Goal: Task Accomplishment & Management: Complete application form

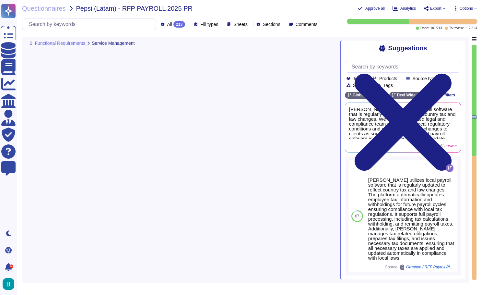
type textarea "Ensure support during the hypercare period [PERSON_NAME] comment: [PERSON_NAME]…"
type textarea "[PERSON_NAME] provides a structured hypercare program for up to 2 months post-g…"
type textarea "Any modifications to payroll systems and/or servers must be previously communic…"
type textarea "Essential for each country by track: calculation, tax, accounting, social secur…"
type textarea "Include in the contract Sales to complete [PERSON_NAME] comment - Flexible work…"
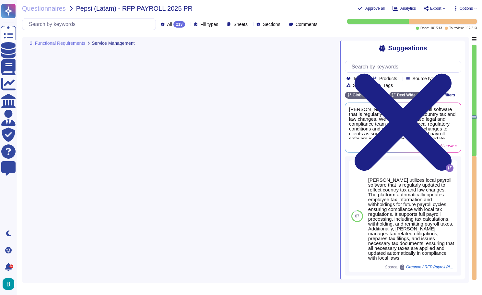
type textarea "Include in the contract"
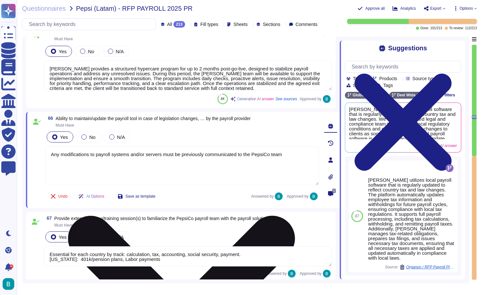
click at [107, 175] on textarea "Any modifications to payroll systems and/or servers must be previously communic…" at bounding box center [182, 165] width 274 height 39
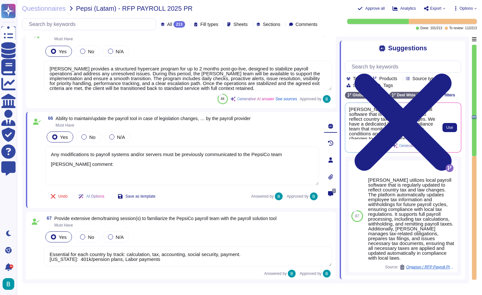
scroll to position [0, 0]
type textarea "Any modifications to payroll systems and/or servers must be previously communic…"
click at [449, 128] on span "Use" at bounding box center [450, 128] width 7 height 4
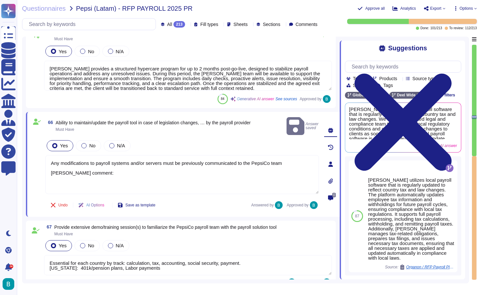
type textarea "Include in the contract"
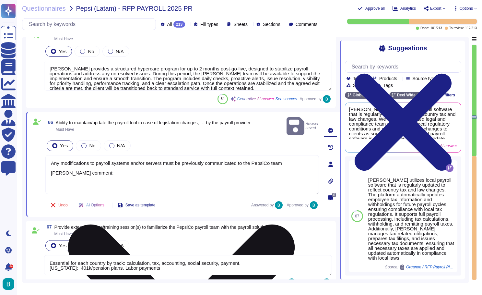
click at [208, 181] on textarea "Any modifications to payroll systems and/or servers must be previously communic…" at bounding box center [182, 174] width 274 height 39
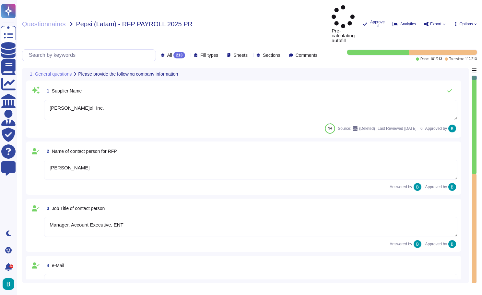
type textarea "[PERSON_NAME]el, Inc."
type textarea "[PERSON_NAME]"
type textarea "Manager, Account Executive, ENT"
type textarea "[PERSON_NAME][EMAIL_ADDRESS][PERSON_NAME][DOMAIN_NAME]"
type textarea "[PHONE_NUMBER]"
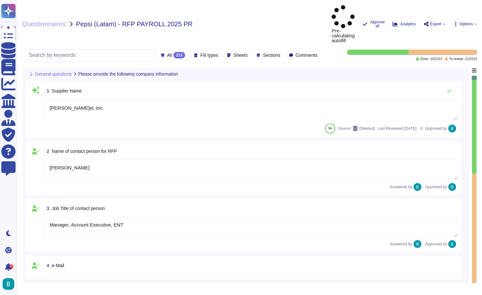
type textarea "[STREET_ADDRESS]"
type textarea "CA 94105."
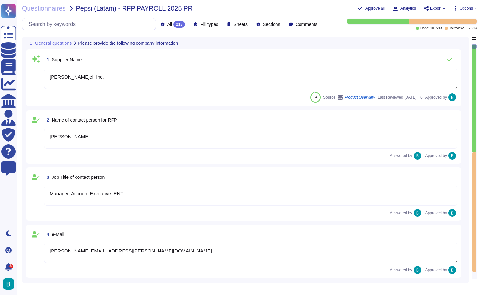
click at [206, 85] on textarea "[PERSON_NAME]el, Inc." at bounding box center [251, 79] width 414 height 20
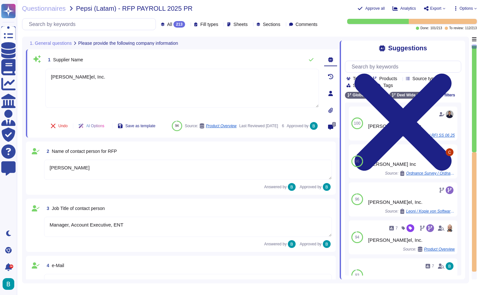
click at [474, 102] on div at bounding box center [474, 98] width 5 height 107
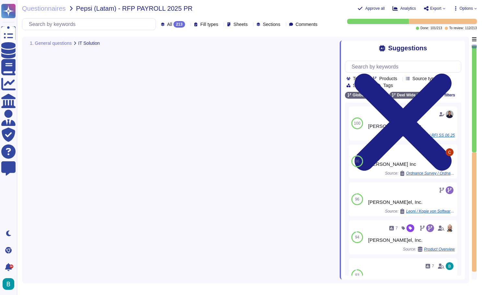
type textarea "Yes, the Deel platform supports multiple languages. The platform itself is avai…"
type textarea "Deel allows for the management of recruitment data such as CVs and other locall…"
type textarea "Yes, the completed performance reviews can serve as a starting point for ongoin…"
type textarea "Yes, Deel's system allows for the creation and approval of job requisitions wit…"
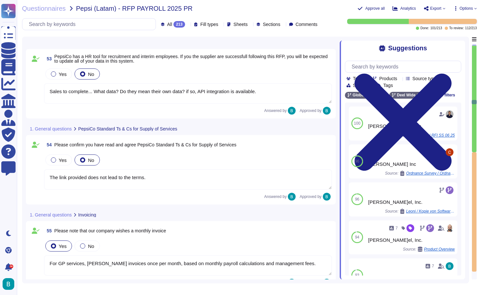
type textarea "Sales to complete... What data? Do they mean their own data? if so, API integra…"
type textarea "The link provided does not lead to the terms."
type textarea "For GP services, Deel invoices once per month, based on monthly payroll calcula…"
type textarea "Agreed."
type textarea "The standard agreement term for Global Payroll is 1 year, which automatically r…"
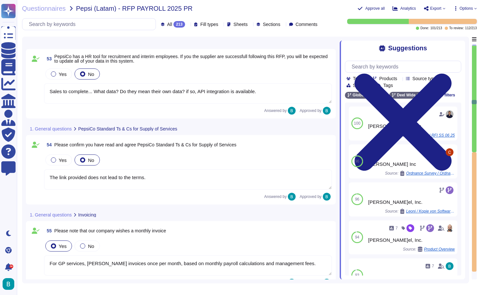
type textarea "Deel provides in-country experts, including payroll, HR, tax, and legal special…"
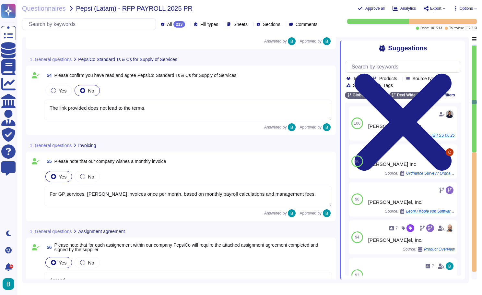
scroll to position [3833, 0]
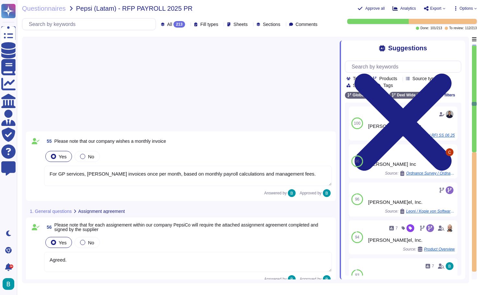
type textarea "One specialist per track per country: Calculation (including settelement ), Tax…"
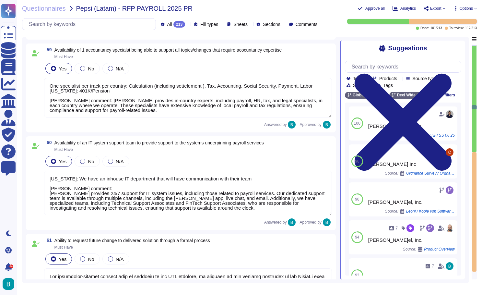
type textarea "Puerto Rico: We have an inhouse IT department that will have communication with…"
type textarea "All compliance-related changes must be included in the BPO services, in additio…"
type textarea "Required for payroll change testing (Must have) Environments must be up to date…"
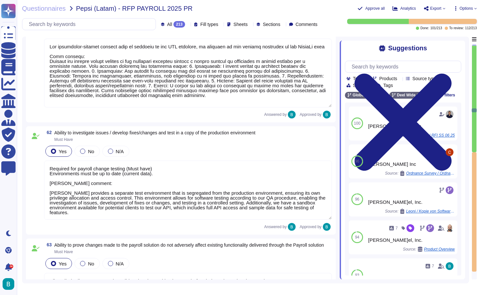
type textarea "All applied adjustments must be validated and tested by the BPO before being re…"
type textarea "Ensure support during the hypercare period Deel comment: Deel provides a struct…"
type textarea "Deel provides a structured hypercare program for up to 2 months post-go-live, d…"
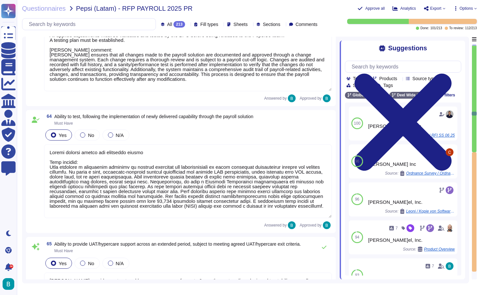
type textarea "Any modifications to payroll systems and/or servers must be previously communic…"
type textarea "Essential for each country by track: calculation, tax, accounting, social secur…"
type textarea "Include in the contract Sales to complete Deel comment - Flexible working hours…"
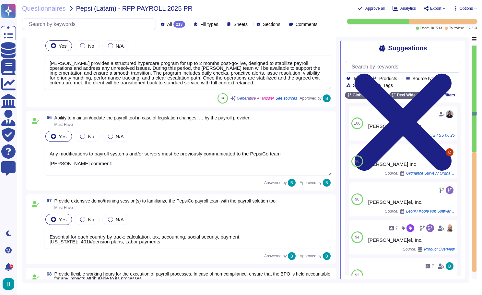
scroll to position [4973, 0]
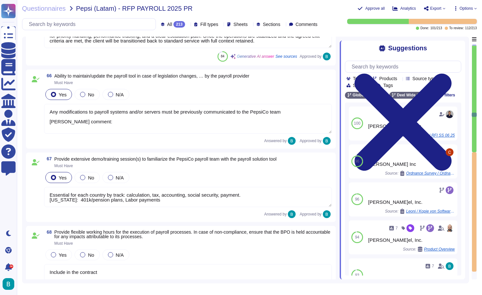
type textarea "Essential for each country by track: calculation, tax, accounting, social secur…"
type textarea "Include in the contract"
type textarea "Approach to Settlements"
click at [192, 134] on textarea "Any modifications to payroll systems and/or servers must be previously communic…" at bounding box center [188, 119] width 288 height 30
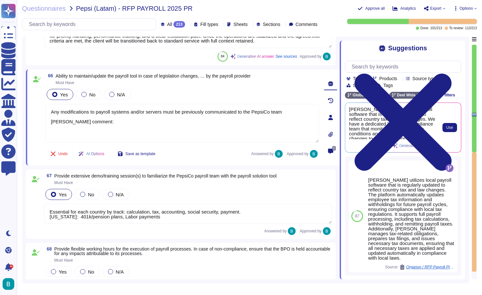
scroll to position [0, 0]
click at [448, 128] on span "Use" at bounding box center [450, 128] width 7 height 4
type textarea "Essential for each country by track: calculation, tax, accounting, social secur…"
type textarea "Any modifications to payroll systems and/or servers must be previously communic…"
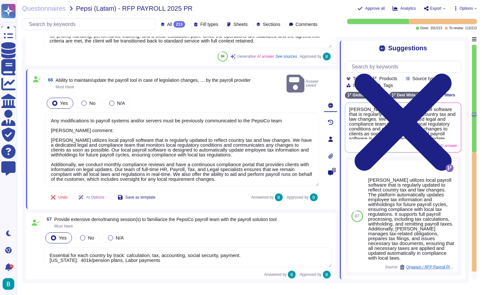
click at [214, 192] on div "Undo AI Options Save as template Answered by Approved by" at bounding box center [182, 197] width 274 height 16
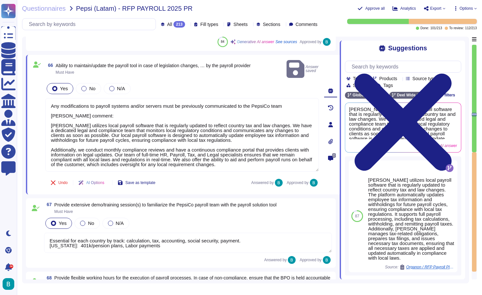
type textarea "Essential for each country by track: calculation, tax, accounting, social secur…"
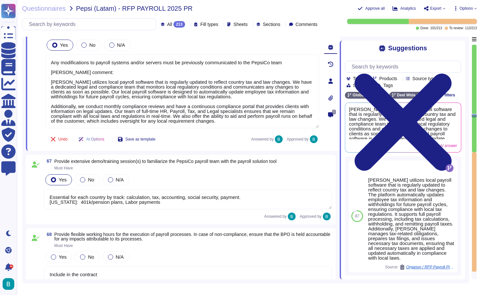
type textarea "Approach to Settlements"
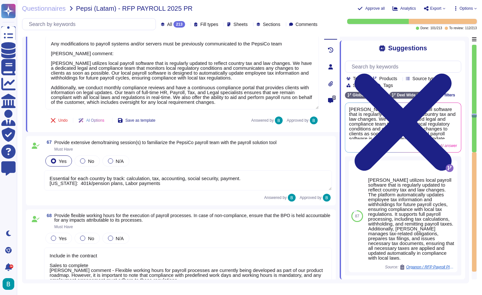
click at [201, 187] on textarea "Essential for each country by track: calculation, tax, accounting, social secur…" at bounding box center [188, 180] width 288 height 20
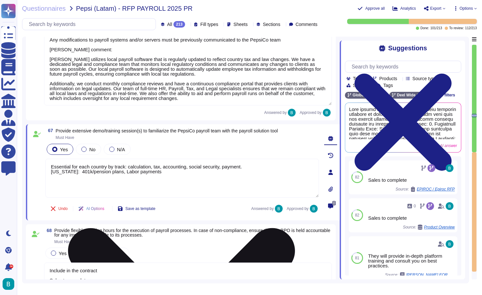
click at [128, 187] on textarea "Essential for each country by track: calculation, tax, accounting, social secur…" at bounding box center [182, 178] width 274 height 39
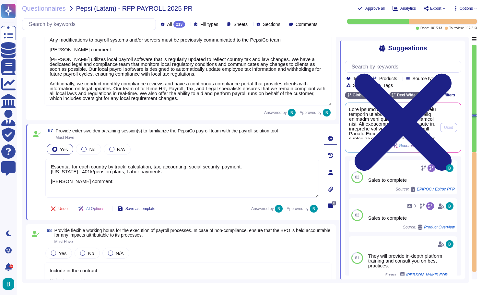
click at [379, 119] on span at bounding box center [392, 123] width 87 height 32
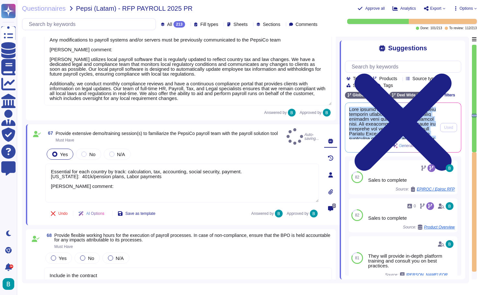
click at [379, 119] on span at bounding box center [392, 123] width 87 height 32
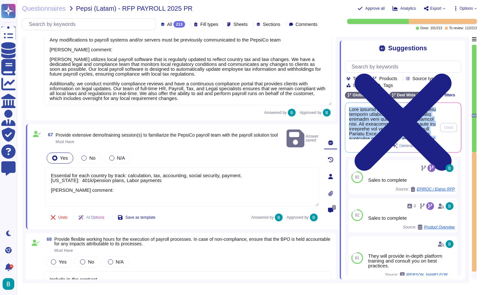
click at [379, 119] on span at bounding box center [392, 123] width 87 height 32
copy div "Deel offers extensive demo and training sessions designed to familiarize your p…"
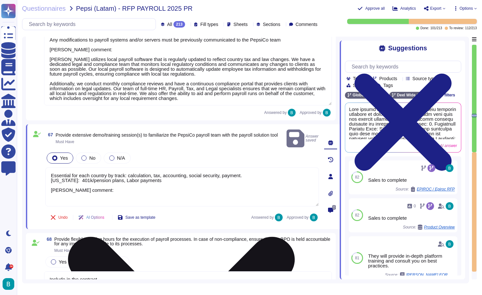
click at [225, 193] on textarea "Essential for each country by track: calculation, tax, accounting, social secur…" at bounding box center [182, 186] width 274 height 39
paste textarea "Deel offers extensive demo and training sessions designed to familiarize your p…"
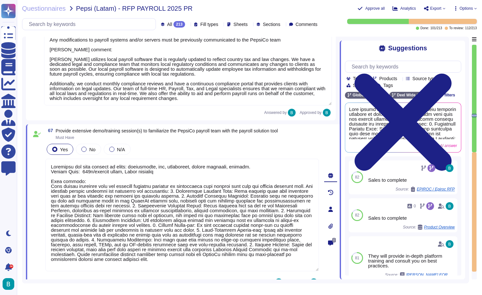
type textarea "Essential for each country by track: calculation, tax, accounting, social secur…"
click at [245, 140] on span "67 Provide extensive demo/training session(s) to familiarize the PepsiCo payrol…" at bounding box center [161, 134] width 233 height 12
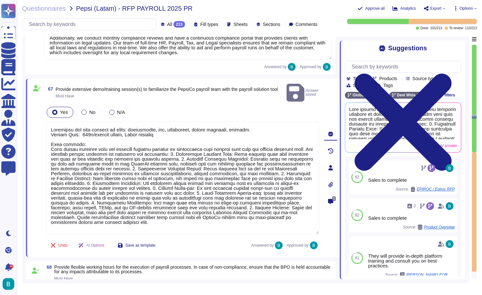
type textarea "Approach to Settlements"
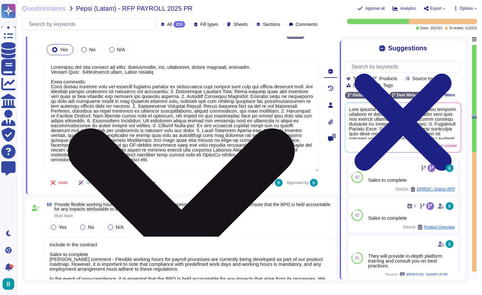
scroll to position [5154, 0]
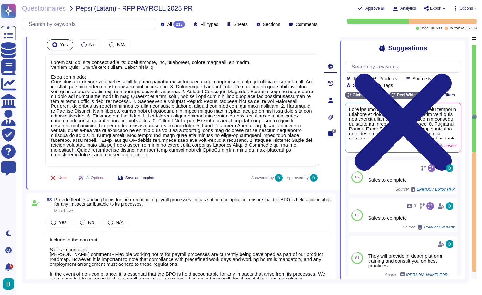
click at [184, 210] on span "Must Have" at bounding box center [194, 211] width 278 height 4
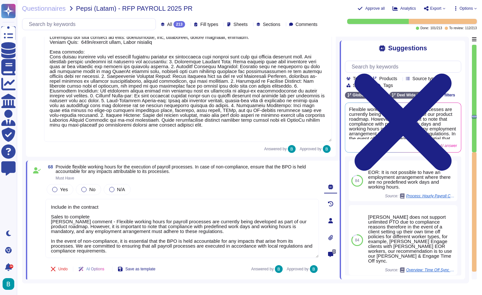
scroll to position [5231, 0]
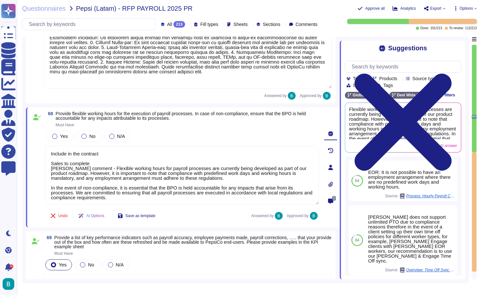
type textarea "Approach to Settlements"
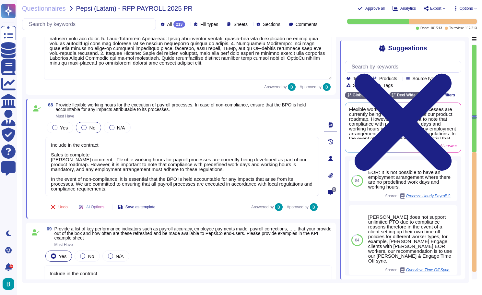
click at [91, 127] on span "No" at bounding box center [92, 128] width 6 height 6
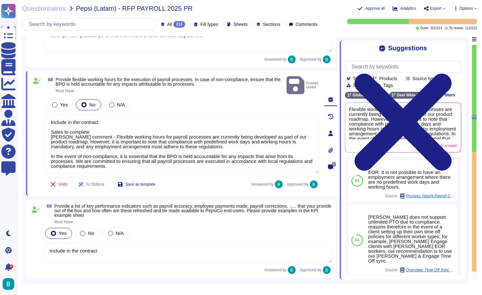
scroll to position [5289, 0]
type textarea "Approach to Settlements"
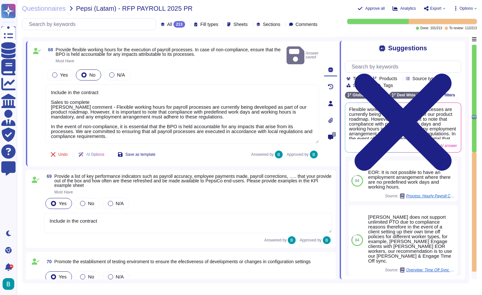
click at [188, 190] on div "69 Provide a list of key performance indicators such as payroll accuracy, emplo…" at bounding box center [181, 209] width 302 height 70
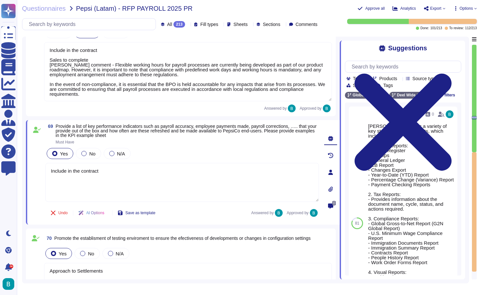
scroll to position [5334, 0]
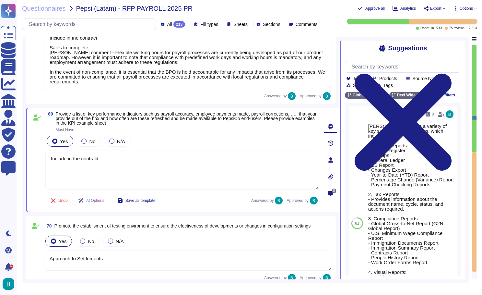
type textarea "Approach to Settlements"
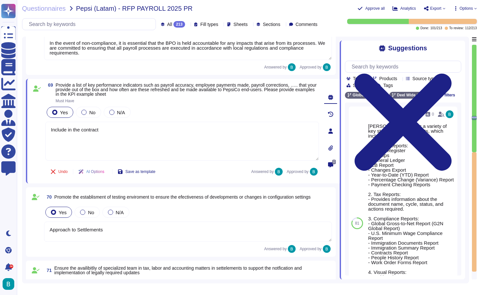
scroll to position [5365, 0]
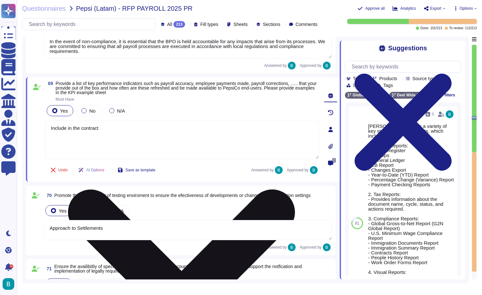
click at [115, 142] on textarea "Include in the contract" at bounding box center [182, 139] width 274 height 39
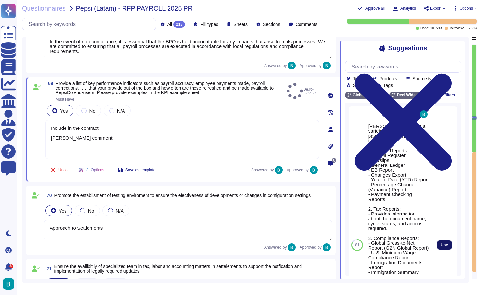
click at [447, 247] on span "Use" at bounding box center [444, 245] width 7 height 4
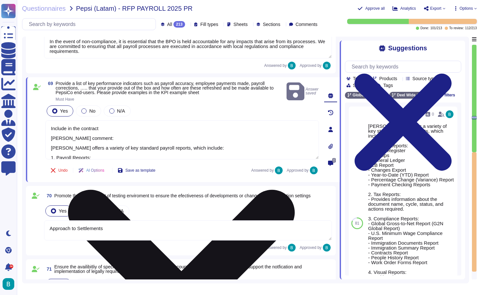
type textarea "Include in the contract Deel comment: Deel offers a variety of key standard pay…"
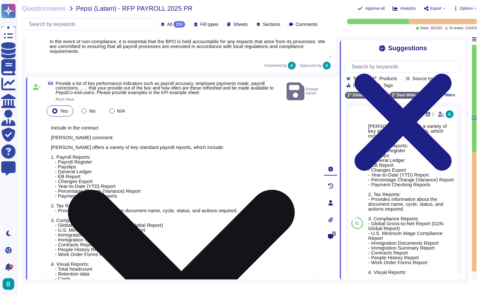
scroll to position [1, 0]
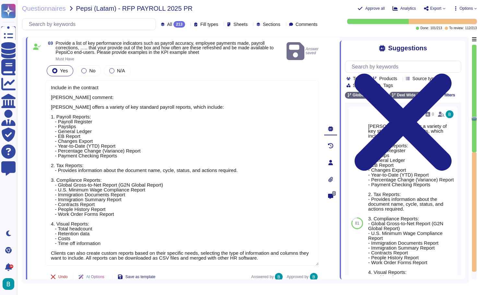
type textarea "Approach to Settlements"
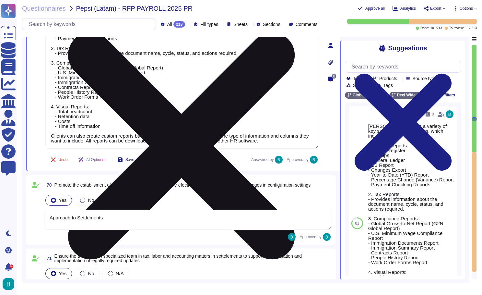
scroll to position [5527, 0]
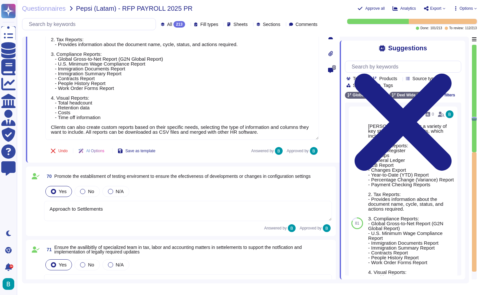
type textarea "Approach to Settlements"
click at [162, 185] on div "Yes No N/A" at bounding box center [188, 192] width 288 height 14
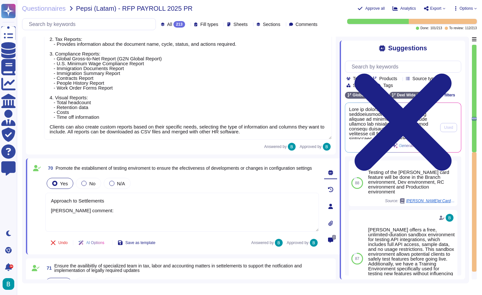
click at [373, 122] on span at bounding box center [392, 123] width 87 height 32
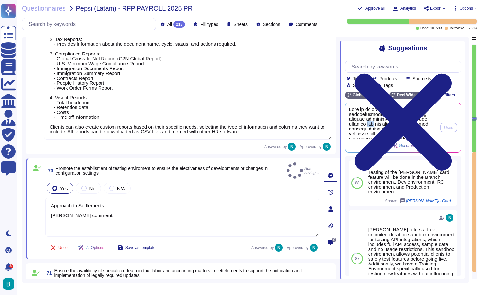
click at [373, 122] on span at bounding box center [392, 123] width 87 height 32
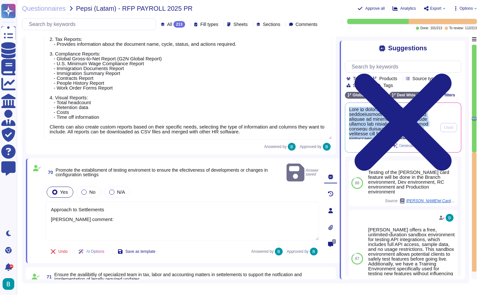
copy div "Deel is committed to ensuring the effectiveness of developments and changes in …"
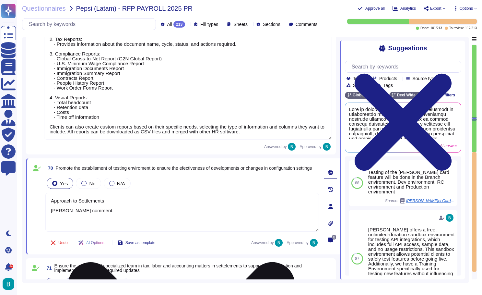
click at [94, 224] on textarea "Approach to Settlements Deel comment:" at bounding box center [182, 212] width 274 height 39
paste textarea "Deel is committed to ensuring the effectiveness of developments and changes in …"
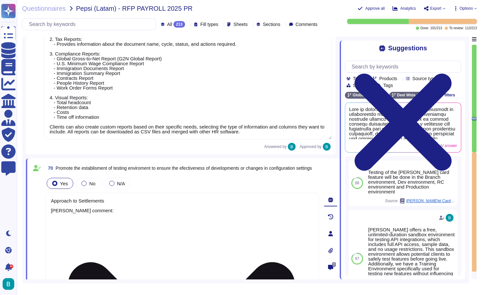
scroll to position [5529, 0]
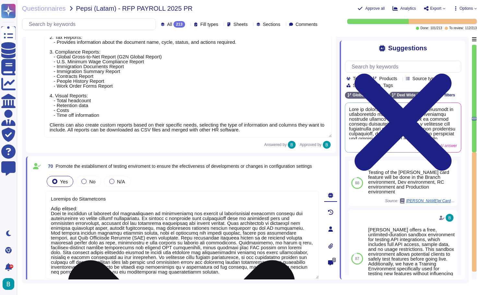
type textarea "Approach to Settlements Deel comment: Deel is committed to ensuring the effecti…"
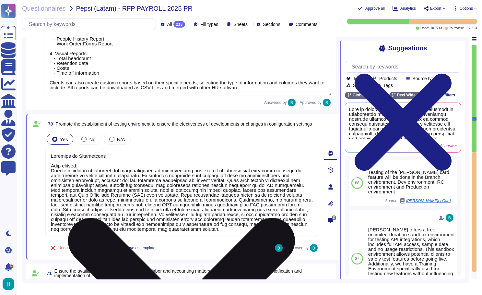
scroll to position [5573, 0]
type textarea "Approach to Settlements"
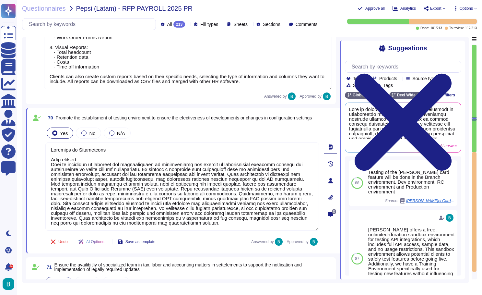
type textarea "Approach to Settlements Deel comment: Deel is committed to ensuring the effecti…"
click at [194, 246] on div "Undo AI Options Save as template Answered by Approved by" at bounding box center [182, 242] width 274 height 16
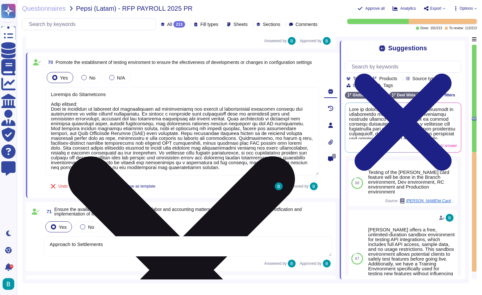
scroll to position [5640, 0]
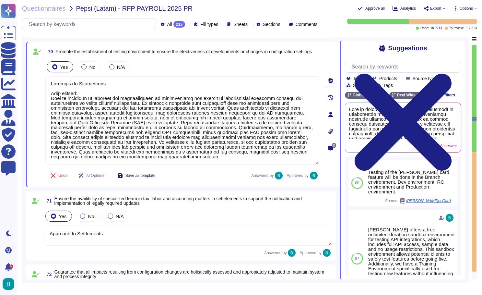
type textarea "The parallel payroll process can be applied as part of our implementation. Deel…"
click at [205, 184] on div "70 Promote the establisment of testing enviroment to ensure the efectiveness of…" at bounding box center [183, 114] width 314 height 145
click at [197, 214] on div "Yes No N/A" at bounding box center [188, 216] width 288 height 14
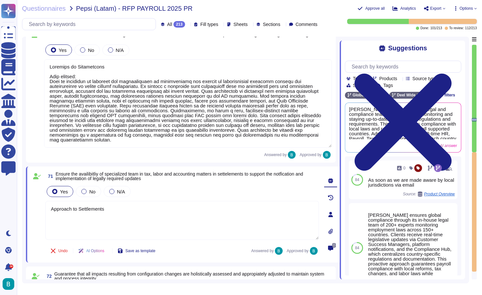
type textarea "The parallel payroll process can be applied as part of our implementation. Deel…"
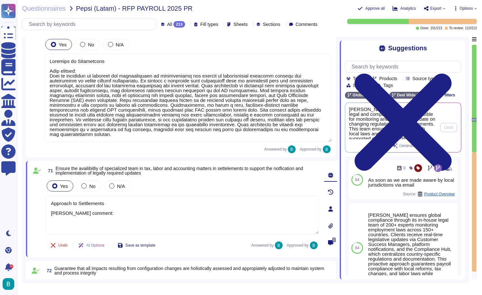
click at [427, 132] on span "Deel has a dedicated legal and compliance team responsible for monitoring and s…" at bounding box center [392, 123] width 87 height 32
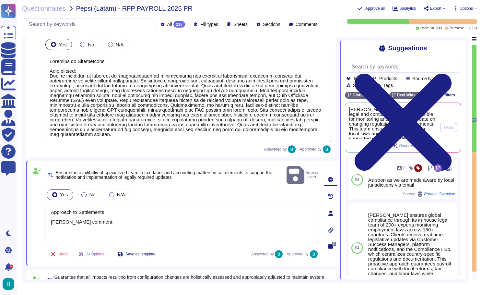
click at [385, 119] on span "Deel has a dedicated legal and compliance team responsible for monitoring and s…" at bounding box center [392, 123] width 87 height 32
copy div "Deel has a dedicated legal and compliance team responsible for monitoring and s…"
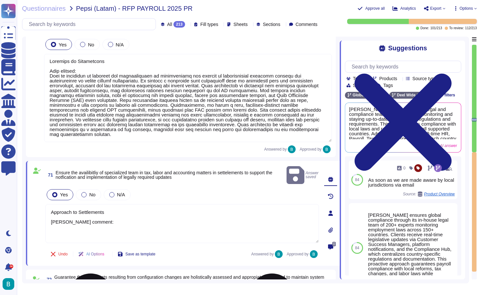
click at [76, 223] on textarea "Approach to Settlements Deel comment:" at bounding box center [182, 223] width 274 height 39
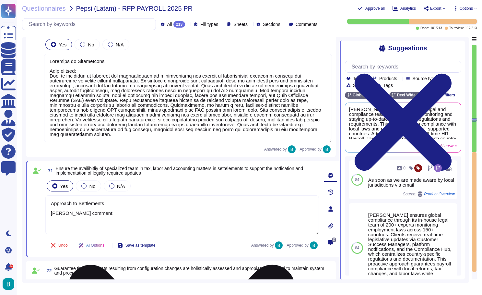
paste textarea "Deel has a dedicated legal and compliance team responsible for monitoring and s…"
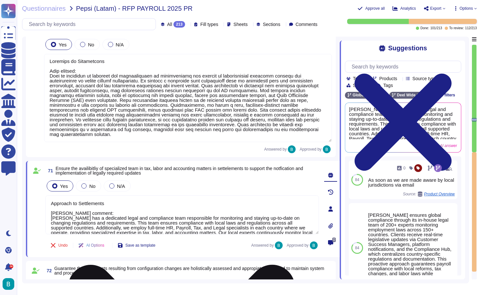
scroll to position [0, 0]
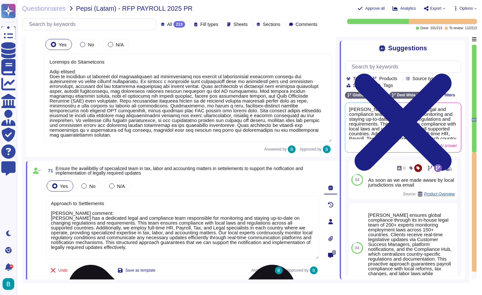
type textarea "Approach to Settlements Deel comment: Deel has a dedicated legal and compliance…"
type textarea "The parallel payroll process can be applied as part of our implementation. Deel…"
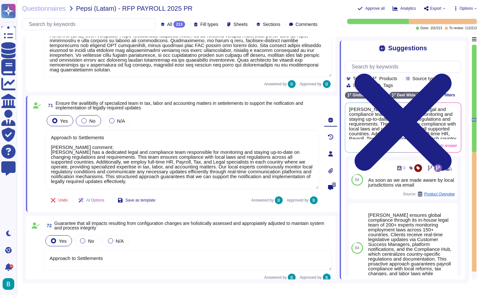
scroll to position [5790, 0]
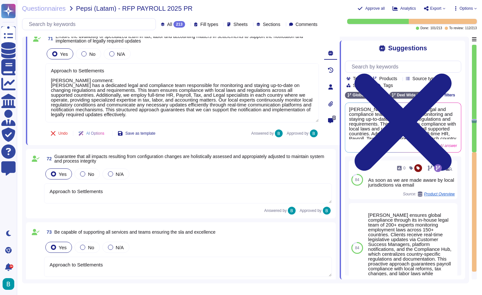
type textarea "Maintain independent contracts for any governmental definitions that may arise"
type textarea "Approach to Settlements Deel comment: Deel has a dedicated legal and compliance…"
click at [148, 197] on textarea "Approach to Settlements" at bounding box center [188, 193] width 288 height 20
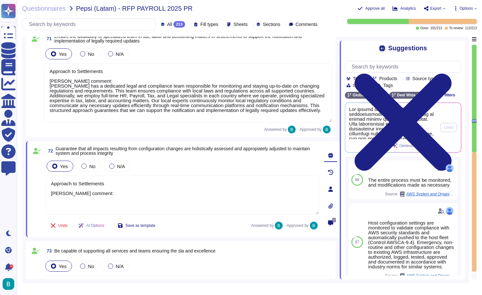
click at [405, 121] on span at bounding box center [392, 123] width 87 height 32
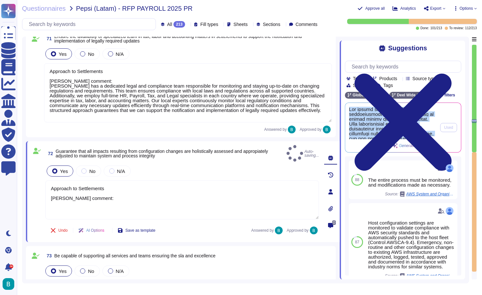
click at [405, 121] on span at bounding box center [392, 123] width 87 height 32
copy div "The entire process is monitored, and modifications are made as necessary to ens…"
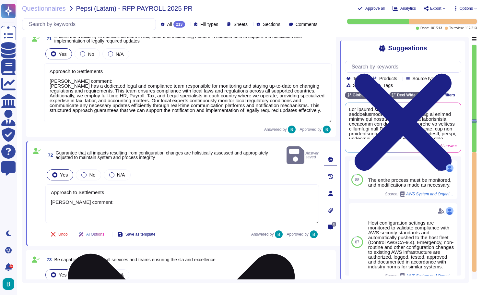
click at [74, 199] on textarea "Approach to Settlements Deel comment:" at bounding box center [182, 203] width 274 height 39
paste textarea "The entire process is monitored, and modifications are made as necessary to ens…"
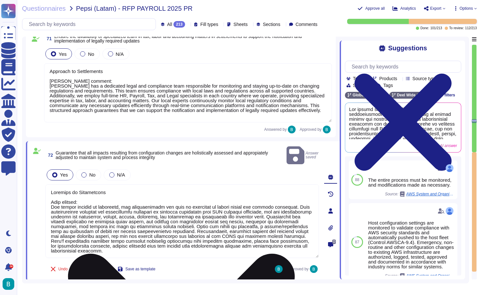
type textarea "Approach to Settlements Deel comment: The entire process is monitored, and modi…"
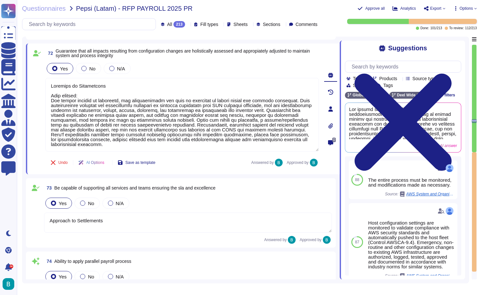
scroll to position [5912, 0]
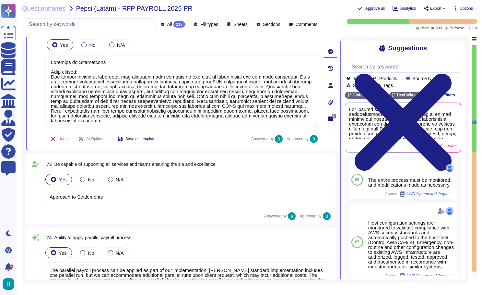
type textarea "Maintain independent contracts for any governmental definitions that may arise"
click at [154, 183] on div "Yes No N/A" at bounding box center [188, 180] width 288 height 14
type textarea "Approach to Settlements Deel comment: The entire process is monitored, and modi…"
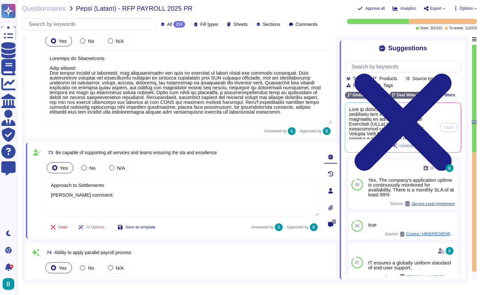
click at [382, 116] on span at bounding box center [392, 123] width 87 height 32
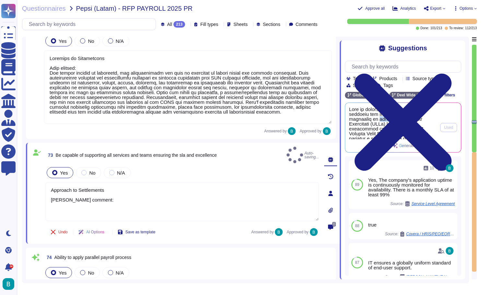
click at [382, 116] on span at bounding box center [392, 123] width 87 height 32
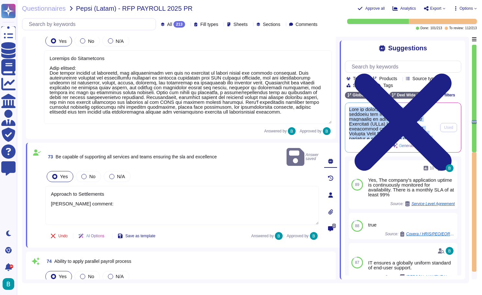
copy div "Deel is committed to supporting all services and teams while ensuring adherence…"
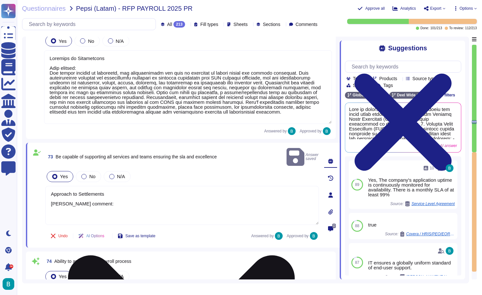
click at [120, 205] on textarea "Approach to Settlements Deel comment:" at bounding box center [182, 205] width 274 height 39
paste textarea "Deel is committed to supporting all services and teams while ensuring adherence…"
type textarea "Approach to Settlements Deel comment: Deel is committed to supporting all servi…"
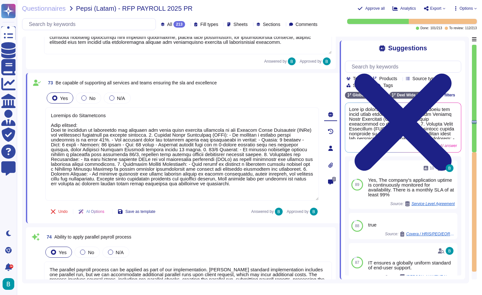
scroll to position [5995, 0]
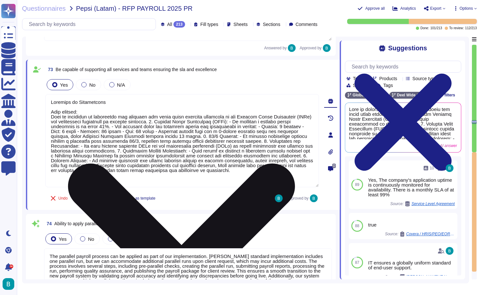
type textarea "Maintain independent contracts for any governmental definitions that may arise"
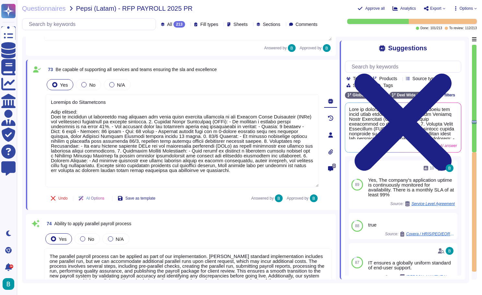
type textarea "Approach to Settlements Deel comment: Deel is committed to supporting all servi…"
click at [174, 224] on div "74 Ability to apply parallel payroll process" at bounding box center [188, 224] width 288 height 12
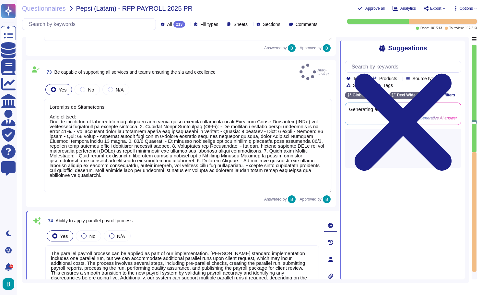
scroll to position [0, 0]
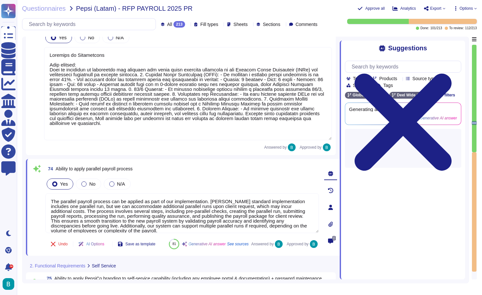
type textarea "Maintain independent contracts for any governmental definitions that may arise"
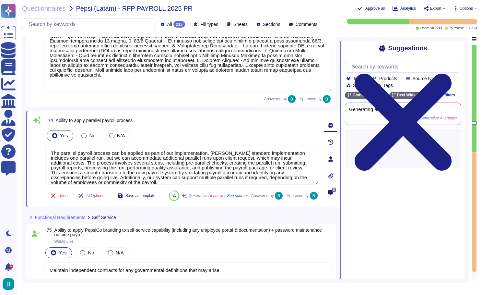
scroll to position [6095, 0]
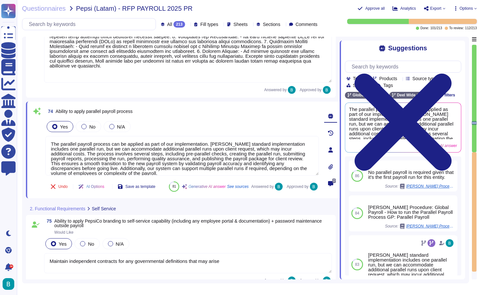
click at [246, 191] on div "Undo AI Options Save as template 81 Generative AI answer See sources Answered b…" at bounding box center [182, 187] width 274 height 16
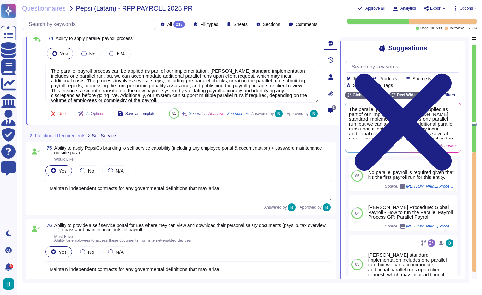
type textarea "Maintain independent contracts for any governmental definitions that may arise"
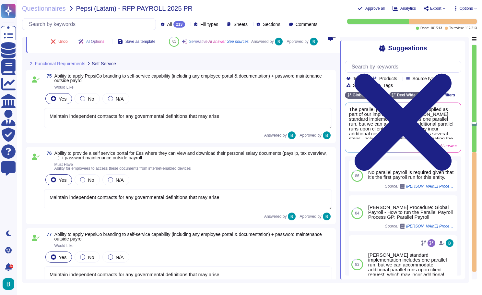
scroll to position [6244, 0]
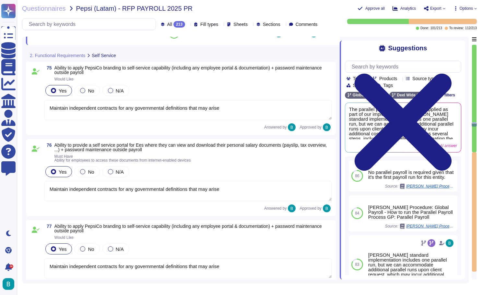
type textarea "Maintain confidentiality and independence from other payroll processes"
click at [243, 120] on textarea "Maintain independent contracts for any governmental definitions that may arise" at bounding box center [188, 110] width 288 height 20
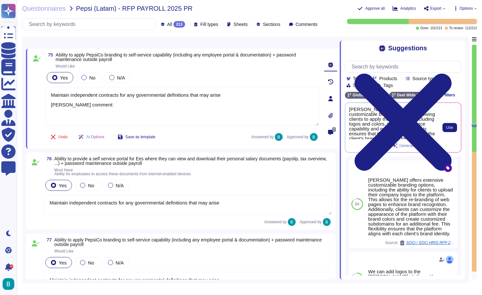
scroll to position [0, 0]
click at [451, 127] on span "Use" at bounding box center [450, 128] width 7 height 4
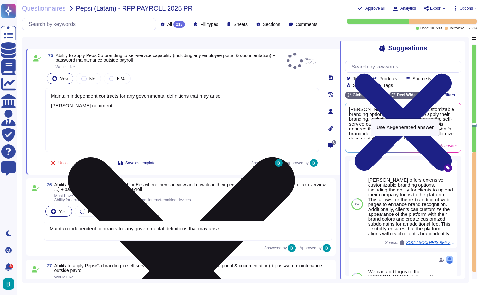
type textarea "Maintain independent contracts for any governmental definitions that may arise …"
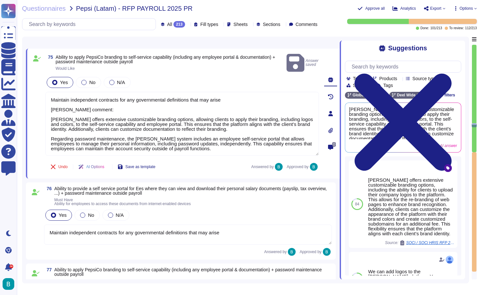
click at [199, 161] on div "Undo AI Options Save as template Answered by Approved by" at bounding box center [182, 167] width 274 height 16
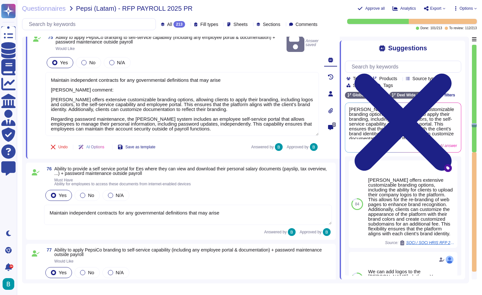
scroll to position [6318, 0]
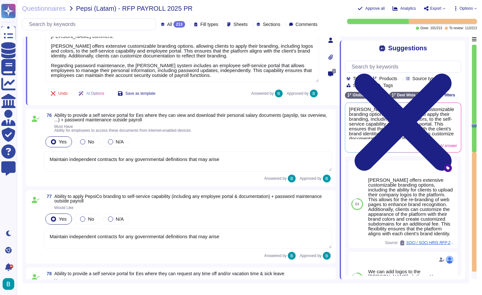
type textarea "Deel's Global Payroll provides comprehensive vacation control features that inc…"
click at [169, 167] on div "76 Ability to provide a self service portal for Ees where they can view and dow…" at bounding box center [181, 147] width 302 height 69
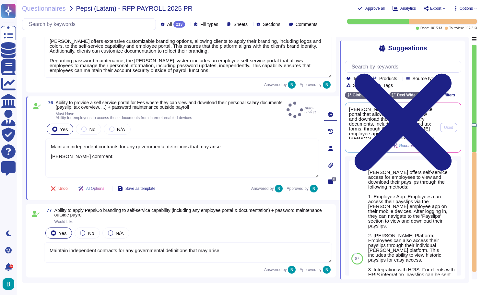
click at [420, 131] on span "Deel offers a self-service portal that allows employees to view and download th…" at bounding box center [392, 123] width 87 height 32
click at [390, 123] on span "Deel offers a self-service portal that allows employees to view and download th…" at bounding box center [392, 123] width 87 height 32
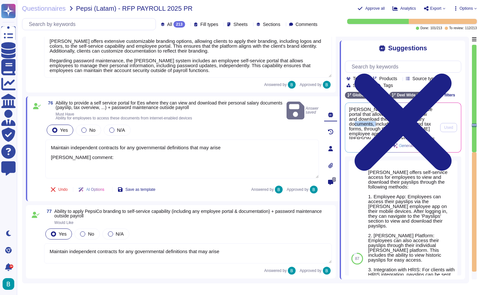
click at [390, 123] on span "Deel offers a self-service portal that allows employees to view and download th…" at bounding box center [392, 123] width 87 height 32
copy div "Deel offers a self-service portal that allows employees to view and download th…"
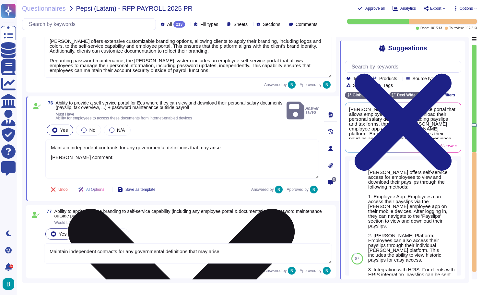
click at [92, 163] on textarea "Maintain independent contracts for any governmental definitions that may arise …" at bounding box center [182, 159] width 274 height 39
paste textarea "Deel offers a self-service portal that allows employees to view and download th…"
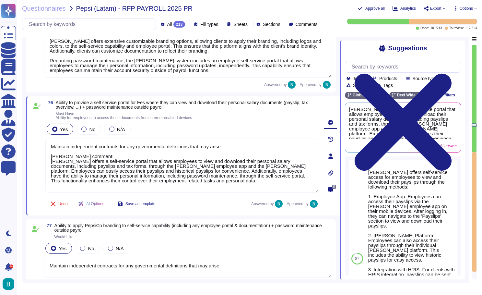
click at [193, 201] on div "Undo AI Options Save as template Answered by Approved by" at bounding box center [182, 204] width 274 height 16
type textarea "Maintain independent contracts for any governmental definitions that may arise[…"
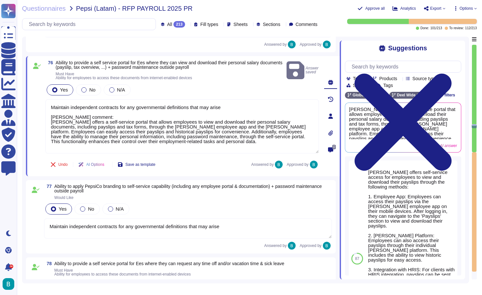
type textarea "Deel's Global Payroll provides comprehensive vacation control features that inc…"
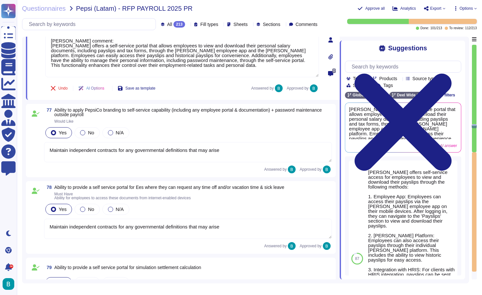
scroll to position [6434, 0]
click at [180, 151] on textarea "Maintain independent contracts for any governmental definitions that may arise" at bounding box center [188, 152] width 288 height 20
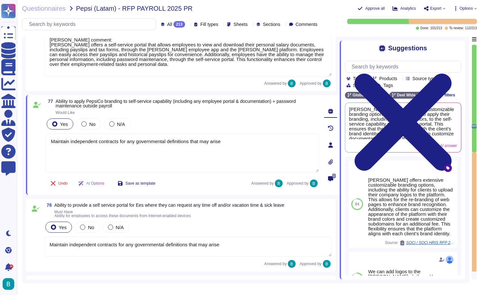
click at [289, 122] on div "Yes No N/A" at bounding box center [182, 124] width 274 height 14
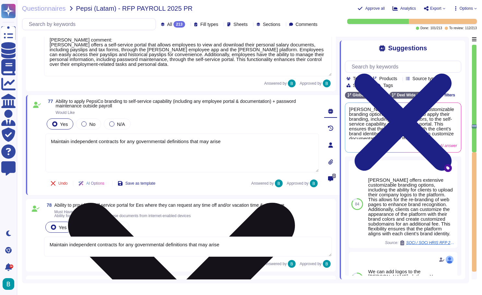
click at [186, 159] on textarea "Maintain independent contracts for any governmental definitions that may arise" at bounding box center [182, 152] width 274 height 39
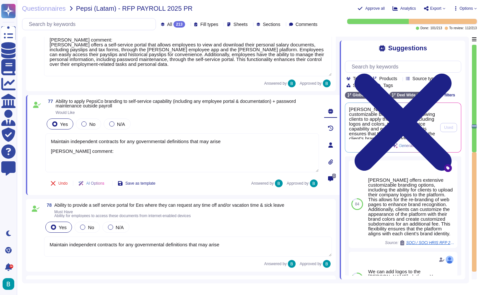
click at [422, 125] on span "Deel offers extensive customizable branding options, allowing clients to apply …" at bounding box center [392, 123] width 87 height 32
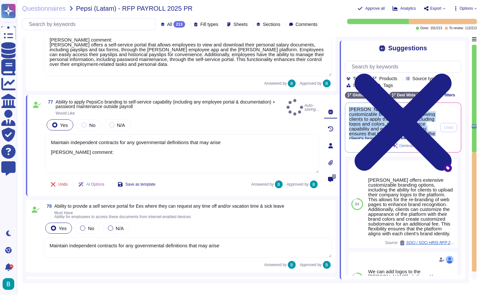
click at [422, 125] on span "Deel offers extensive customizable branding options, allowing clients to apply …" at bounding box center [392, 123] width 87 height 32
copy div "Deel offers extensive customizable branding options, allowing clients to apply …"
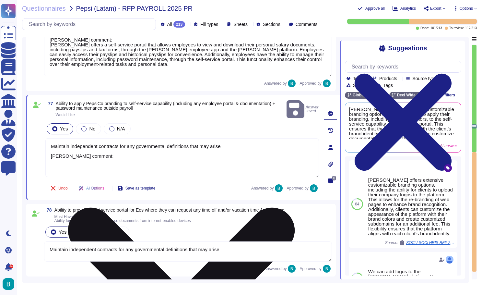
click at [98, 161] on textarea "Maintain independent contracts for any governmental definitions that may arise …" at bounding box center [182, 157] width 274 height 39
paste textarea "Deel offers extensive customizable branding options, allowing clients to apply …"
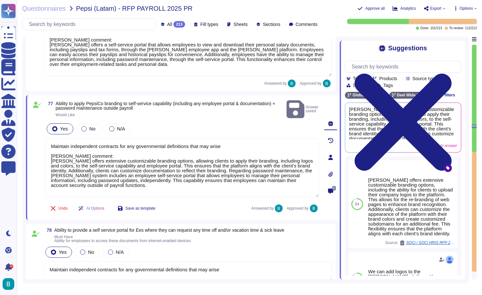
type textarea "Maintain independent contracts for any governmental definitions that may arise …"
click at [193, 206] on div "Undo AI Options Save as template Answered by Approved by" at bounding box center [182, 209] width 274 height 16
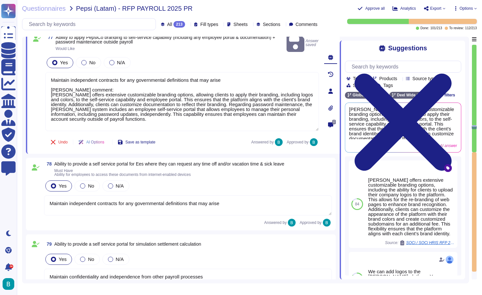
scroll to position [6538, 0]
type textarea "Yes, the [PERSON_NAME] platform provides tools to track PTO/vacation/sick accru…"
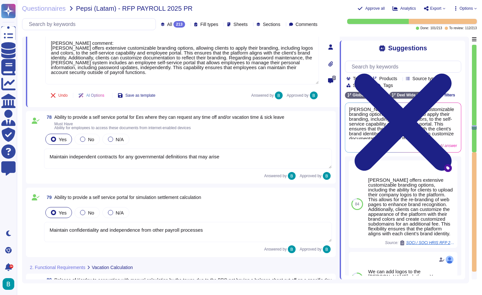
click at [202, 164] on textarea "Maintain independent contracts for any governmental definitions that may arise" at bounding box center [188, 159] width 288 height 20
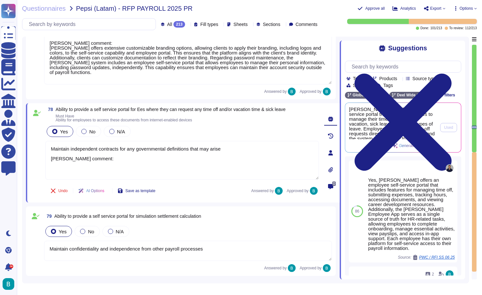
click at [409, 128] on span "Deel provides a self-service portal that allows employees to manage their time …" at bounding box center [392, 123] width 87 height 32
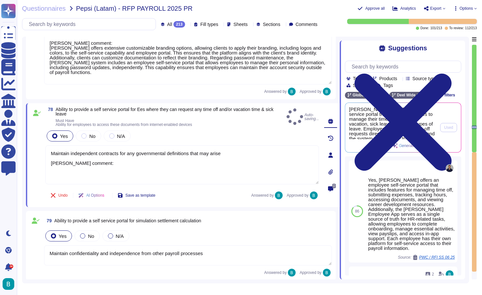
click at [409, 128] on span "Deel provides a self-service portal that allows employees to manage their time …" at bounding box center [392, 123] width 87 height 32
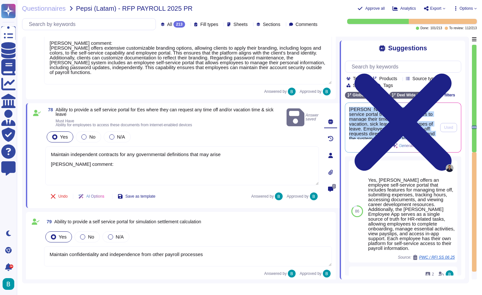
copy div "Deel provides a self-service portal that allows employees to manage their time …"
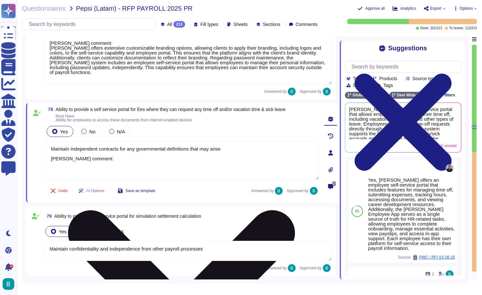
click at [86, 164] on textarea "Maintain independent contracts for any governmental definitions that may arise …" at bounding box center [182, 160] width 274 height 39
click at [77, 168] on textarea "Maintain independent contracts for any governmental definitions that may arise …" at bounding box center [182, 160] width 274 height 39
paste textarea "Deel provides a self-service portal that allows employees to manage their time …"
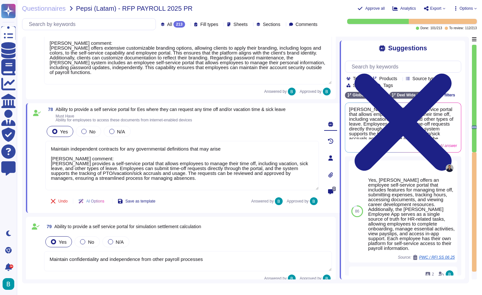
click at [186, 202] on div "Undo AI Options Save as template Answered by Approved by" at bounding box center [182, 201] width 274 height 16
type textarea "Maintain independent contracts for any governmental definitions that may arise[…"
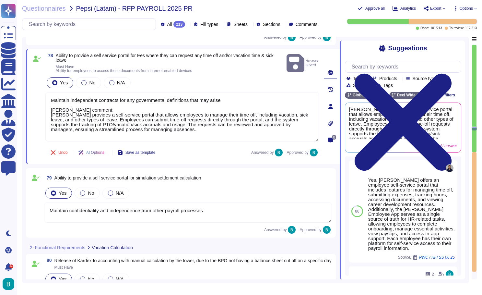
type textarea "Yes, the [PERSON_NAME] platform provides tools to track PTO/vacation/sick accru…"
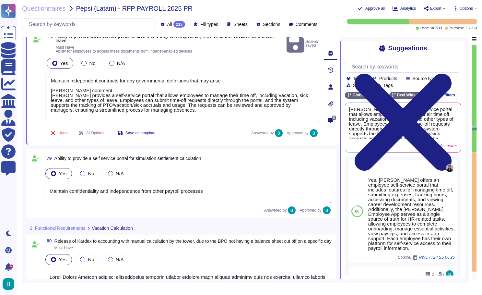
click at [216, 190] on textarea "Maintain confidentiality and independence from other payroll processes" at bounding box center [188, 193] width 288 height 20
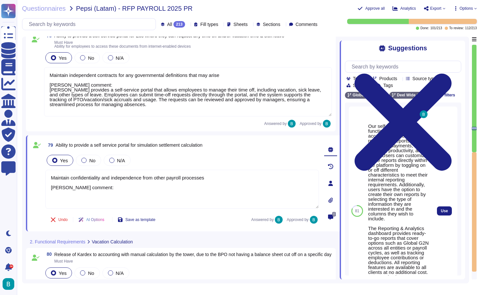
scroll to position [0, 0]
click at [445, 213] on span "Use" at bounding box center [444, 211] width 7 height 4
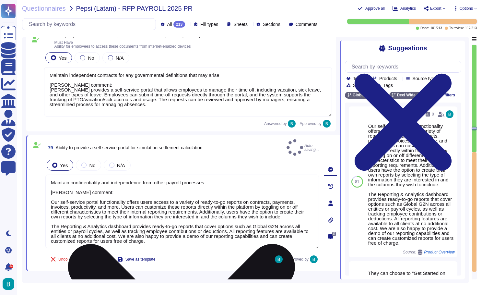
type textarea "Maintain confidentiality and independence from other payroll processes Deel com…"
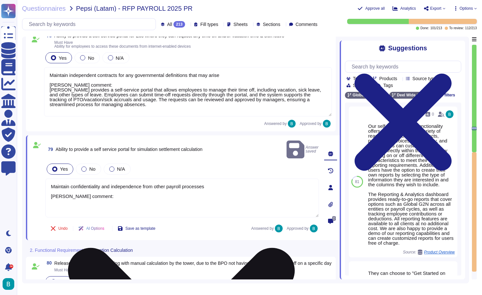
click at [130, 204] on textarea "Maintain confidentiality and independence from other payroll processes Deel com…" at bounding box center [182, 197] width 274 height 39
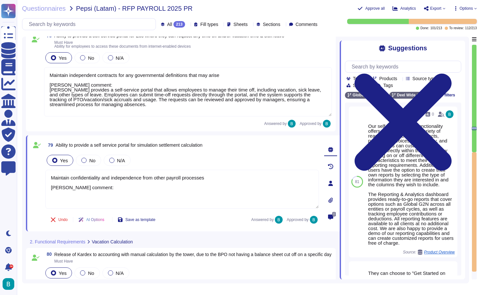
click at [170, 145] on span "Ability to provide a self service portal for simulation settlement calculation" at bounding box center [129, 144] width 147 height 5
copy span "Ability to provide a self service portal for simulation settlement calculation"
click at [411, 68] on input "text" at bounding box center [405, 66] width 113 height 11
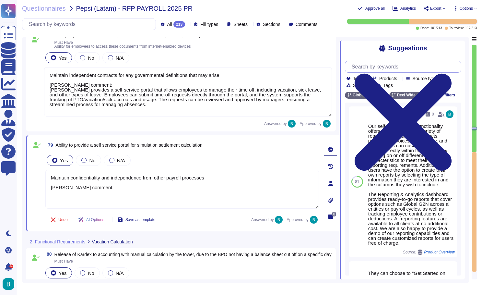
paste input "Ability to provide a self service portal for simulation settlement calculation"
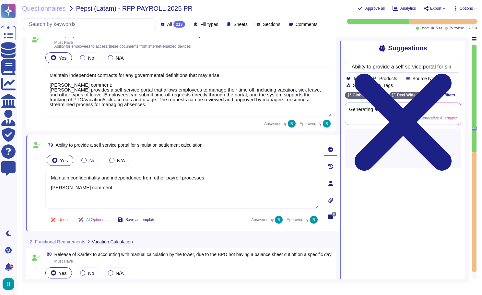
type input "Ability to provide a self service portal for simulation settlement calculation"
click at [436, 45] on div "Suggestions" at bounding box center [403, 47] width 116 height 7
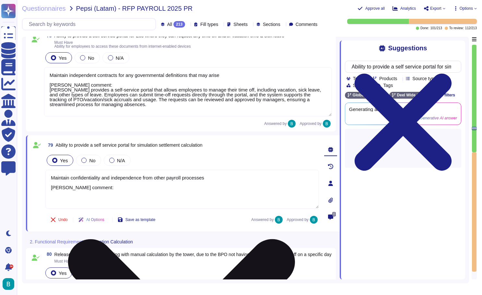
click at [158, 196] on textarea "Maintain confidentiality and independence from other payroll processes Deel com…" at bounding box center [182, 189] width 274 height 39
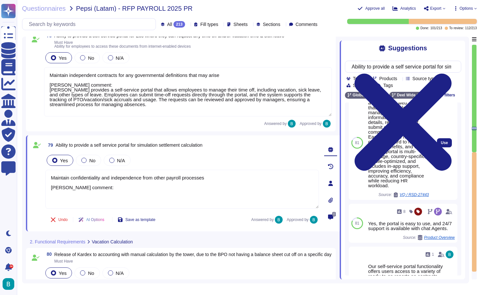
scroll to position [153, 0]
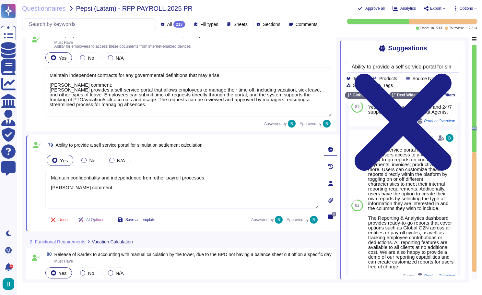
click at [203, 145] on span "Ability to provide a self service portal for simulation settlement calculation" at bounding box center [129, 144] width 147 height 5
copy span "Ability to provide a self service portal for simulation settlement calculation"
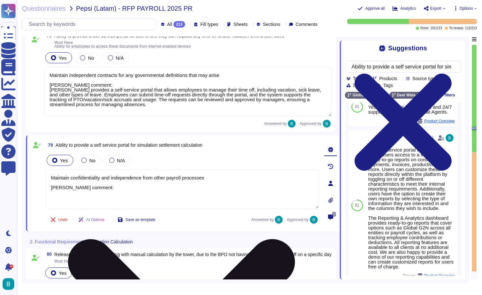
click at [89, 190] on textarea "Maintain confidentiality and independence from other payroll processes Deel com…" at bounding box center [182, 189] width 274 height 39
paste textarea "Deel can run termination pay simulations to estimate expected payouts, includin…"
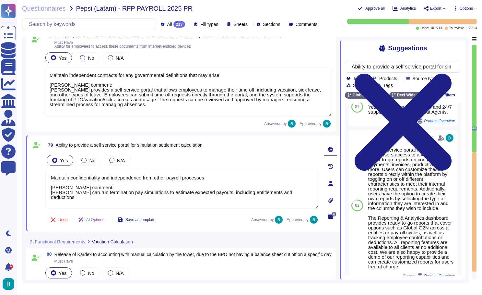
paste textarea "Deel also provides specialized tools like the Backpay Calculator for specific c…"
click at [199, 227] on div "Undo AI Options Save as template Answered by Approved by" at bounding box center [182, 220] width 274 height 16
type textarea "Maintain confidentiality and independence from other payroll processes [PERSON_…"
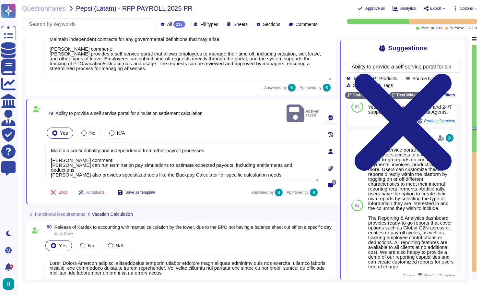
scroll to position [6733, 0]
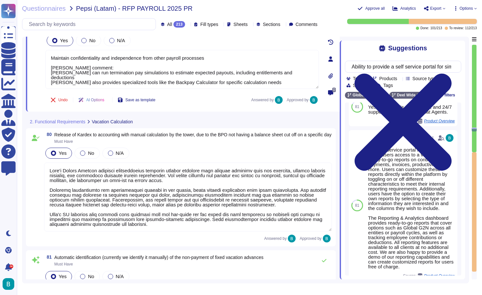
type textarea "Supported."
type textarea "Considering concepts for any payroll type including settlmenet"
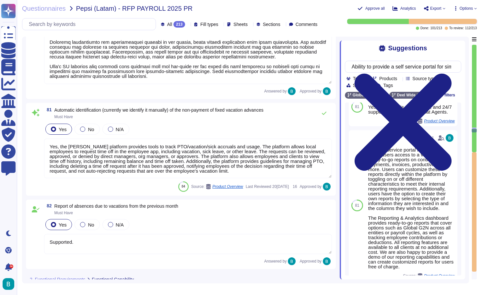
scroll to position [6864, 0]
click at [166, 162] on textarea "Yes, the [PERSON_NAME] platform provides tools to track PTO/vacation/sick accru…" at bounding box center [188, 159] width 288 height 40
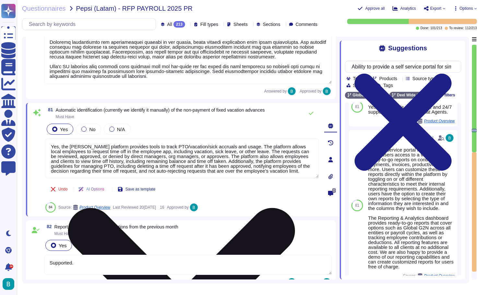
type textarea "Include applicable deductions"
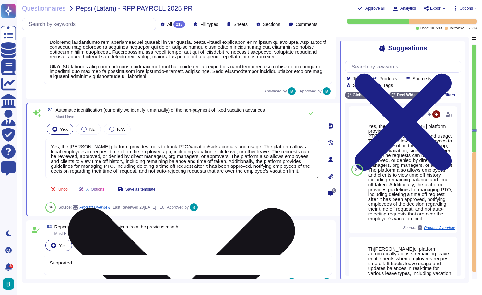
scroll to position [6, 0]
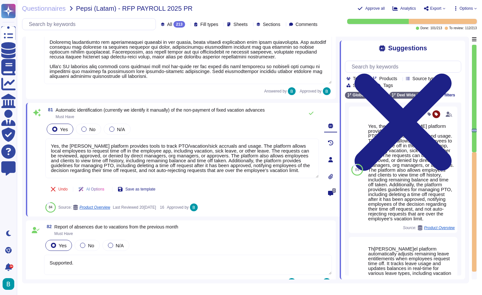
click at [258, 234] on div "82 Report of absences due to vacations from the previous month Must Have" at bounding box center [188, 230] width 288 height 12
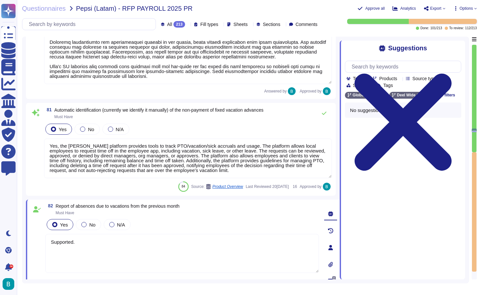
scroll to position [1, 0]
type textarea "Include applicable deductions"
type textarea "fe bonus provision, holiday accrual provision, vacation allowance, year end all…"
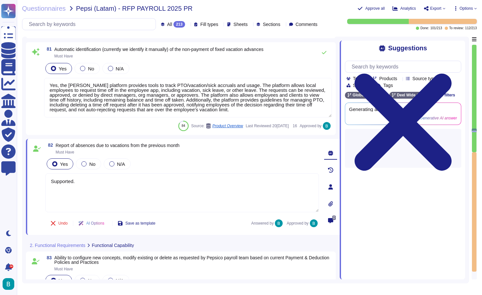
type textarea "Include applicable deductions"
type textarea "fe bonus provision, holiday accrual provision, vacation allowance, year end all…"
type textarea "Include applicable deductions"
type textarea "fe bonus provision, holiday accrual provision, vacation allowance, year end all…"
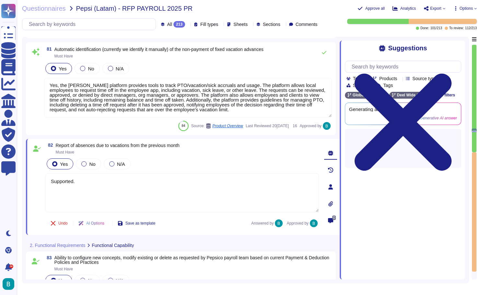
type textarea "Include applicable deductions"
type textarea "fe bonus provision, holiday accrual provision, vacation allowance, year end all…"
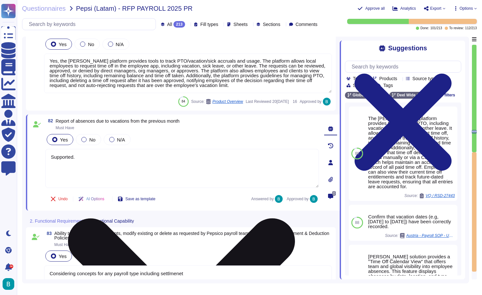
click at [201, 170] on textarea "Supported." at bounding box center [182, 168] width 274 height 39
type textarea "Include applicable deductions"
type textarea "fe bonus provision, holiday accrual provision, vacation allowance, year end all…"
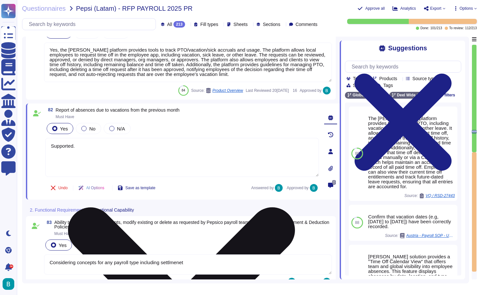
type textarea "Include applicable deductions"
type textarea "fe bonus provision, holiday accrual provision, vacation allowance, year end all…"
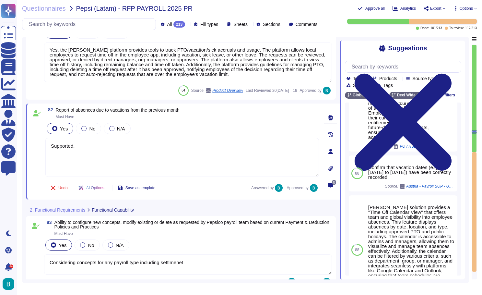
scroll to position [113, 0]
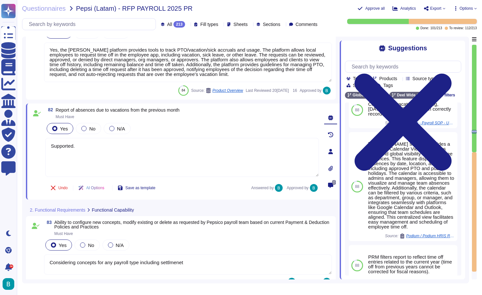
type textarea "Include applicable deductions"
type textarea "fe bonus provision, holiday accrual provision, vacation allowance, year end all…"
type textarea "Include applicable deductions"
type textarea "fe bonus provision, holiday accrual provision, vacation allowance, year end all…"
type textarea "Include applicable deductions"
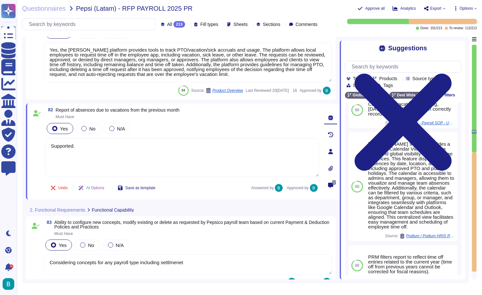
type textarea "fe bonus provision, holiday accrual provision, vacation allowance, year end all…"
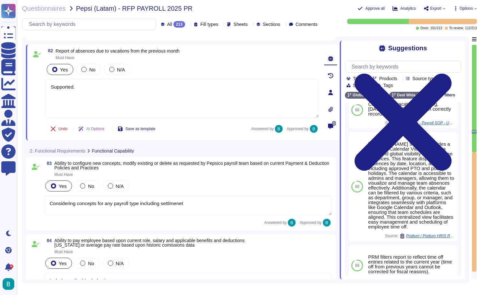
type textarea "Include applicable deductions"
type textarea "fe bonus provision, holiday accrual provision, vacation allowance, year end all…"
type textarea "Include applicable deductions"
type textarea "fe bonus provision, holiday accrual provision, vacation allowance, year end all…"
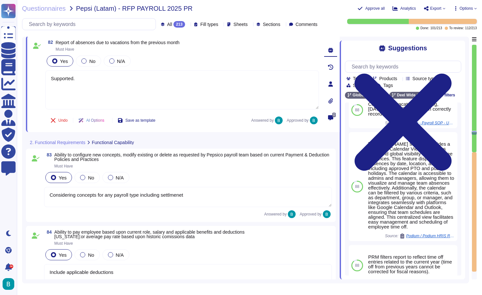
type textarea "Include applicable deductions"
type textarea "fe bonus provision, holiday accrual provision, vacation allowance, year end all…"
type textarea "Include statutory payroll processes as well as those defined by PepsiCo or rela…"
click at [213, 201] on textarea "Considering concepts for any payroll type including settlmenet" at bounding box center [188, 197] width 288 height 20
type textarea "Include applicable deductions"
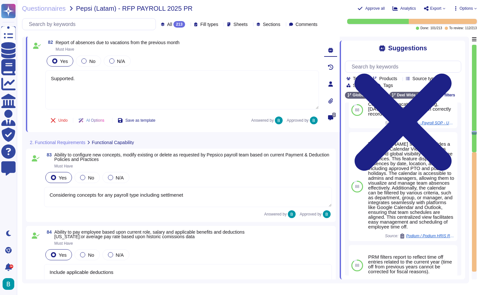
type textarea "fe bonus provision, holiday accrual provision, vacation allowance, year end all…"
type textarea "Include applicable deductions"
type textarea "fe bonus provision, holiday accrual provision, vacation allowance, year end all…"
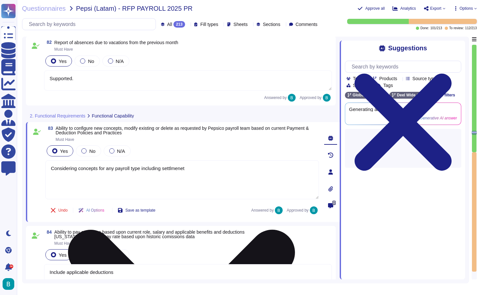
scroll to position [0, 0]
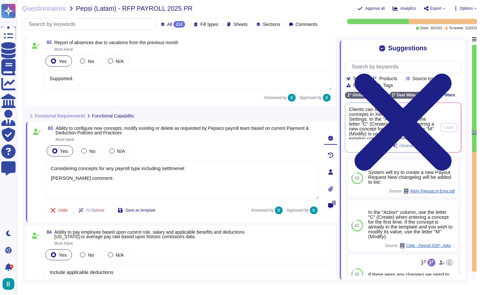
click at [413, 126] on span "Clients can set up and edit payment concepts in Xero via their Advance Settings…" at bounding box center [392, 123] width 87 height 32
type textarea "Considering concepts for any payroll type including settlmenet Deel comment:"
type textarea "Include applicable deductions"
type textarea "fe bonus provision, holiday accrual provision, vacation allowance, year end all…"
click at [413, 126] on span "Clients can set up and edit payment concepts in Xero via their Advance Settings…" at bounding box center [392, 123] width 87 height 32
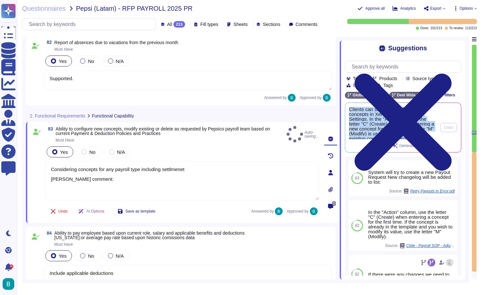
click at [413, 126] on span "Clients can set up and edit payment concepts in Xero via their Advance Settings…" at bounding box center [392, 123] width 87 height 32
type textarea "Include applicable deductions"
type textarea "fe bonus provision, holiday accrual provision, vacation allowance, year end all…"
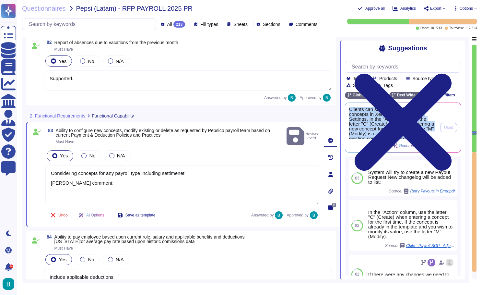
type textarea "Include applicable deductions"
type textarea "fe bonus provision, holiday accrual provision, vacation allowance, year end all…"
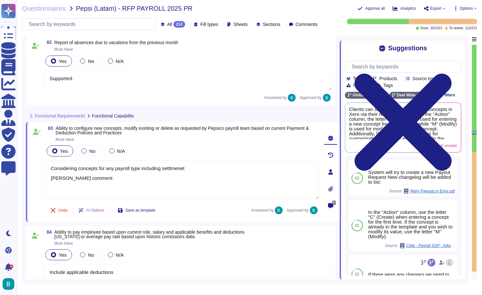
click at [140, 132] on span "Ability to configure new concepts, modify existing or delete as requested by Pe…" at bounding box center [182, 131] width 253 height 10
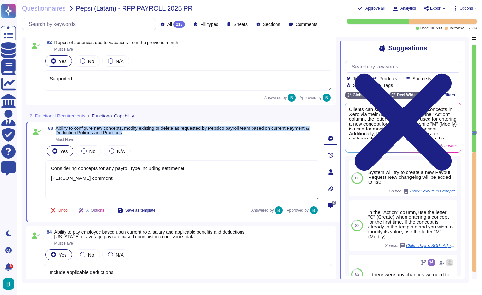
click at [140, 132] on span "Ability to configure new concepts, modify existing or delete as requested by Pe…" at bounding box center [182, 131] width 253 height 10
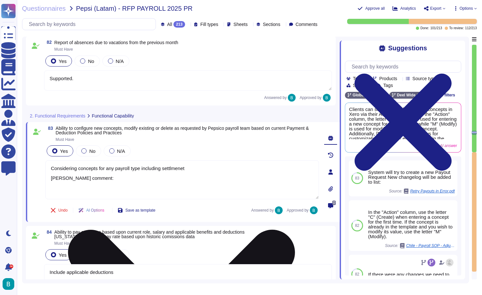
click at [100, 193] on textarea "Considering concepts for any payroll type including settlmenet Deel comment:" at bounding box center [182, 179] width 274 height 39
paste textarea "Yes, Deel has extensive capabilities to configure, modify, and delete payroll c…"
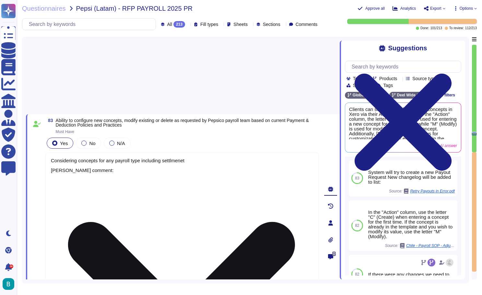
type textarea "Considering concepts for any payroll type including settlmenet Deel comment: Ye…"
type textarea "The input must be provided by Total Rewards - HR Sales to complete. Deel commen…"
type textarea "Include applicable deductions"
type textarea "fe bonus provision, holiday accrual provision, vacation allowance, year end all…"
type textarea "Include applicable deductions"
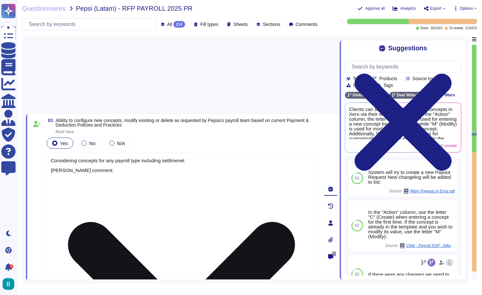
type textarea "fe bonus provision, holiday accrual provision, vacation allowance, year end all…"
type textarea "Include applicable deductions"
type textarea "fe bonus provision, holiday accrual provision, vacation allowance, year end all…"
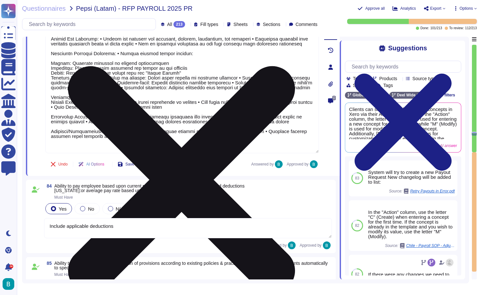
type textarea "Include applicable deductions"
type textarea "fe bonus provision, holiday accrual provision, vacation allowance, year end all…"
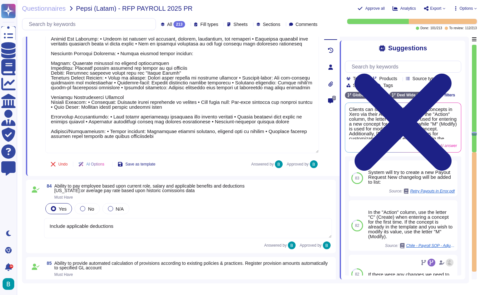
click at [192, 167] on div "Undo AI Options Save as template Answered by Approved by" at bounding box center [182, 164] width 274 height 16
type textarea "Considering concepts for any payroll type including settlmenet Deel comment: Ye…"
type textarea "Include applicable deductions"
type textarea "fe bonus provision, holiday accrual provision, vacation allowance, year end all…"
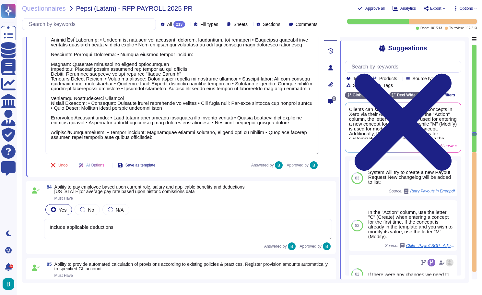
type textarea "Include applicable deductions"
type textarea "fe bonus provision, holiday accrual provision, vacation allowance, year end all…"
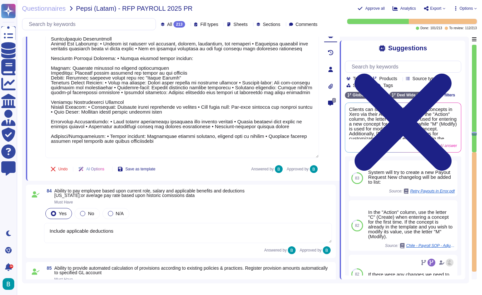
type textarea "Include applicable deductions"
type textarea "fe bonus provision, holiday accrual provision, vacation allowance, year end all…"
type textarea "Include applicable deductions"
type textarea "fe bonus provision, holiday accrual provision, vacation allowance, year end all…"
type textarea "Include applicable deductions"
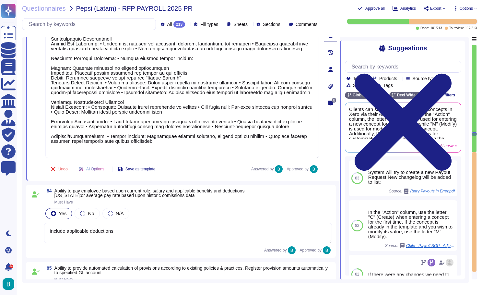
type textarea "fe bonus provision, holiday accrual provision, vacation allowance, year end all…"
type textarea "Include applicable deductions"
type textarea "fe bonus provision, holiday accrual provision, vacation allowance, year end all…"
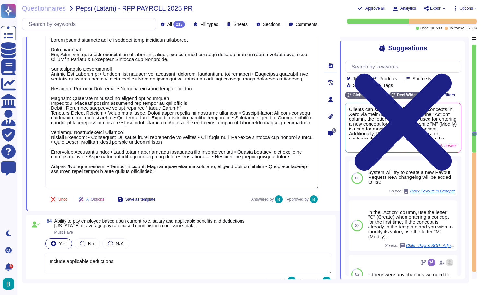
type textarea "Include applicable deductions"
type textarea "fe bonus provision, holiday accrual provision, vacation allowance, year end all…"
type textarea "Include applicable deductions"
type textarea "fe bonus provision, holiday accrual provision, vacation allowance, year end all…"
type textarea "Include applicable deductions"
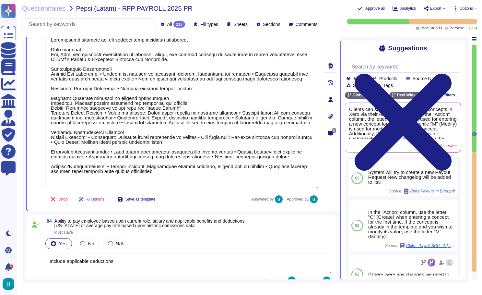
type textarea "fe bonus provision, holiday accrual provision, vacation allowance, year end all…"
type textarea "Include applicable deductions"
type textarea "fe bonus provision, holiday accrual provision, vacation allowance, year end all…"
type textarea "Include applicable deductions"
type textarea "fe bonus provision, holiday accrual provision, vacation allowance, year end all…"
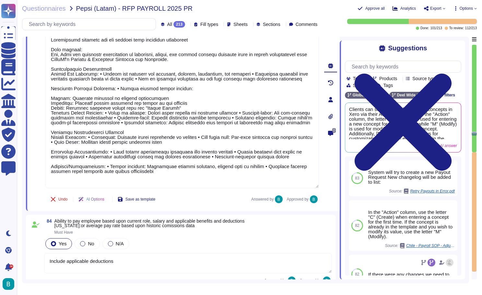
type textarea "Include applicable deductions"
type textarea "fe bonus provision, holiday accrual provision, vacation allowance, year end all…"
type textarea "Include applicable deductions"
type textarea "fe bonus provision, holiday accrual provision, vacation allowance, year end all…"
type textarea "Include applicable deductions"
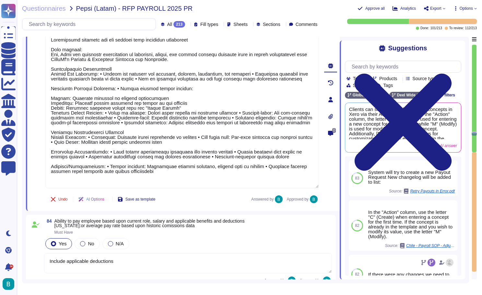
type textarea "fe bonus provision, holiday accrual provision, vacation allowance, year end all…"
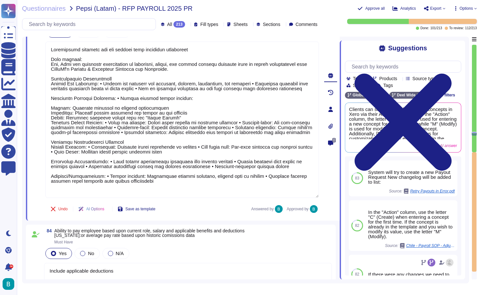
type textarea "Include applicable deductions"
type textarea "fe bonus provision, holiday accrual provision, vacation allowance, year end all…"
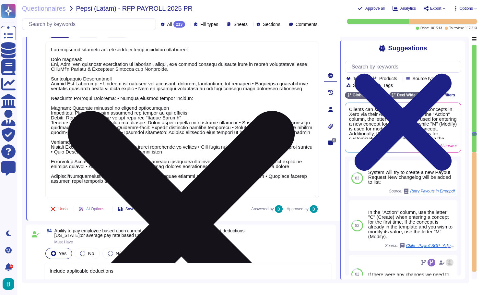
type textarea "Include applicable deductions"
type textarea "fe bonus provision, holiday accrual provision, vacation allowance, year end all…"
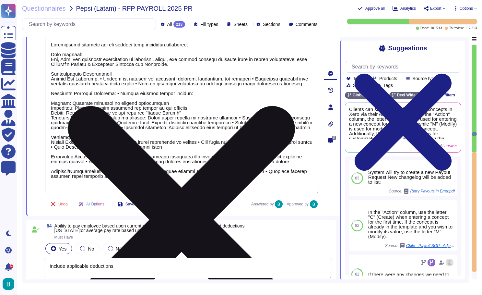
type textarea "Include applicable deductions"
type textarea "fe bonus provision, holiday accrual provision, vacation allowance, year end all…"
type textarea "Include applicable deductions"
type textarea "fe bonus provision, holiday accrual provision, vacation allowance, year end all…"
type textarea "Include applicable deductions"
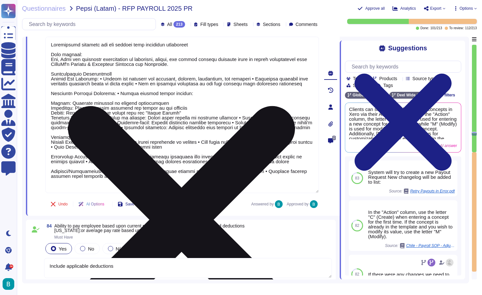
type textarea "fe bonus provision, holiday accrual provision, vacation allowance, year end all…"
type textarea "Include applicable deductions"
type textarea "fe bonus provision, holiday accrual provision, vacation allowance, year end all…"
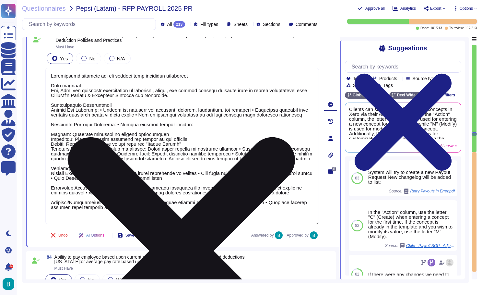
type textarea "Include applicable deductions"
type textarea "fe bonus provision, holiday accrual provision, vacation allowance, year end all…"
type textarea "Include applicable deductions"
type textarea "fe bonus provision, holiday accrual provision, vacation allowance, year end all…"
type textarea "Include applicable deductions"
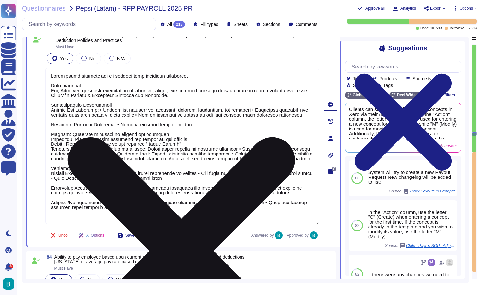
type textarea "fe bonus provision, holiday accrual provision, vacation allowance, year end all…"
type textarea "Include applicable deductions"
type textarea "fe bonus provision, holiday accrual provision, vacation allowance, year end all…"
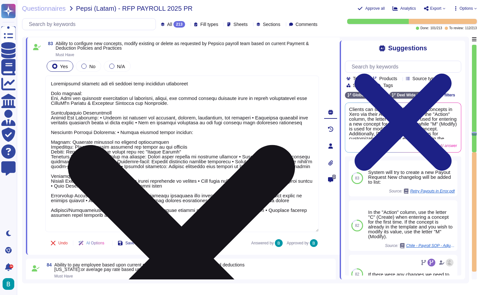
type textarea "Include applicable deductions"
type textarea "fe bonus provision, holiday accrual provision, vacation allowance, year end all…"
type textarea "Include applicable deductions"
type textarea "fe bonus provision, holiday accrual provision, vacation allowance, year end all…"
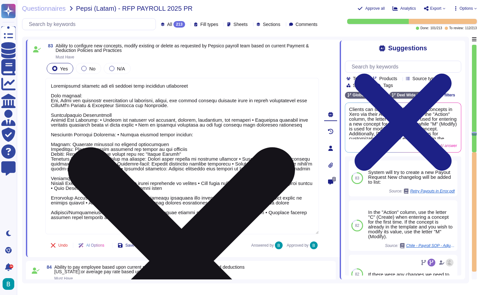
type textarea "Include applicable deductions"
type textarea "fe bonus provision, holiday accrual provision, vacation allowance, year end all…"
type textarea "Include applicable deductions"
type textarea "fe bonus provision, holiday accrual provision, vacation allowance, year end all…"
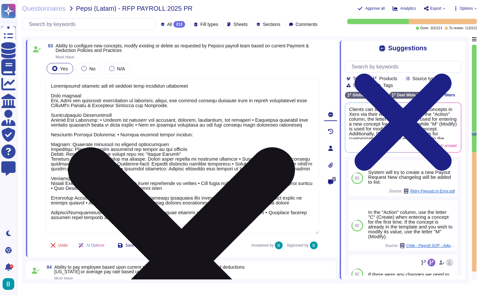
type textarea "Include applicable deductions"
type textarea "fe bonus provision, holiday accrual provision, vacation allowance, year end all…"
type textarea "Include applicable deductions"
type textarea "fe bonus provision, holiday accrual provision, vacation allowance, year end all…"
type textarea "Include applicable deductions"
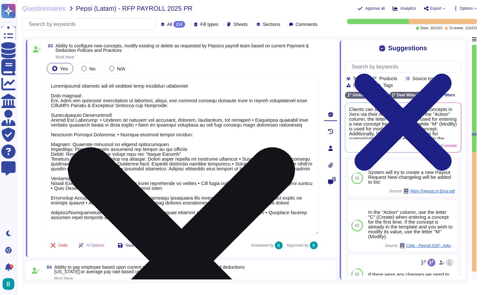
type textarea "fe bonus provision, holiday accrual provision, vacation allowance, year end all…"
type textarea "Include applicable deductions"
type textarea "fe bonus provision, holiday accrual provision, vacation allowance, year end all…"
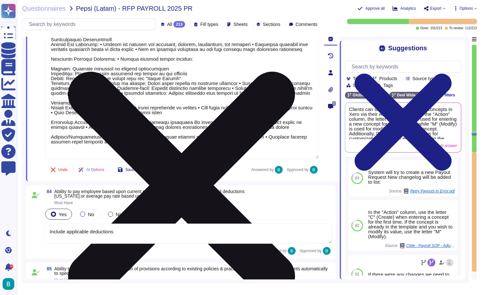
type textarea "Include applicable deductions"
type textarea "fe bonus provision, holiday accrual provision, vacation allowance, year end all…"
type textarea "Include applicable deductions"
type textarea "fe bonus provision, holiday accrual provision, vacation allowance, year end all…"
type textarea "Include applicable deductions"
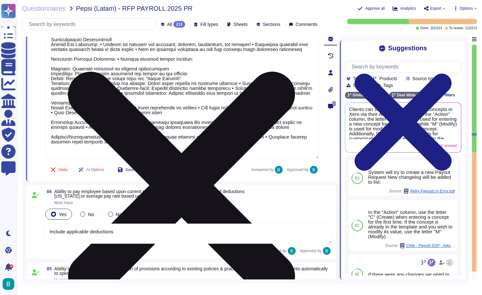
type textarea "fe bonus provision, holiday accrual provision, vacation allowance, year end all…"
type textarea "Include applicable deductions"
type textarea "fe bonus provision, holiday accrual provision, vacation allowance, year end all…"
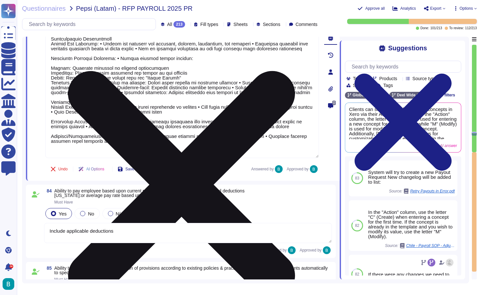
type textarea "Include applicable deductions"
type textarea "fe bonus provision, holiday accrual provision, vacation allowance, year end all…"
type textarea "Include applicable deductions"
type textarea "fe bonus provision, holiday accrual provision, vacation allowance, year end all…"
type textarea "Include applicable deductions"
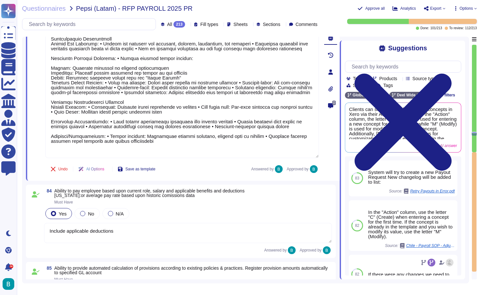
scroll to position [7181, 0]
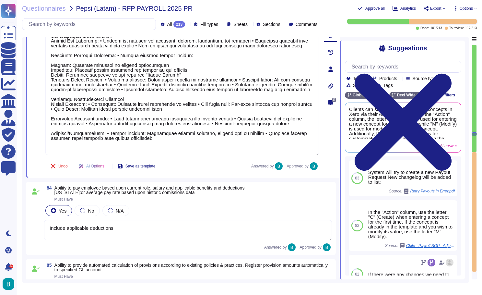
click at [181, 234] on textarea "Include applicable deductions" at bounding box center [188, 230] width 288 height 20
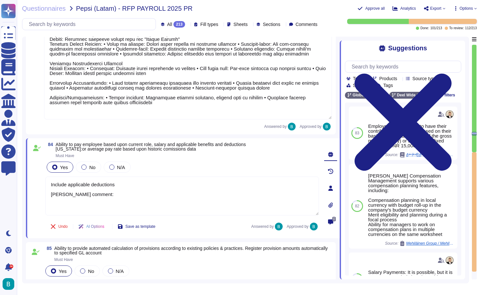
scroll to position [7219, 0]
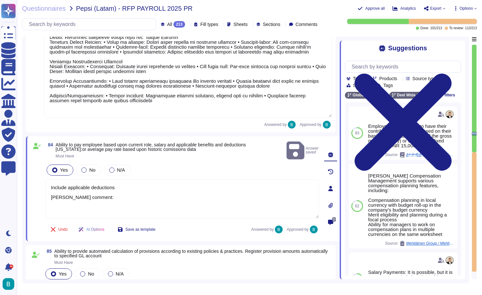
drag, startPoint x: 57, startPoint y: 142, endPoint x: 218, endPoint y: 146, distance: 161.0
click at [218, 146] on span "Ability to pay employee based upon current role, salary and applicable benefits…" at bounding box center [151, 146] width 190 height 9
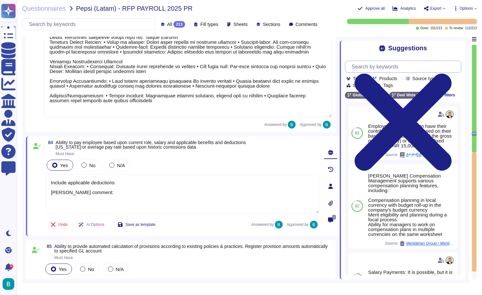
click at [377, 64] on input "text" at bounding box center [405, 66] width 113 height 11
paste input "Ability to pay employee based upon current role, salary and applicable benefits…"
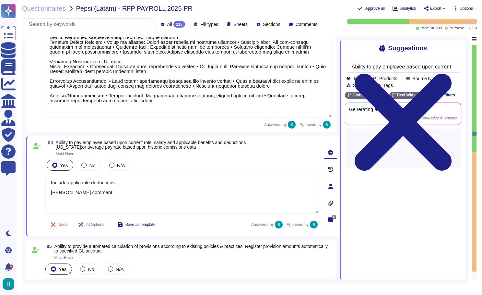
click at [437, 54] on div "Suggestions Ability to pay employee based upon current role, salary and applica…" at bounding box center [403, 160] width 126 height 239
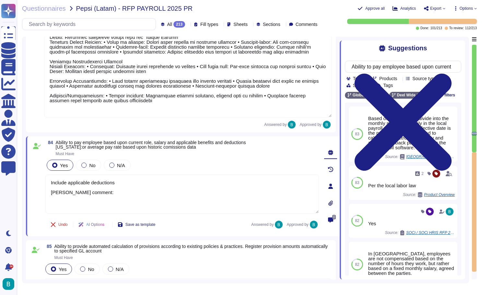
scroll to position [0, 0]
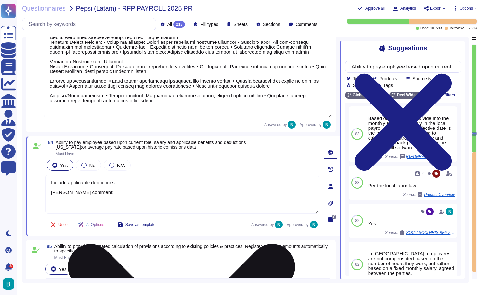
click at [67, 202] on textarea "Include applicable deductions Deel comment:" at bounding box center [182, 194] width 274 height 39
paste textarea "Yes, Deel has the ability to pay employees based on both current role/salary st…"
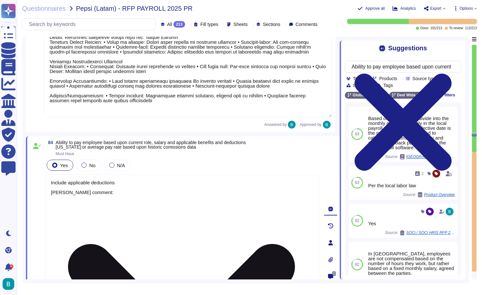
scroll to position [7380, 0]
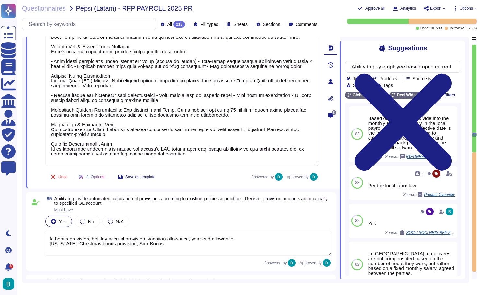
click at [196, 175] on div "Undo AI Options Save as template Answered by Approved by" at bounding box center [182, 177] width 274 height 16
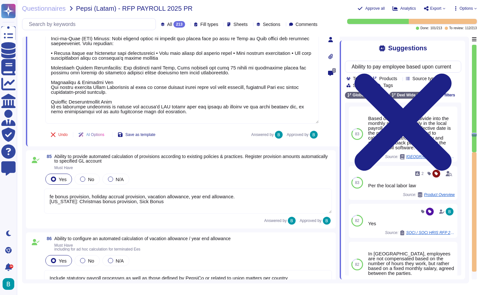
scroll to position [7434, 0]
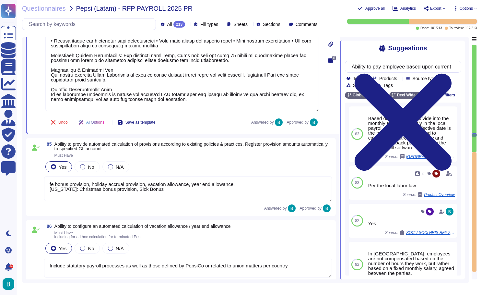
click at [187, 191] on textarea "fe bonus provision, holiday accrual provision, vacation allowance, year end all…" at bounding box center [188, 188] width 288 height 25
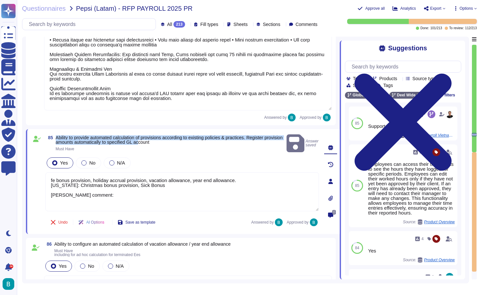
drag, startPoint x: 165, startPoint y: 140, endPoint x: 102, endPoint y: 131, distance: 64.0
click at [102, 131] on div "85 Ability to provide automated calculation of provisions according to existing…" at bounding box center [183, 181] width 314 height 105
click at [179, 136] on span "Ability to provide automated calculation of provisions according to existing po…" at bounding box center [169, 140] width 227 height 10
drag, startPoint x: 185, startPoint y: 140, endPoint x: 68, endPoint y: 130, distance: 117.5
click at [68, 130] on div "85 Ability to provide automated calculation of provisions according to existing…" at bounding box center [183, 181] width 314 height 105
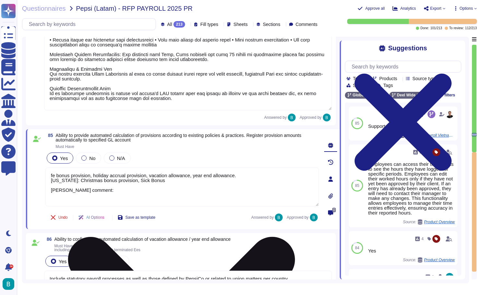
click at [83, 198] on textarea "fe bonus provision, holiday accrual provision, vacation allowance, year end all…" at bounding box center [182, 186] width 274 height 39
paste textarea "es, Deel can provide automated calculation of provisions and register them to s…"
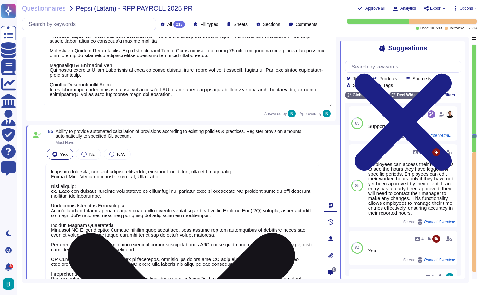
scroll to position [7603, 0]
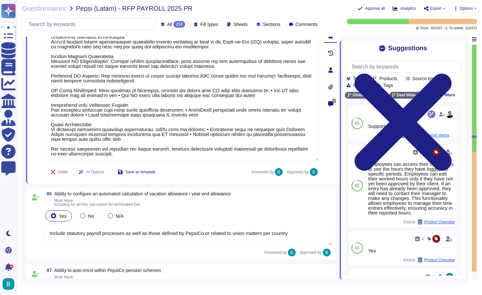
click at [199, 177] on div "Undo AI Options Save as template Answered by Approved by" at bounding box center [182, 172] width 274 height 16
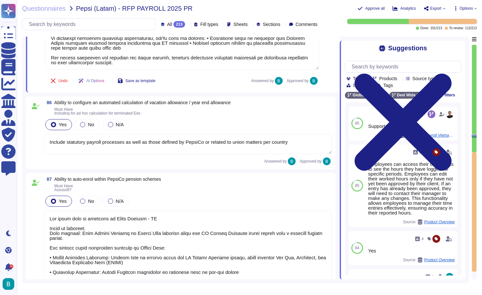
scroll to position [7702, 0]
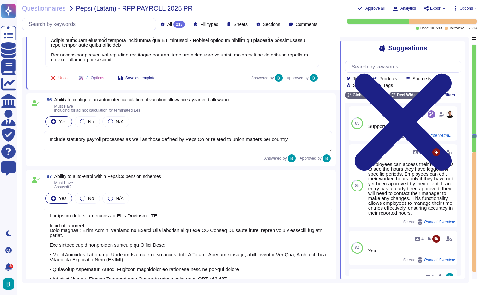
click at [201, 143] on textarea "Include statutory payroll processes as well as those defined by PepsiCo or rela…" at bounding box center [188, 141] width 288 height 20
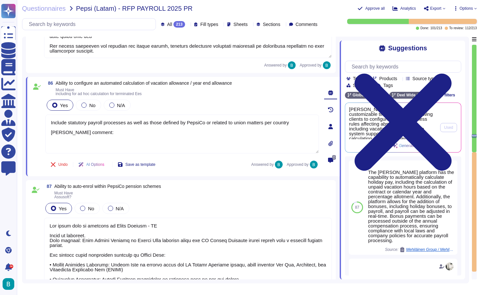
click at [416, 124] on span "Deel's platform offers customizable time-off policies, allowing clients to conf…" at bounding box center [392, 123] width 87 height 32
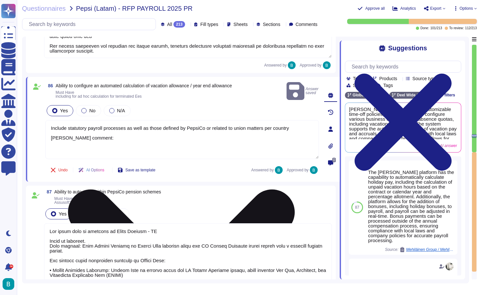
click at [184, 138] on textarea "Include statutory payroll processes as well as those defined by PepsiCo or rela…" at bounding box center [182, 139] width 274 height 39
paste textarea "Deel's platform offers customizable time-off policies, allowing clients to conf…"
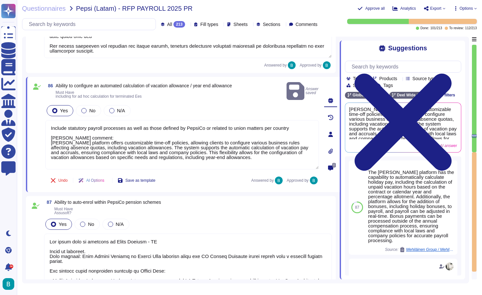
click at [200, 173] on div "Undo AI Options Save as template Answered by Approved by" at bounding box center [182, 181] width 274 height 16
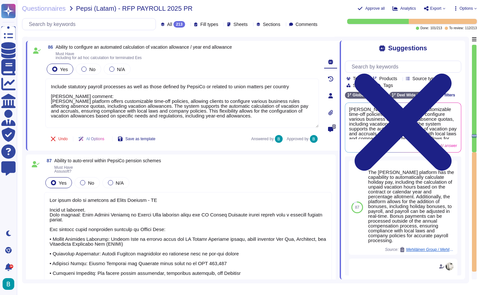
scroll to position [7833, 0]
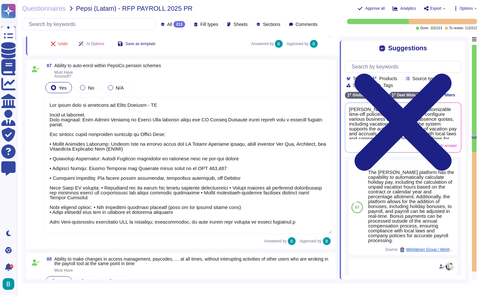
click at [90, 115] on textarea at bounding box center [188, 165] width 288 height 137
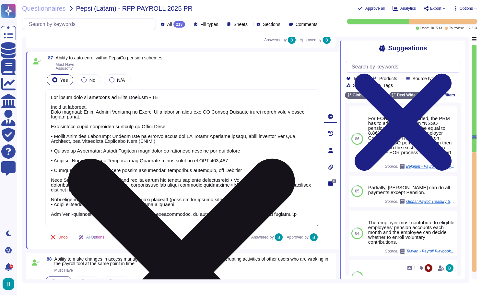
drag, startPoint x: 95, startPoint y: 107, endPoint x: 50, endPoint y: 105, distance: 45.5
click at [50, 105] on textarea at bounding box center [182, 157] width 274 height 137
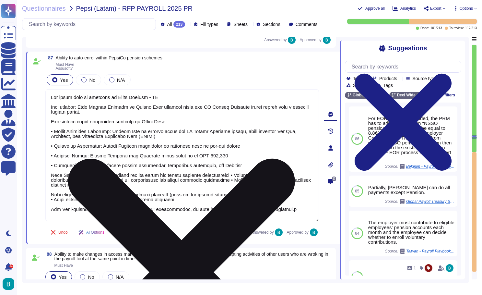
click at [303, 208] on textarea at bounding box center [182, 155] width 274 height 132
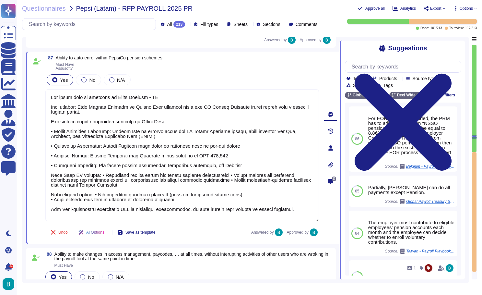
click at [225, 231] on div "Undo AI Options Save as template Answered by Approved by" at bounding box center [182, 233] width 274 height 16
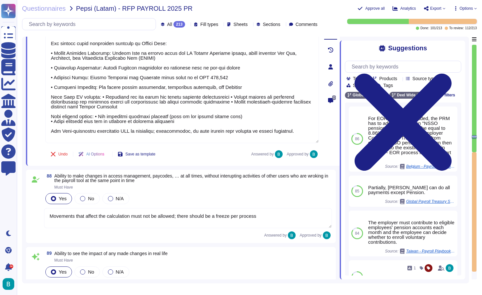
scroll to position [7953, 0]
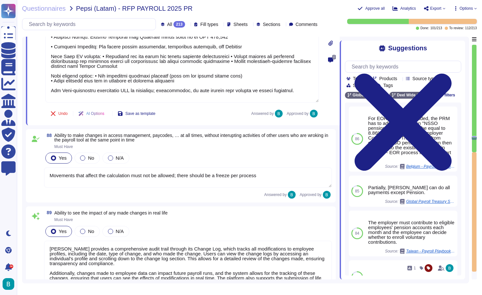
click at [247, 176] on textarea "Movements that affect the calculation must not be allowed; there should be a fr…" at bounding box center [188, 177] width 288 height 20
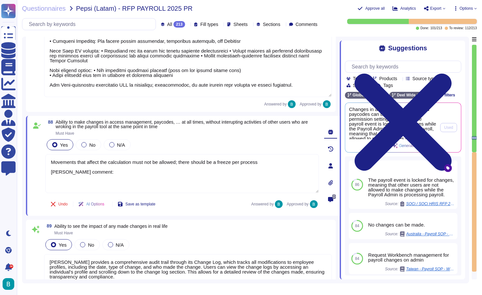
click at [411, 127] on span "Changes in access management and paycodes can be made via team permission setti…" at bounding box center [392, 123] width 87 height 32
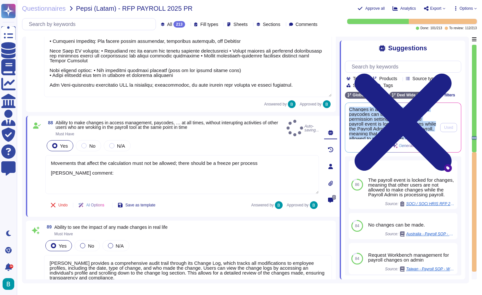
click at [411, 127] on span "Changes in access management and paycodes can be made via team permission setti…" at bounding box center [392, 123] width 87 height 32
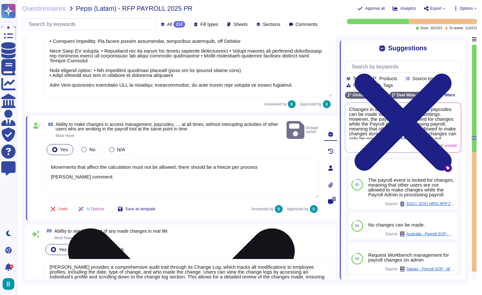
click at [145, 177] on textarea "Movements that affect the calculation must not be allowed; there should be a fr…" at bounding box center [182, 178] width 274 height 39
paste textarea "Changes in access management and paycodes can be made via team permission setti…"
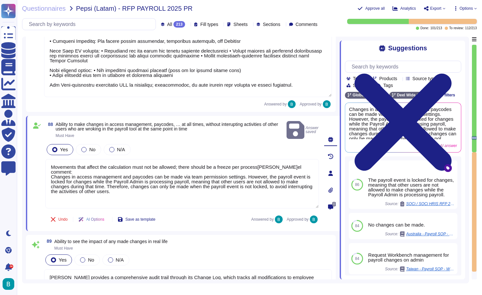
click at [216, 217] on div "Undo AI Options Save as template Answered by Approved by" at bounding box center [182, 220] width 274 height 16
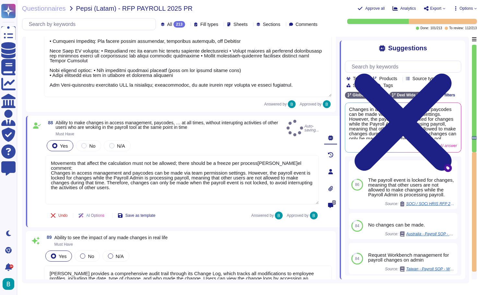
scroll to position [8073, 0]
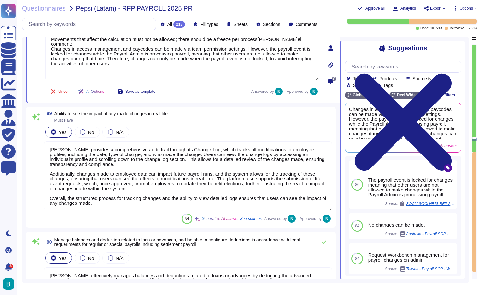
click at [148, 190] on textarea "Deel provides a comprehensive audit trail through its Change Log, which tracks …" at bounding box center [188, 175] width 288 height 69
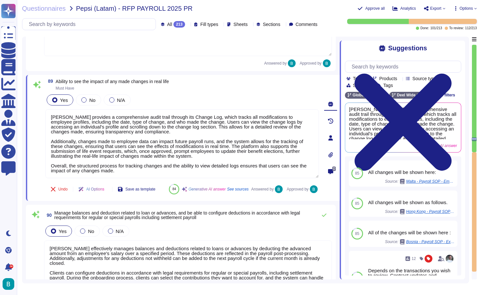
scroll to position [8097, 0]
click at [215, 238] on div "Yes No N/A" at bounding box center [188, 231] width 288 height 14
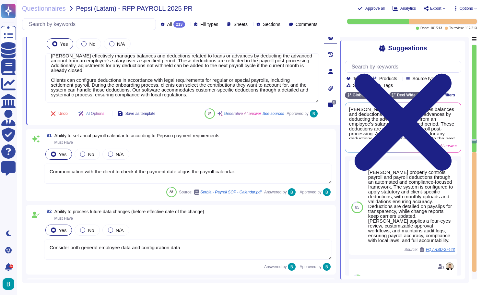
scroll to position [8281, 0]
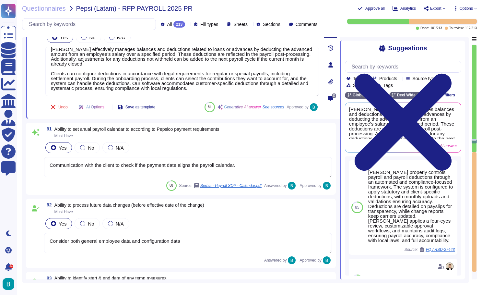
click at [224, 168] on textarea "Communication with the client to check if the payment date aligns the payroll c…" at bounding box center [188, 167] width 288 height 20
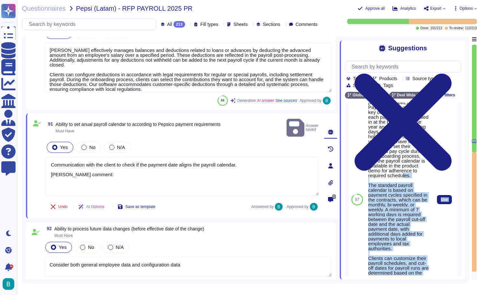
scroll to position [220, 0]
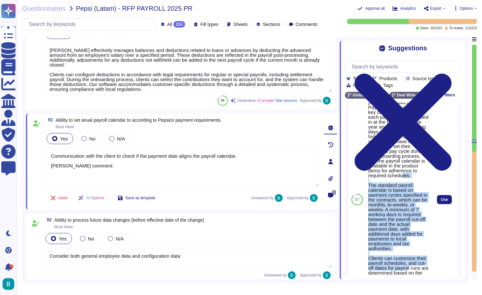
drag, startPoint x: 369, startPoint y: 174, endPoint x: 427, endPoint y: 267, distance: 109.5
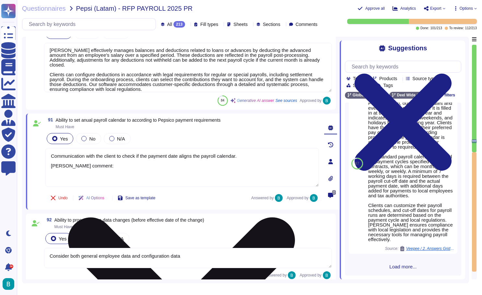
click at [223, 178] on textarea "Communication with the client to check if the payment date aligns the payroll c…" at bounding box center [182, 167] width 274 height 39
paste textarea "The standard payroll calendar is based on payment cycles specified in the contr…"
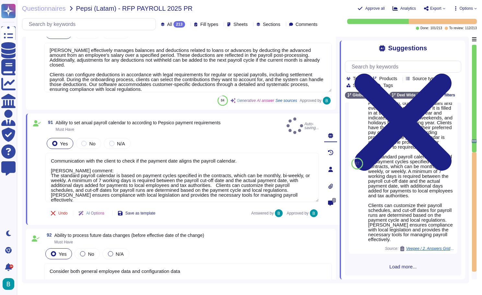
click at [206, 205] on div "Undo AI Options Save as template Answered by Approved by" at bounding box center [182, 213] width 274 height 16
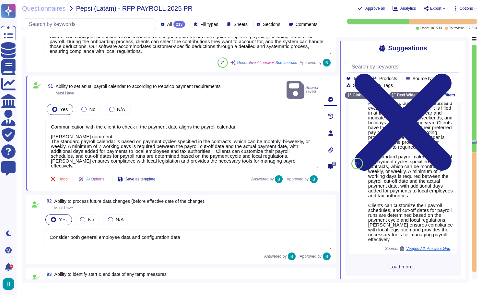
scroll to position [8360, 0]
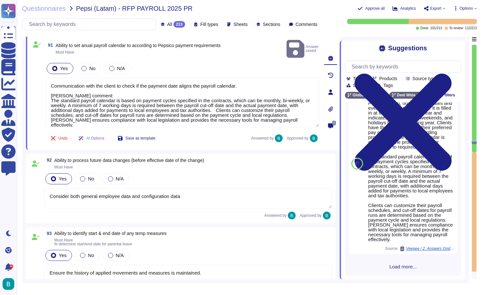
click at [219, 191] on textarea "Consider both general employee data and configuration data" at bounding box center [188, 198] width 288 height 20
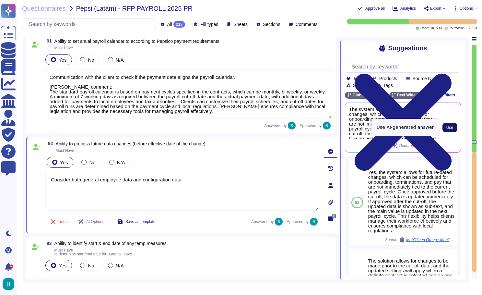
scroll to position [0, 0]
click at [453, 129] on span "Use" at bounding box center [450, 128] width 7 height 4
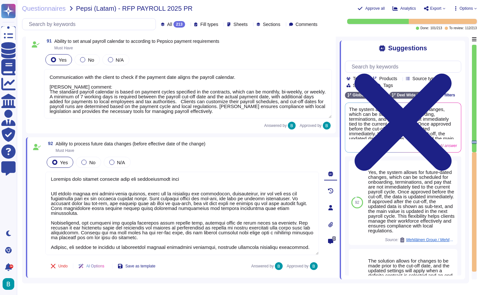
scroll to position [8434, 0]
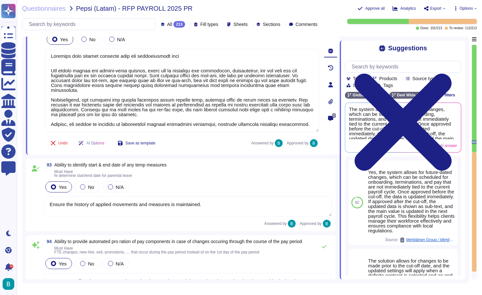
scroll to position [8490, 0]
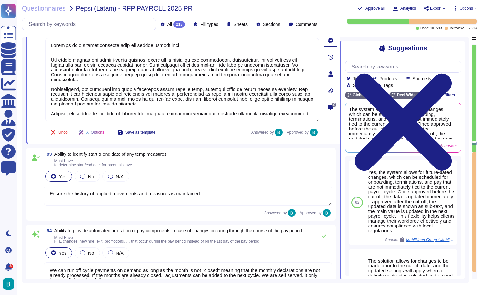
click at [217, 194] on textarea "Ensure the history of applied movements and measures is maintained." at bounding box center [188, 196] width 288 height 20
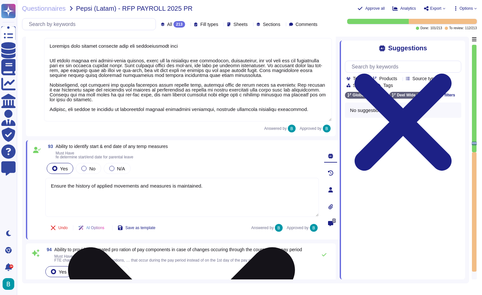
scroll to position [0, 0]
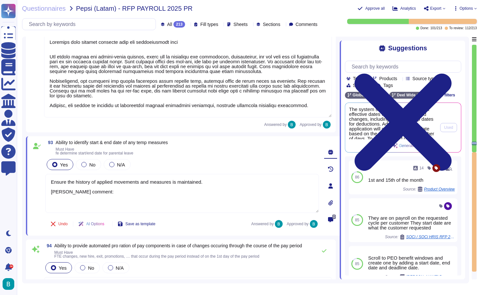
click at [413, 127] on span "The system supports the ability to set effective dates for amendments and chang…" at bounding box center [392, 123] width 87 height 32
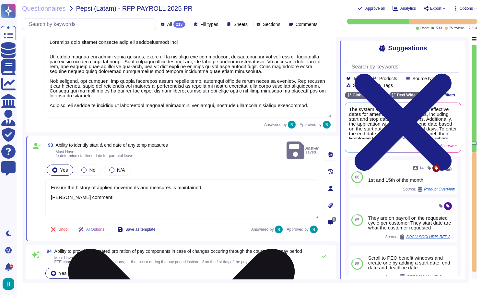
click at [177, 201] on textarea "Ensure the history of applied movements and measures is maintained. Deel commen…" at bounding box center [182, 198] width 274 height 39
paste textarea "The system supports the ability to set effective dates for amendments and chang…"
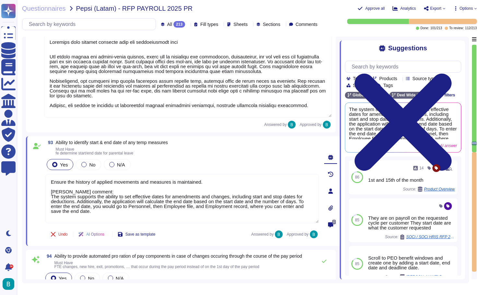
scroll to position [8519, 0]
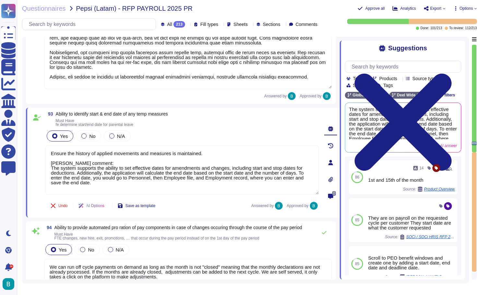
click at [208, 211] on div "Undo AI Options Save as template Answered by Approved by" at bounding box center [182, 206] width 274 height 16
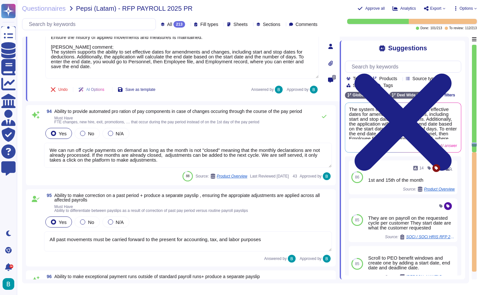
scroll to position [8691, 0]
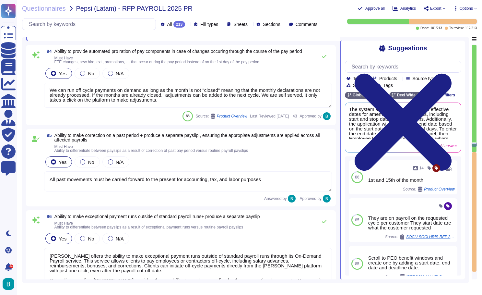
click at [249, 188] on textarea "All past movements must be carried forward to the present for accounting, tax, …" at bounding box center [188, 181] width 288 height 20
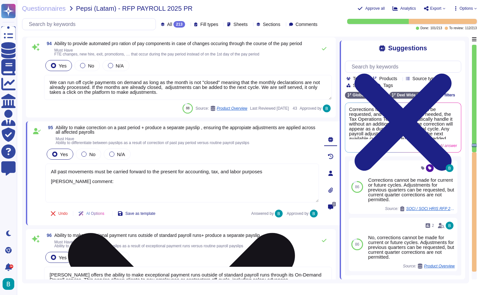
click at [121, 196] on textarea "All past movements must be carried forward to the present for accounting, tax, …" at bounding box center [182, 183] width 274 height 39
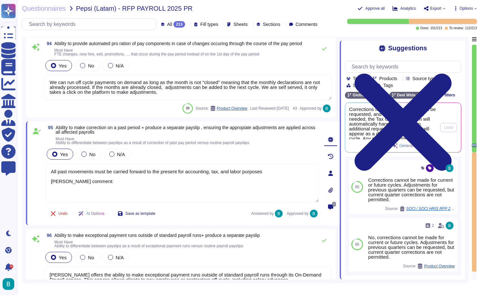
click at [423, 124] on span "Corrections for previous quarters can be requested, and if an amendment is need…" at bounding box center [392, 123] width 87 height 32
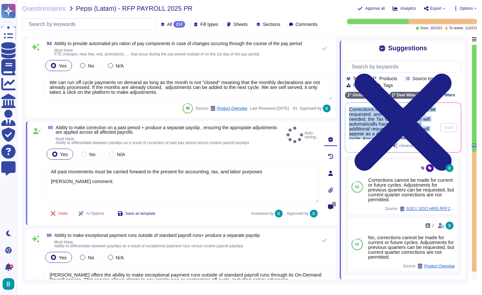
click at [423, 124] on span "Corrections for previous quarters can be requested, and if an amendment is need…" at bounding box center [392, 123] width 87 height 32
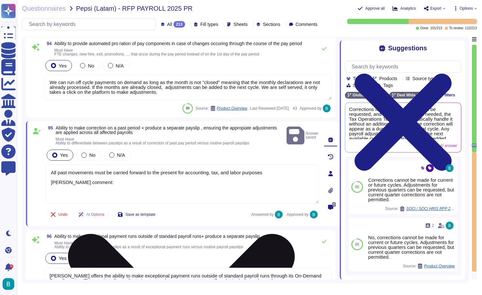
click at [91, 190] on textarea "All past movements must be carried forward to the present for accounting, tax, …" at bounding box center [182, 184] width 274 height 39
paste textarea "Corrections for previous quarters can be requested, and if an amendment is need…"
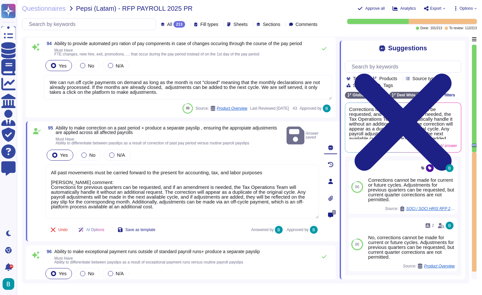
click at [192, 234] on div "Undo AI Options Save as template Answered by Approved by" at bounding box center [182, 230] width 274 height 16
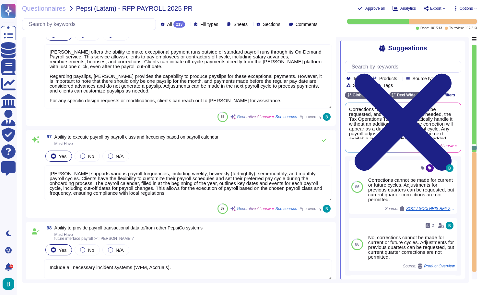
scroll to position [8962, 0]
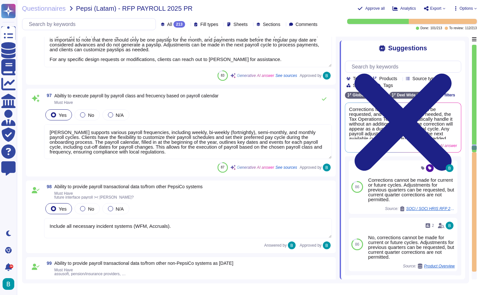
click at [230, 60] on textarea "Deel offers the ability to make exceptional payment runs outside of standard pa…" at bounding box center [188, 35] width 288 height 64
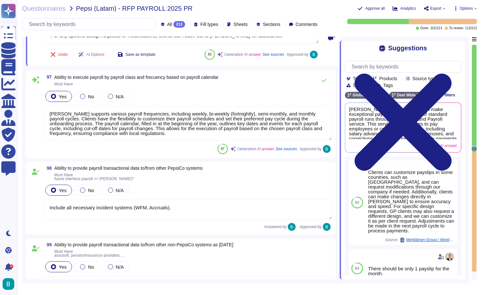
scroll to position [9059, 0]
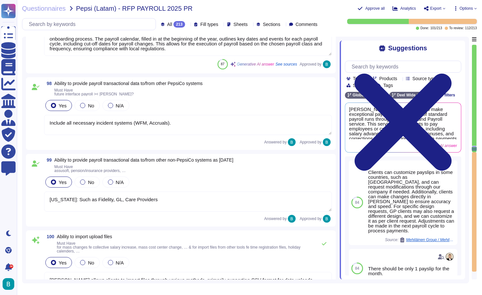
click at [199, 130] on textarea "Include all necessary incident systems (WFM, Accruals)." at bounding box center [188, 125] width 288 height 20
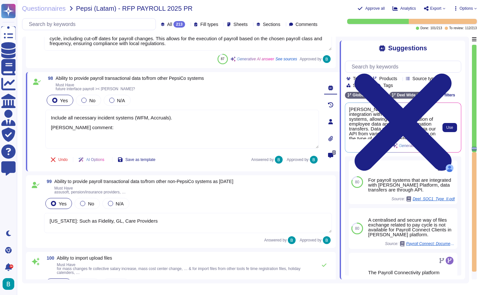
scroll to position [0, 0]
click at [448, 128] on span "Use" at bounding box center [450, 128] width 7 height 4
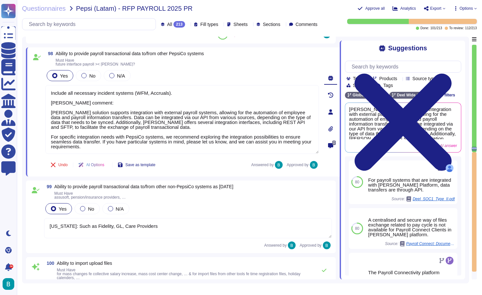
scroll to position [9110, 0]
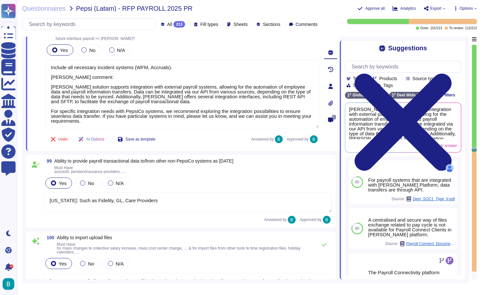
click at [191, 180] on div "Yes No N/A" at bounding box center [188, 183] width 288 height 14
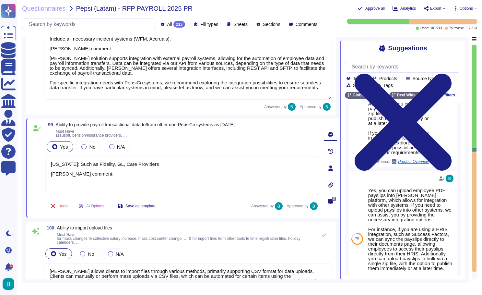
scroll to position [162, 0]
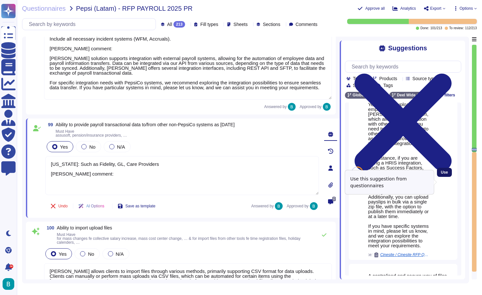
click at [444, 174] on span "Use" at bounding box center [444, 172] width 7 height 4
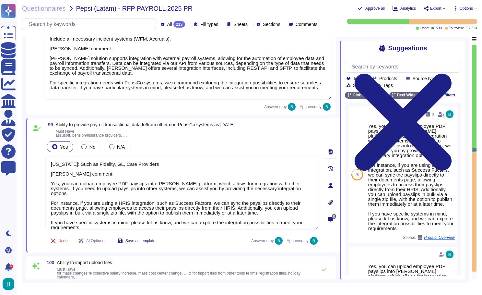
scroll to position [9216, 0]
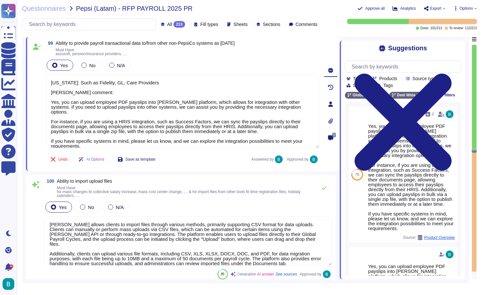
click at [209, 179] on span "Ability to import upload files" at bounding box center [185, 181] width 257 height 5
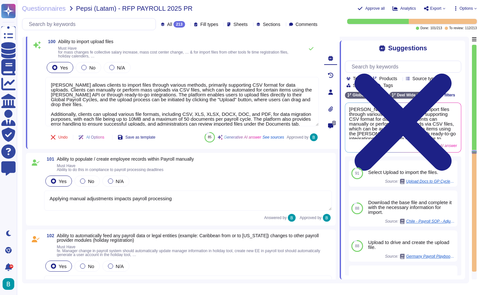
scroll to position [9366, 0]
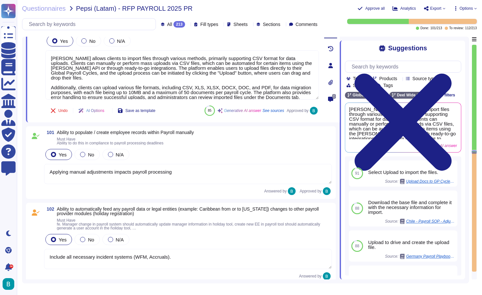
click at [201, 177] on textarea "Applying manual adjustments impacts payroll processing" at bounding box center [188, 174] width 288 height 20
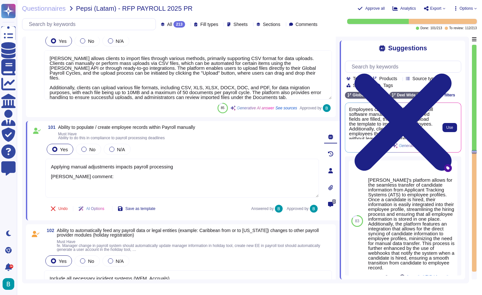
scroll to position [0, 0]
click at [443, 128] on button "Use" at bounding box center [450, 127] width 15 height 9
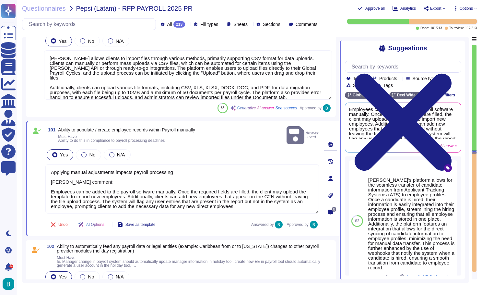
click at [219, 217] on div "Undo AI Options Save as template Answered by Approved by" at bounding box center [182, 225] width 274 height 16
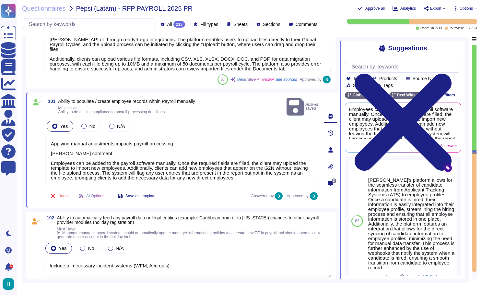
scroll to position [9426, 0]
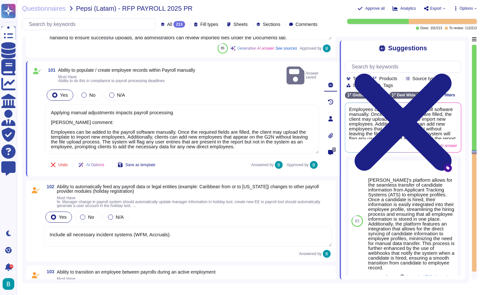
click at [219, 230] on textarea "Include all necessary incident systems (WFM, Accruals)." at bounding box center [188, 236] width 288 height 20
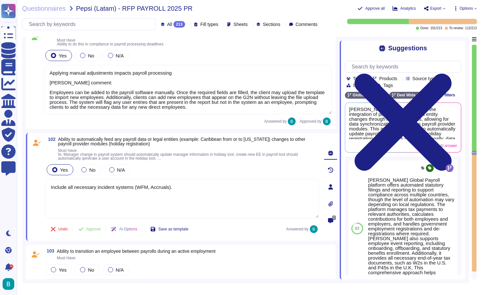
scroll to position [9461, 0]
click at [402, 122] on span "Deel's platform supports the integration of payroll data and legal entity chang…" at bounding box center [392, 123] width 87 height 32
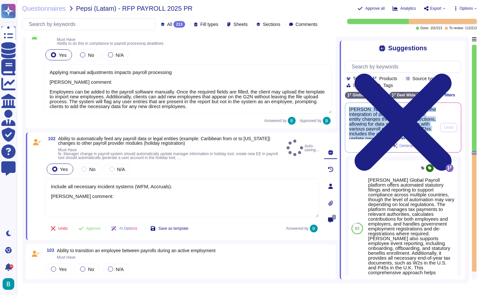
click at [402, 122] on span "Deel's platform supports the integration of payroll data and legal entity chang…" at bounding box center [392, 123] width 87 height 32
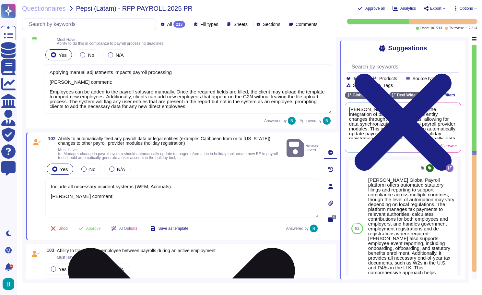
click at [83, 201] on textarea "Include all necessary incident systems (WFM, Accruals). Deel comment:" at bounding box center [182, 197] width 274 height 39
paste textarea "Deel's platform supports the integration of payroll data and legal entity chang…"
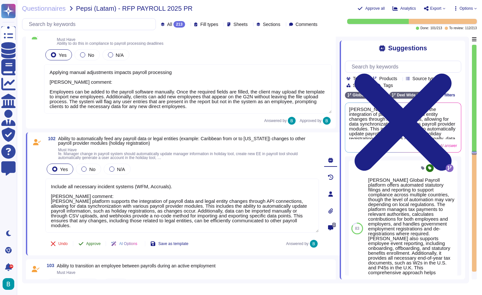
click at [93, 241] on button "Approve" at bounding box center [89, 243] width 33 height 13
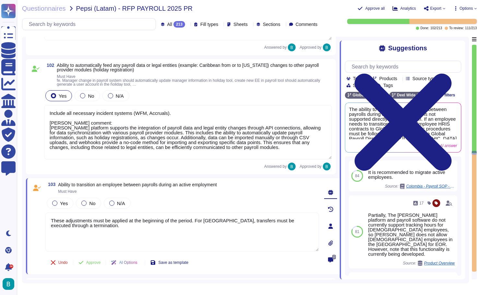
scroll to position [9527, 0]
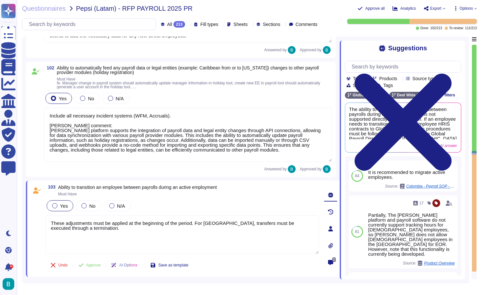
click at [58, 209] on div "Yes" at bounding box center [60, 205] width 27 height 11
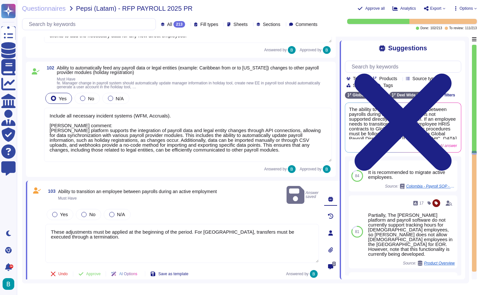
click at [71, 240] on textarea "These adjustments must be applied at the beginning of the period. For Guatemala…" at bounding box center [182, 243] width 274 height 39
click at [57, 209] on div "Yes" at bounding box center [60, 214] width 27 height 11
click at [73, 240] on textarea "These adjustments must be applied at the beginning of the period. For Guatemala…" at bounding box center [182, 243] width 274 height 39
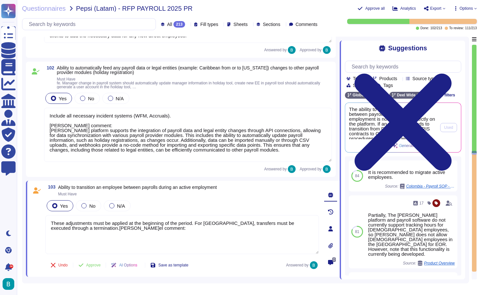
click at [423, 124] on span "The ability to transition an employee between payrolls during active employment…" at bounding box center [392, 123] width 87 height 32
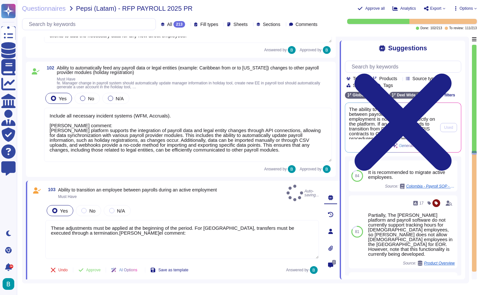
click at [405, 120] on span "The ability to transition an employee between payrolls during active employment…" at bounding box center [392, 123] width 87 height 32
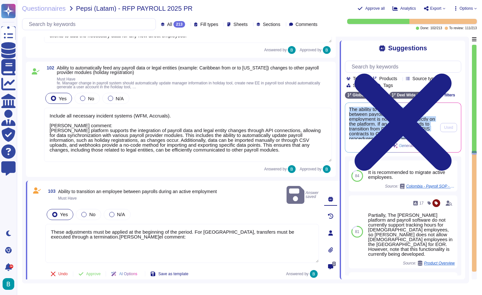
click at [405, 120] on span "The ability to transition an employee between payrolls during active employment…" at bounding box center [392, 123] width 87 height 32
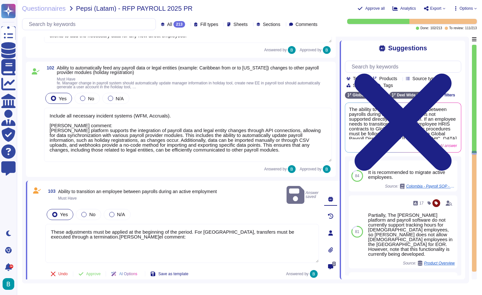
click at [77, 243] on textarea "These adjustments must be applied at the beginning of the period. For Guatemala…" at bounding box center [182, 243] width 274 height 39
paste textarea "The ability to transition an employee between payrolls during active employment…"
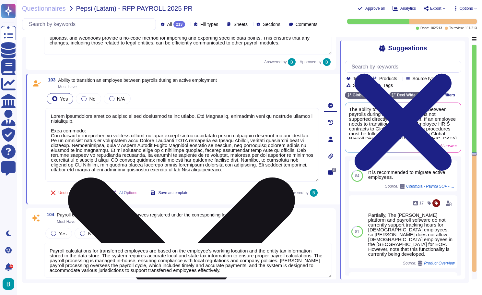
scroll to position [9605, 0]
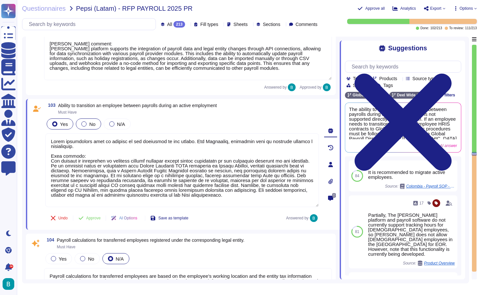
click at [87, 123] on label "No" at bounding box center [88, 123] width 14 height 5
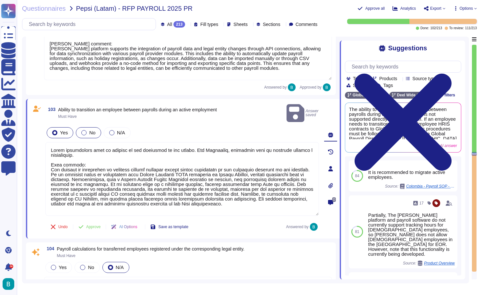
click at [84, 130] on div at bounding box center [83, 132] width 5 height 5
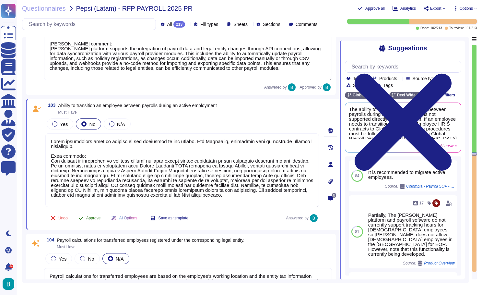
click at [97, 219] on span "Approve" at bounding box center [93, 218] width 15 height 4
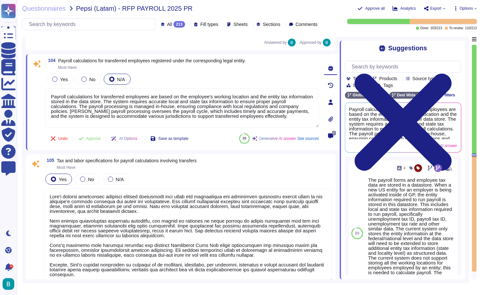
scroll to position [9770, 0]
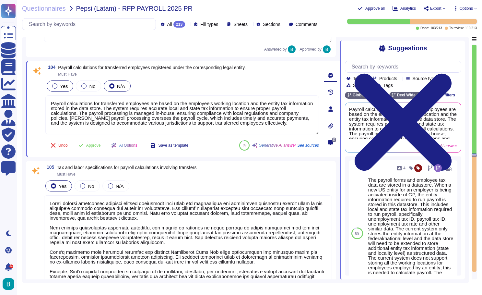
click at [57, 85] on div at bounding box center [54, 85] width 5 height 5
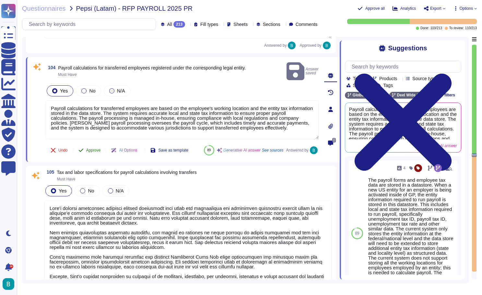
click at [96, 148] on span "Approve" at bounding box center [93, 150] width 15 height 4
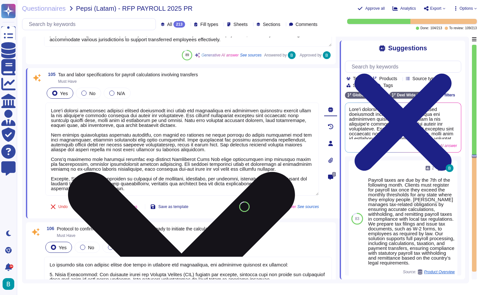
scroll to position [9843, 0]
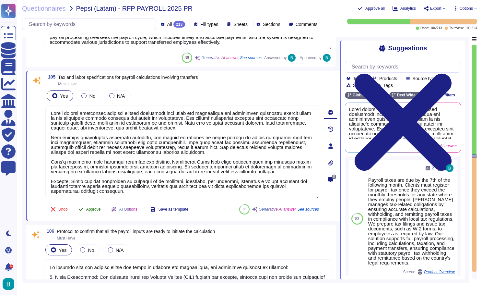
click at [96, 212] on button "Approve" at bounding box center [89, 209] width 33 height 13
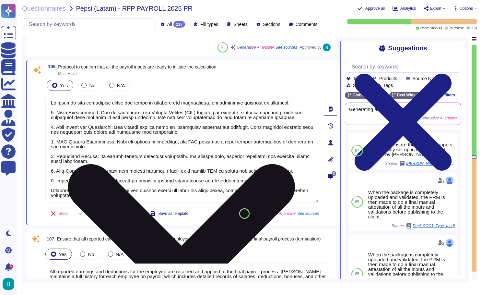
scroll to position [10003, 0]
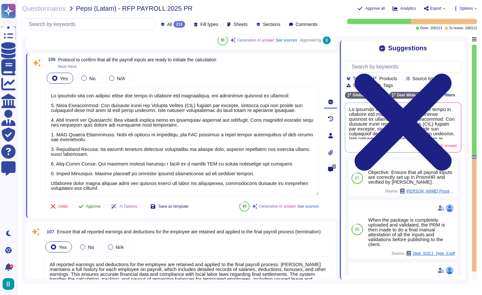
click at [96, 206] on span "Approve" at bounding box center [93, 206] width 15 height 4
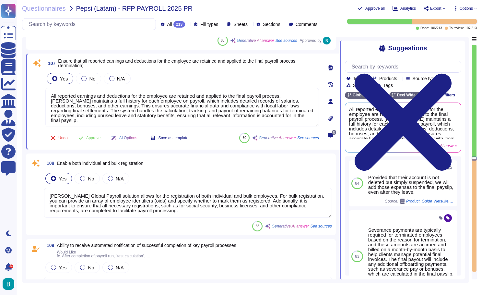
scroll to position [10164, 0]
click at [95, 139] on span "Approve" at bounding box center [93, 138] width 15 height 4
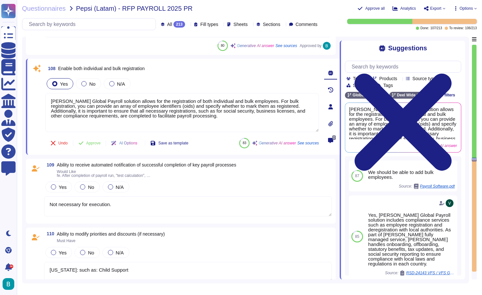
scroll to position [10252, 0]
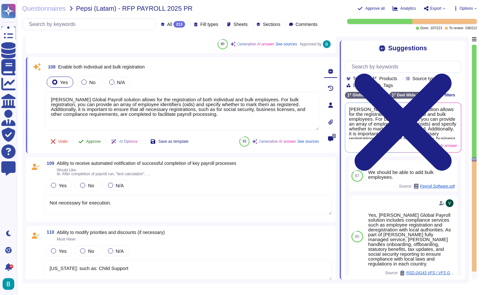
click at [96, 141] on span "Approve" at bounding box center [93, 142] width 15 height 4
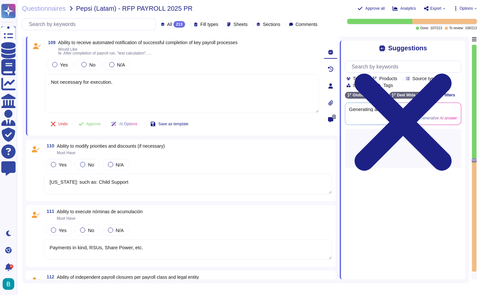
scroll to position [10323, 0]
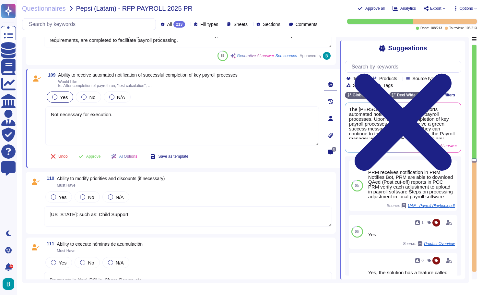
click at [57, 95] on div at bounding box center [54, 96] width 5 height 5
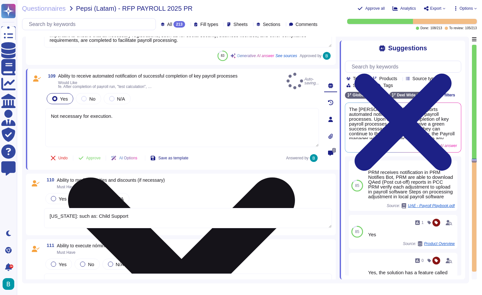
click at [130, 113] on textarea "Not necessary for execution." at bounding box center [182, 127] width 274 height 39
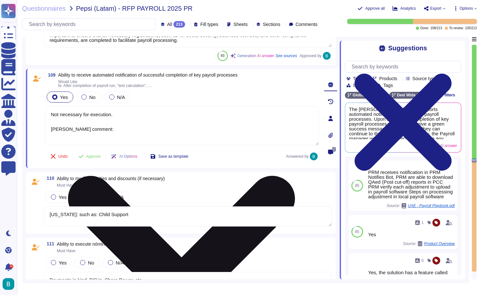
click at [53, 130] on textarea "Not necessary for execution. deel comment:" at bounding box center [182, 125] width 274 height 39
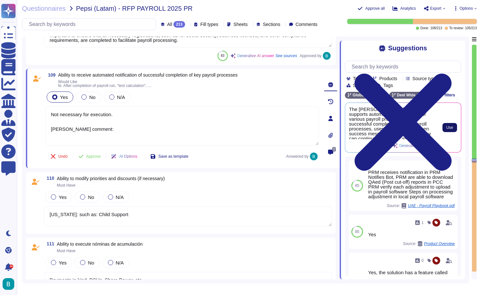
scroll to position [0, 0]
click at [454, 126] on button "Use" at bounding box center [450, 127] width 15 height 9
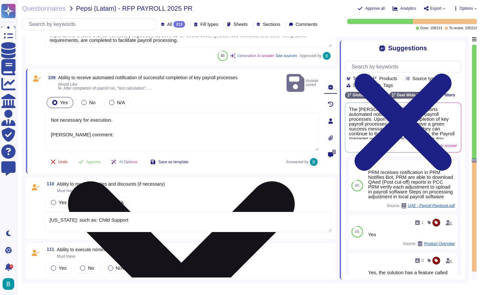
click at [154, 134] on textarea "Not necessary for execution. Deel comment:" at bounding box center [182, 131] width 274 height 39
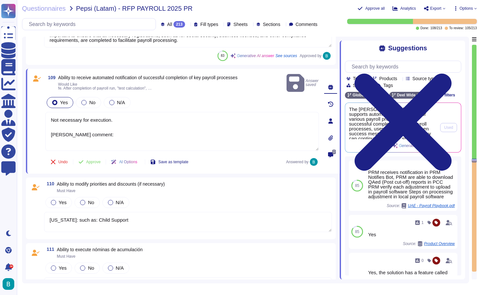
click at [397, 128] on span "The Deel platform supports automated notifications for various payroll processe…" at bounding box center [392, 123] width 87 height 32
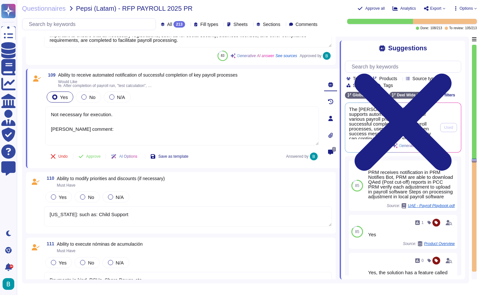
click at [397, 128] on span "The Deel platform supports automated notifications for various payroll processe…" at bounding box center [392, 123] width 87 height 32
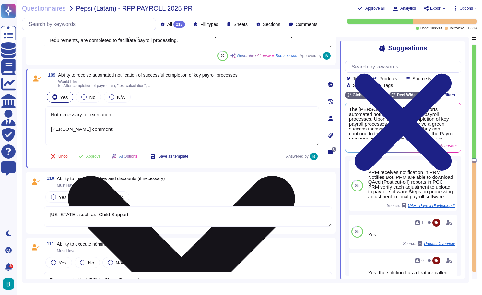
click at [168, 138] on textarea "Not necessary for execution. Deel comment:" at bounding box center [182, 125] width 274 height 39
paste textarea "The Deel platform supports automated notifications for various payroll processe…"
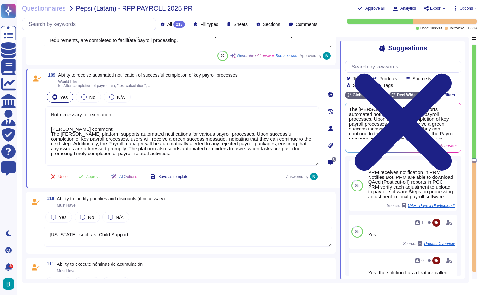
click at [240, 177] on div "Undo Approve AI Options Save as template Answered by" at bounding box center [182, 177] width 274 height 16
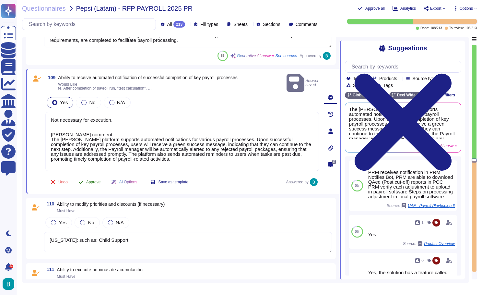
click at [93, 180] on span "Approve" at bounding box center [93, 182] width 15 height 4
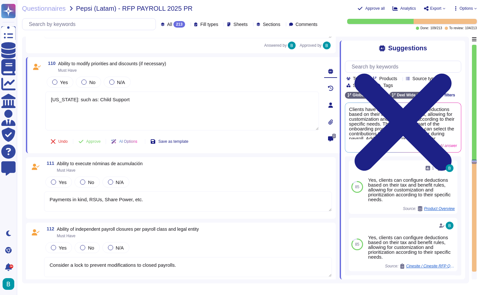
scroll to position [10427, 0]
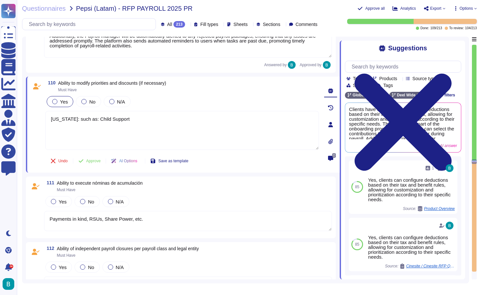
click at [62, 104] on span "Yes" at bounding box center [64, 102] width 8 height 6
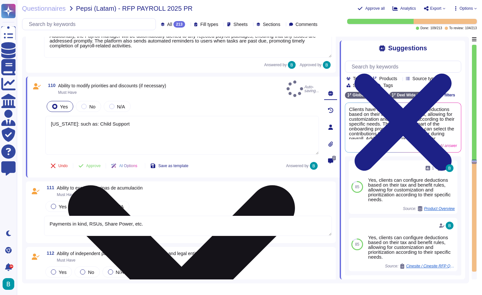
click at [123, 141] on textarea "Puerto Rico: such as: Child Support" at bounding box center [182, 135] width 274 height 39
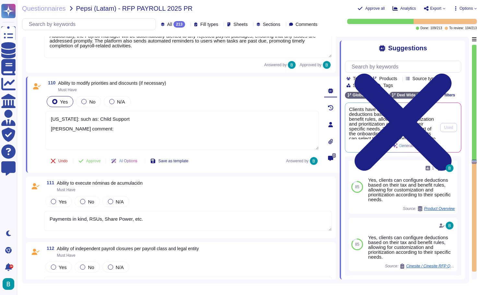
click at [422, 124] on span "Clients have the ability to configure deductions based on their tax and benefit…" at bounding box center [392, 123] width 87 height 32
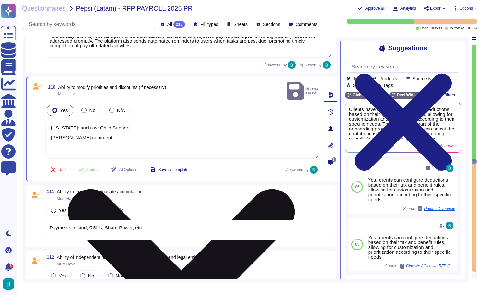
click at [123, 139] on textarea "Puerto Rico: such as: Child Support Deel comment:" at bounding box center [182, 139] width 274 height 39
paste textarea "Clients have the ability to configure deductions based on their tax and benefit…"
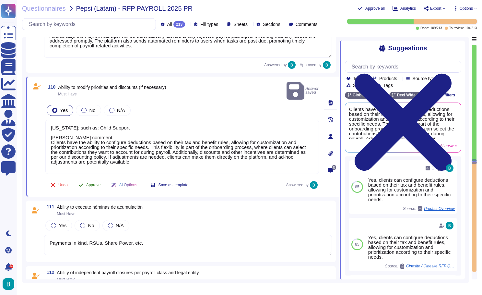
click at [96, 183] on span "Approve" at bounding box center [93, 185] width 15 height 4
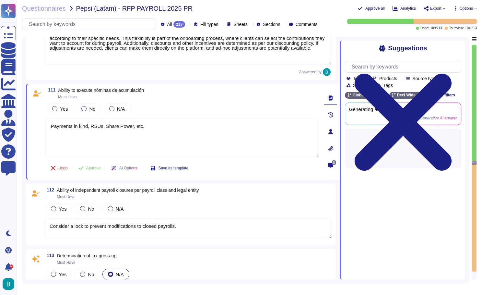
scroll to position [10550, 0]
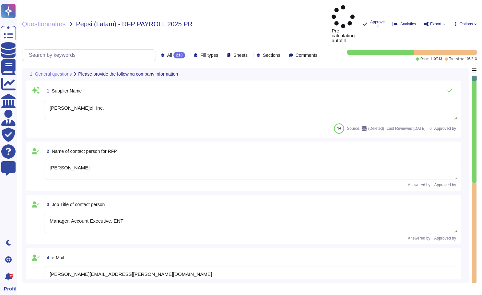
type textarea "[PERSON_NAME]el, Inc."
type textarea "[PERSON_NAME]"
type textarea "Manager, Account Executive, ENT"
type textarea "[PERSON_NAME][EMAIL_ADDRESS][PERSON_NAME][DOMAIN_NAME]"
type textarea "[PHONE_NUMBER]"
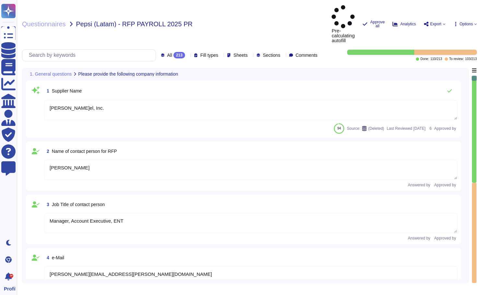
type textarea "[STREET_ADDRESS]"
type textarea "CA 94105."
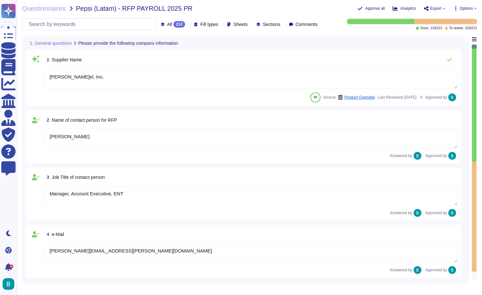
click at [476, 162] on div at bounding box center [474, 103] width 5 height 117
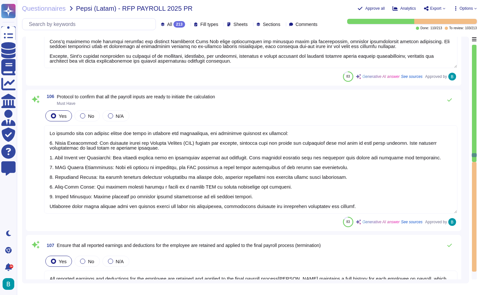
type textarea "These adjustments must be applied at the beginning of the period. For [GEOGRAPH…"
type textarea "Payroll calculations for transferred employees are based on the employee's work…"
type textarea "[PERSON_NAME] payroll processing solution ensures compliance with local tax reg…"
type textarea "To confirm that all payroll inputs are ready to initiate the calculation, the f…"
type textarea "All reported earnings and deductions for the employee are retained and applied …"
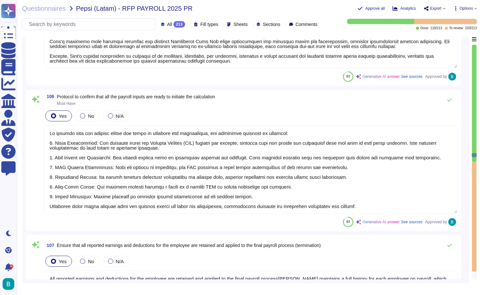
type textarea "[PERSON_NAME]'s Global Payroll solution allows for the registration of both ind…"
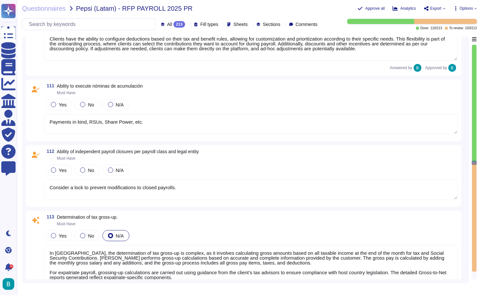
type textarea "Not necessary for execution. [PERSON_NAME]el comment: Th[PERSON_NAME]el platfor…"
type textarea "[US_STATE]: such as: Child Support [PERSON_NAME] comment: Clients have the abil…"
type textarea "Payments in kind, RSUs, Share Power, etc."
type textarea "Consider a lock to prevent modifications to closed payrolls."
type textarea "In [GEOGRAPHIC_DATA], the determination of tax gross-up is complex, as it invol…"
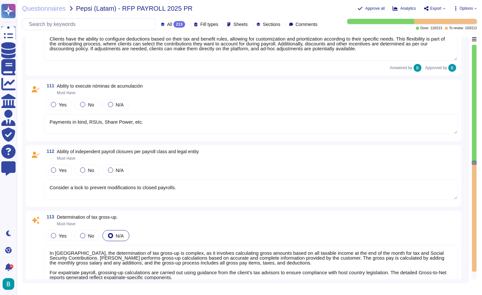
type textarea "Ensure all payments in kind are accumulated in payroll."
type textarea "[PERSON_NAME] has the capability to calculate various regulated wage types in a…"
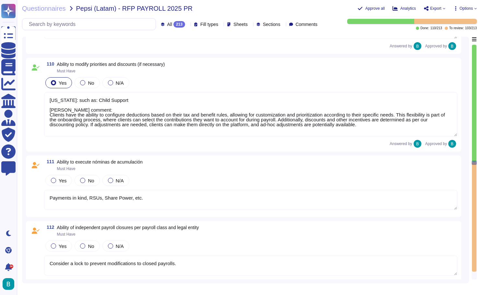
scroll to position [8036, 0]
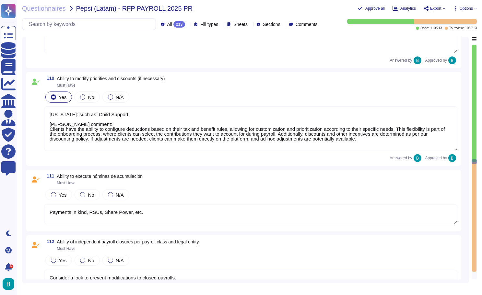
click at [201, 212] on textarea "Payments in kind, RSUs, Share Power, etc." at bounding box center [251, 214] width 414 height 20
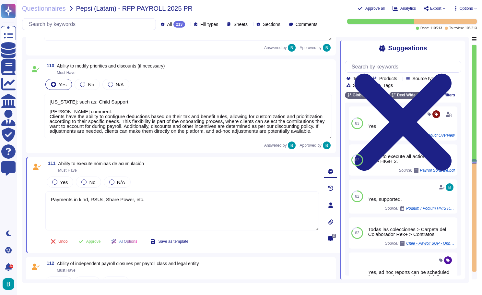
scroll to position [8070, 0]
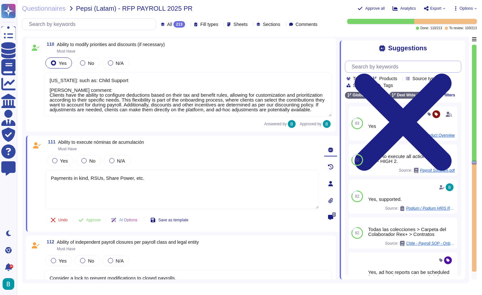
click at [402, 67] on input "text" at bounding box center [405, 66] width 113 height 11
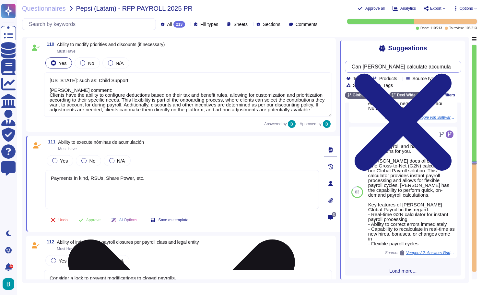
scroll to position [358, 0]
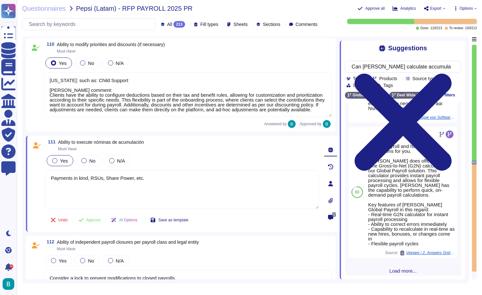
click at [65, 162] on span "Yes" at bounding box center [64, 161] width 8 height 6
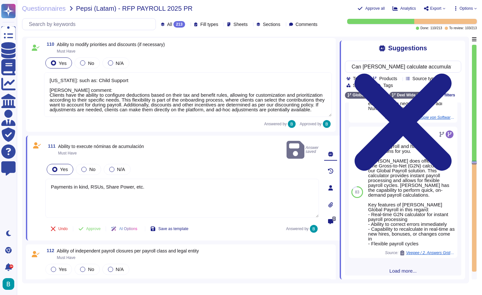
click at [113, 139] on div "111 Ability to execute nóminas de acumulación Must Have Answer saved Yes No N/A…" at bounding box center [183, 188] width 314 height 105
click at [123, 144] on span "Ability to execute nóminas de acumulación" at bounding box center [101, 146] width 86 height 5
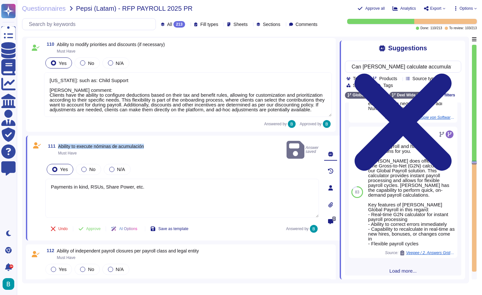
copy span "Ability to execute nóminas de acumulación"
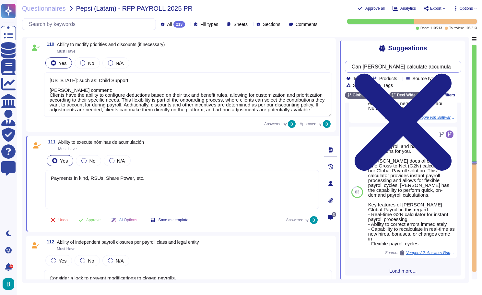
click at [374, 66] on input "Can [PERSON_NAME] calculate accumulative payroll" at bounding box center [402, 66] width 106 height 11
paste input "Ability to execute accrual payrolls"
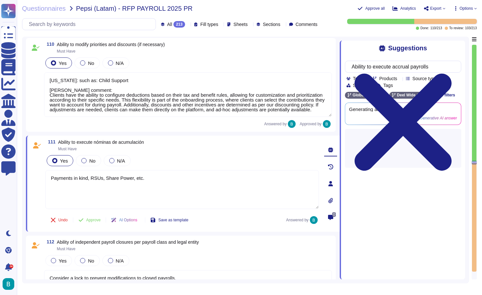
type input "Ability to execute accrual payrolls"
click at [364, 51] on div "Suggestions" at bounding box center [403, 47] width 116 height 7
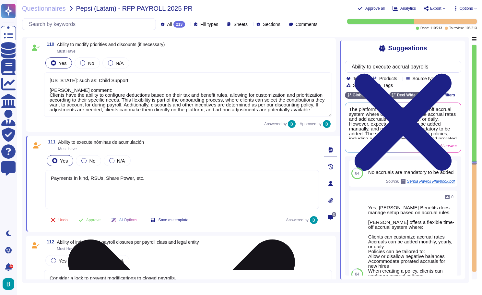
click at [107, 189] on textarea "Payments in kind, RSUs, Share Power, etc." at bounding box center [182, 189] width 274 height 39
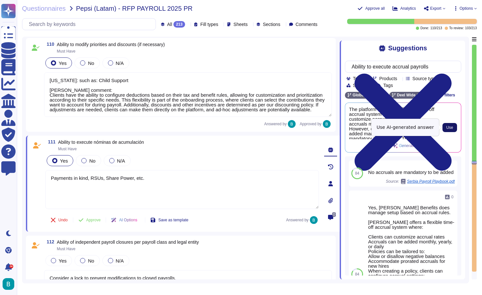
click at [451, 127] on span "Use" at bounding box center [450, 128] width 7 height 4
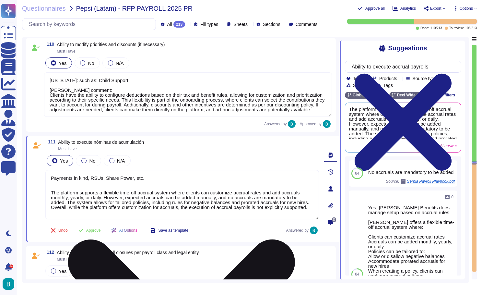
scroll to position [8087, 0]
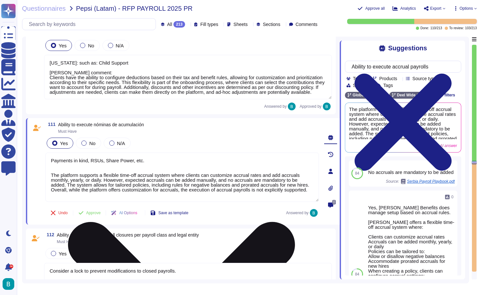
click at [51, 173] on textarea "Payments in kind, RSUs, Share Power, etc. The platform supports a flexible time…" at bounding box center [182, 177] width 274 height 49
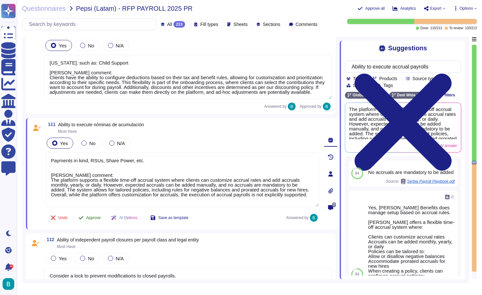
click at [95, 218] on span "Approve" at bounding box center [93, 218] width 15 height 4
type textarea "Payments in kind, RSUs, Share Power, etc. [PERSON_NAME] comment: The platform s…"
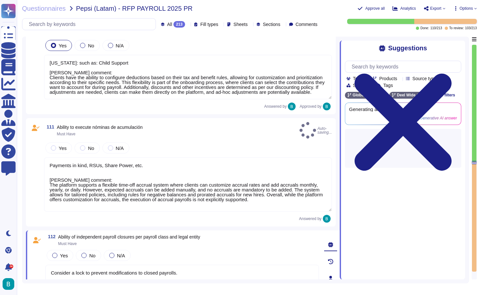
scroll to position [0, 0]
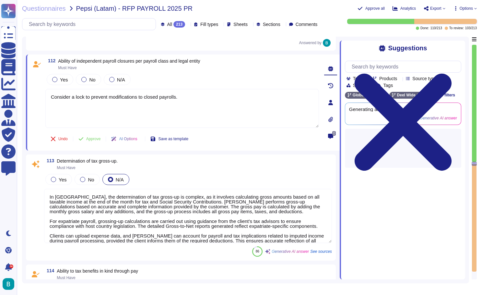
type textarea "Ensure all payments in kind are accumulated in payroll."
type textarea "[PERSON_NAME] has the capability to calculate various regulated wage types in a…"
type textarea "[PERSON_NAME]el provides individual payroll calculations based on complete payr…"
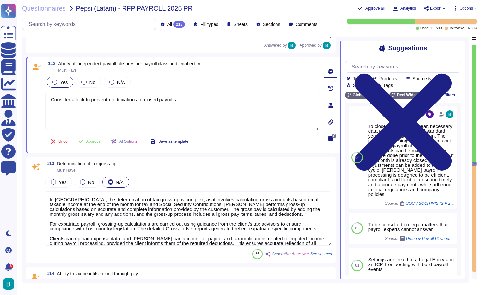
click at [61, 83] on span "Yes" at bounding box center [64, 82] width 8 height 6
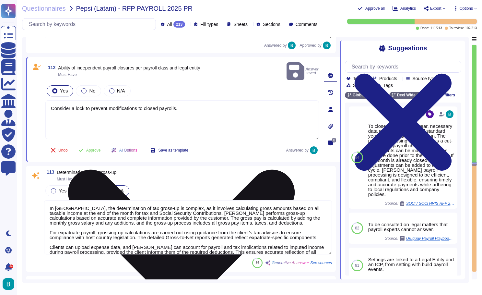
click at [195, 110] on textarea "Consider a lock to prevent modifications to closed payrolls." at bounding box center [182, 119] width 274 height 39
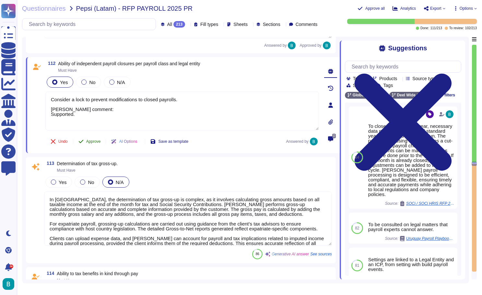
type textarea "Consider a lock to prevent modifications to closed payrolls. [PERSON_NAME] comm…"
click at [99, 145] on button "Approve" at bounding box center [89, 141] width 33 height 13
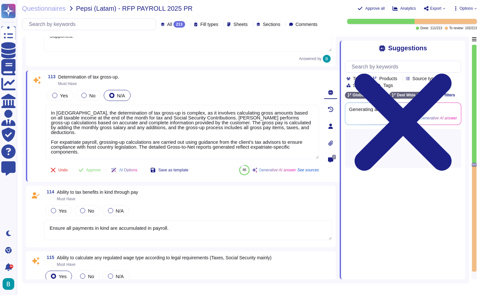
scroll to position [8336, 0]
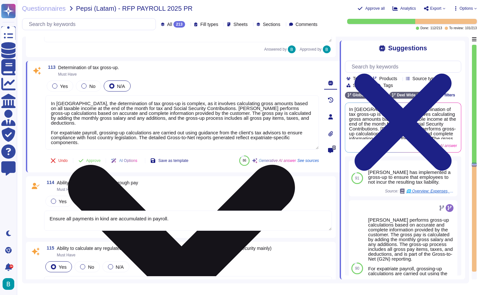
click at [313, 99] on icon at bounding box center [181, 278] width 273 height 363
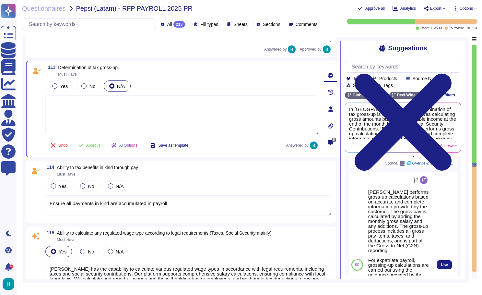
scroll to position [31, 0]
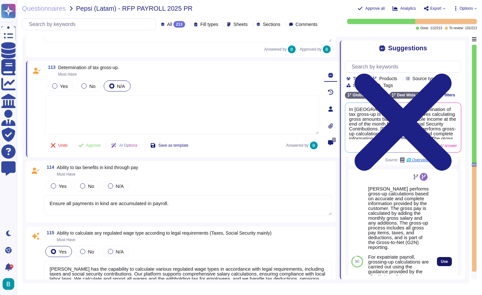
click at [446, 263] on span "Use" at bounding box center [444, 262] width 7 height 4
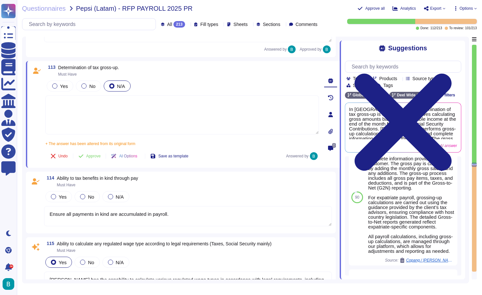
type textarea "[PERSON_NAME] performs gross-up calculations based on accurate and complete inf…"
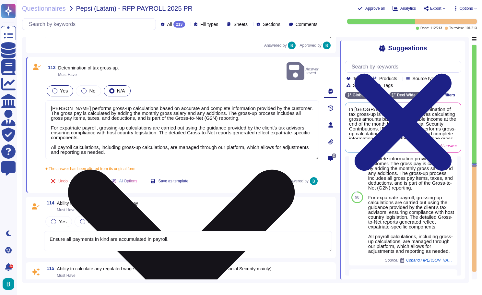
click at [60, 88] on span "Yes" at bounding box center [64, 91] width 8 height 6
click at [96, 179] on span "Approve" at bounding box center [93, 181] width 15 height 4
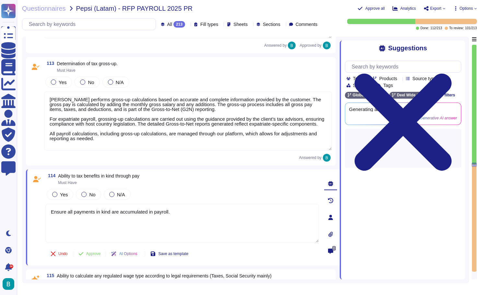
scroll to position [0, 0]
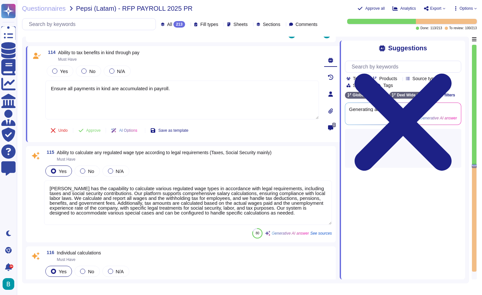
type textarea "The determination of period averages is calculated on a country-specific basis,…"
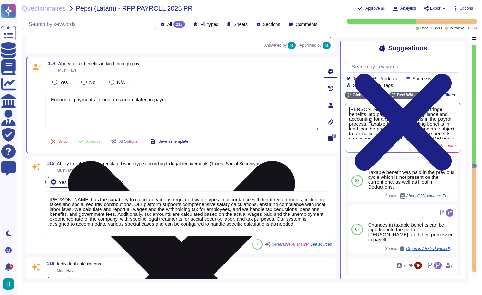
click at [295, 161] on icon at bounding box center [181, 274] width 227 height 227
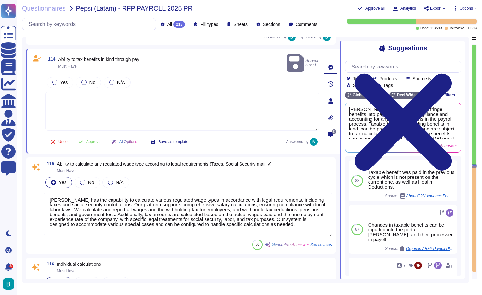
scroll to position [0, 0]
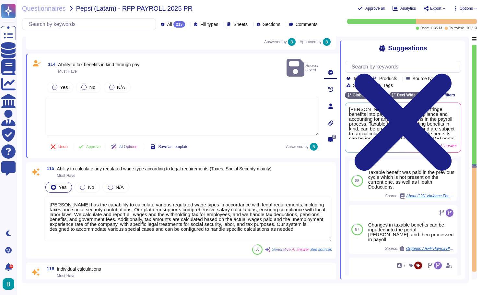
type textarea "Consider a lock to prevent modifications to closed payrolls."
click at [246, 97] on textarea at bounding box center [182, 116] width 274 height 39
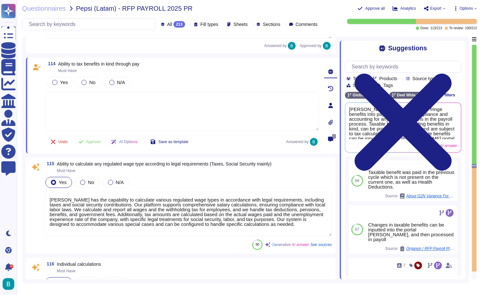
click at [246, 97] on textarea at bounding box center [182, 111] width 274 height 39
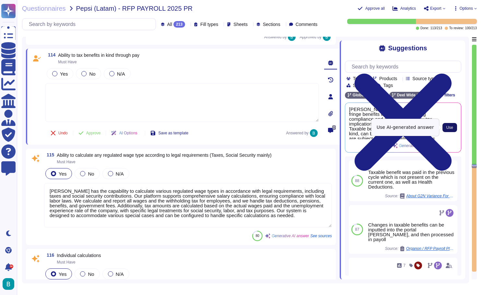
click at [447, 128] on span "Use" at bounding box center [450, 128] width 7 height 4
type textarea "[PERSON_NAME] integrates taxable fringe benefits into payroll, ensuring complia…"
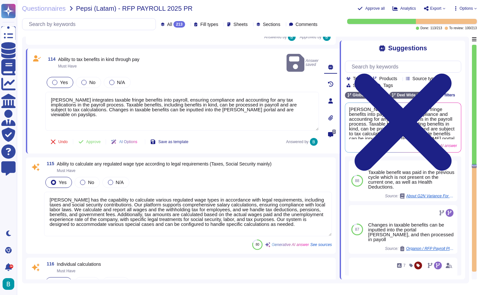
click at [62, 79] on span "Yes" at bounding box center [64, 82] width 8 height 6
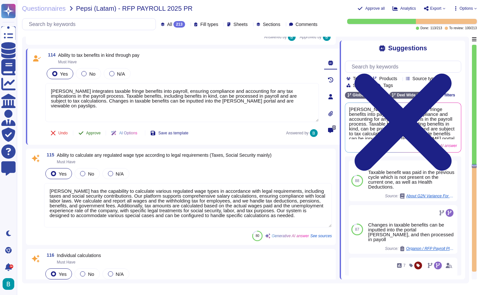
click at [95, 132] on span "Approve" at bounding box center [93, 133] width 15 height 4
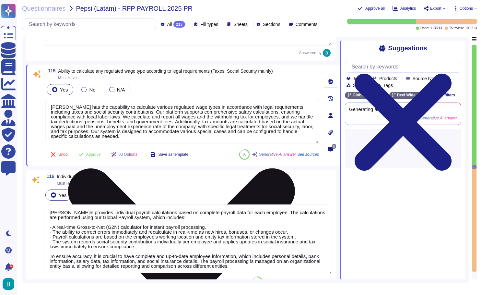
scroll to position [8523, 0]
type textarea "There's a minimal change on the statutory deductions due to tax ben and health."
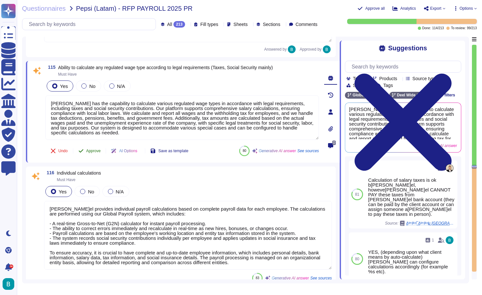
click at [94, 150] on span "Approve" at bounding box center [93, 151] width 15 height 4
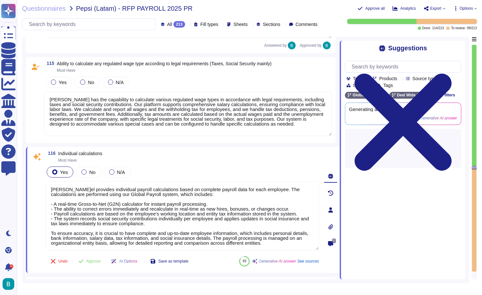
type textarea "[PERSON_NAME] provides the capability to parameterize final settlement payment …"
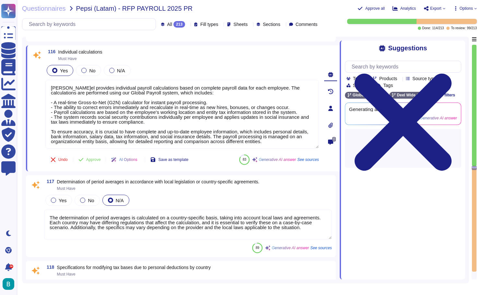
scroll to position [8609, 0]
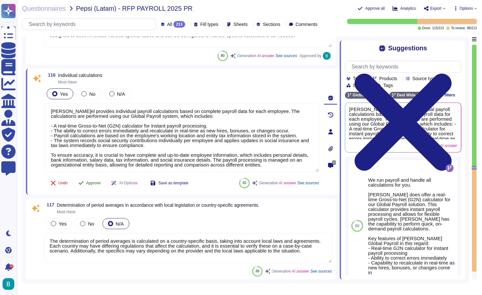
click at [99, 183] on span "Approve" at bounding box center [93, 183] width 15 height 4
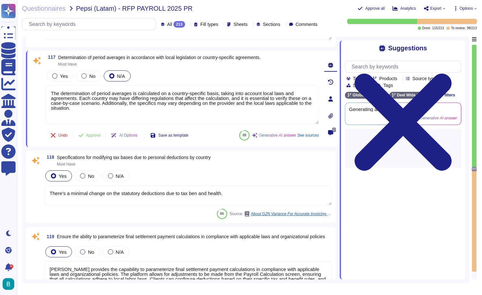
type textarea "[PERSON_NAME] automates statutory deductions for social security, pensions, and…"
type textarea "[PERSON_NAME] Global Payroll solution supports comprehensive payroll processing…"
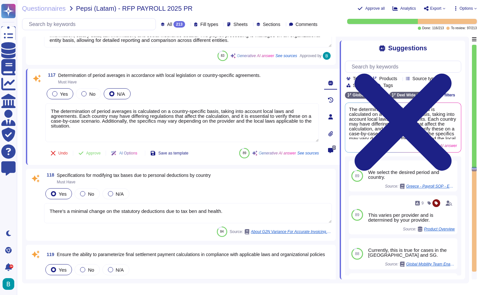
click at [67, 97] on div "Yes" at bounding box center [60, 93] width 27 height 11
click at [98, 152] on span "Approve" at bounding box center [93, 153] width 15 height 4
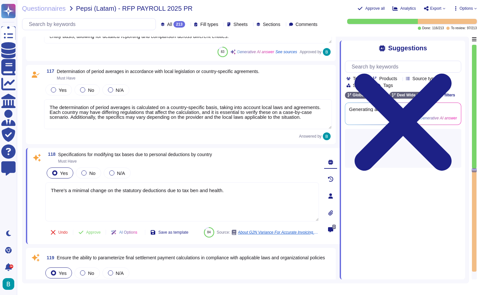
type textarea "[PERSON_NAME] Global Payroll solution supports comprehensive payroll processing…"
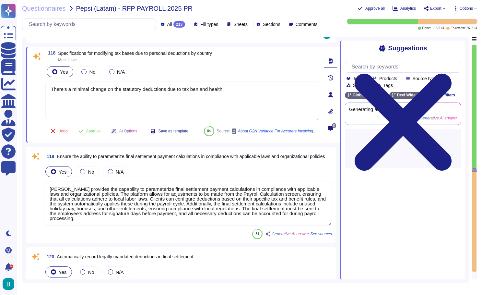
scroll to position [8822, 0]
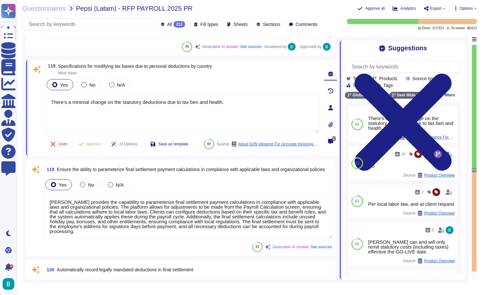
click at [200, 65] on span "Specifications for modifying tax bases due to personal deductions by country" at bounding box center [135, 66] width 154 height 5
copy span "Specifications for modifying tax bases due to personal deductions by country"
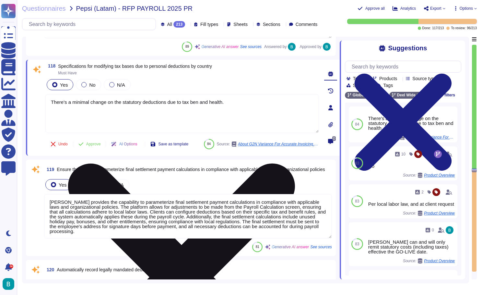
click at [174, 108] on textarea "There's a minimal change on the statutory deductions due to tax ben and health." at bounding box center [182, 113] width 274 height 39
click at [165, 119] on textarea "There's a minimal change on the statutory deductions due to tax ben and health." at bounding box center [182, 113] width 274 height 39
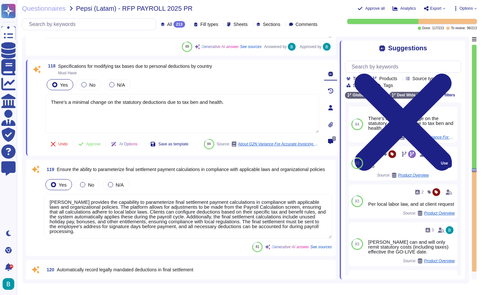
scroll to position [0, 0]
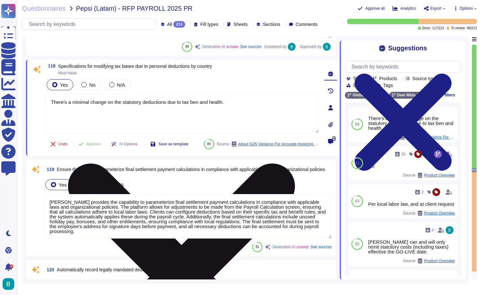
click at [200, 104] on textarea "There's a minimal change on the statutory deductions due to tax ben and health." at bounding box center [182, 113] width 274 height 39
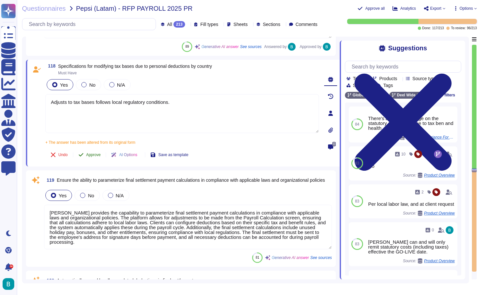
click at [91, 146] on div "118 Specifications for modifying tax bases due to personal deductions by countr…" at bounding box center [175, 113] width 288 height 99
type textarea "Adjusts to tax bases follows local regulatory conditions."
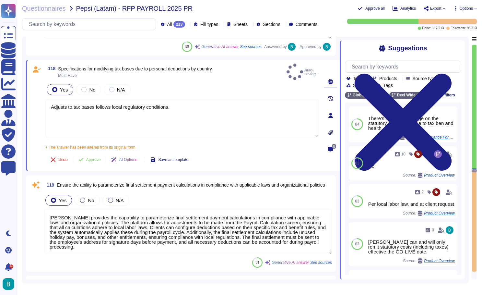
click at [196, 194] on div "Yes No N/A" at bounding box center [188, 200] width 288 height 14
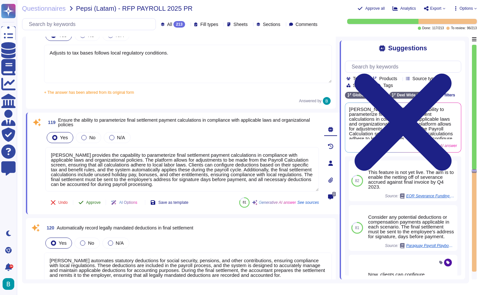
click at [88, 201] on span "Approve" at bounding box center [93, 203] width 15 height 4
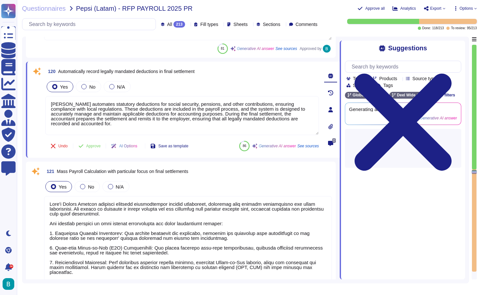
type textarea "[PERSON_NAME] performs gross-up calculations based on accurate and complete inf…"
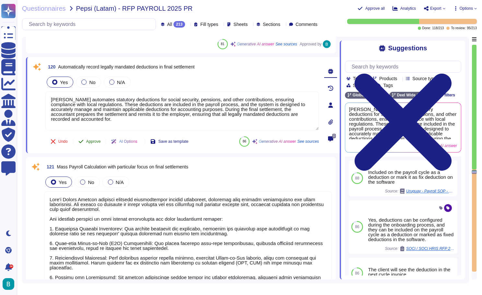
click at [101, 140] on span "Approve" at bounding box center [93, 142] width 15 height 4
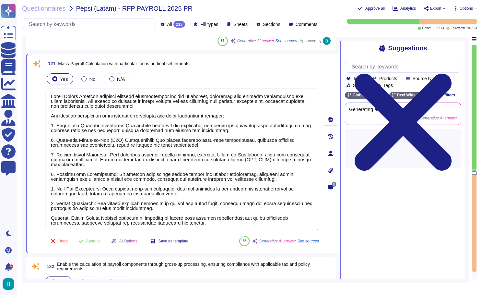
type textarea "[PERSON_NAME] platform allows for the management of benefits and payroll proces…"
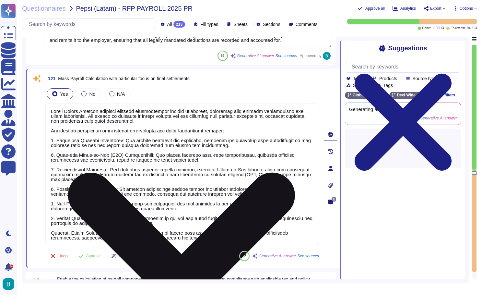
scroll to position [9104, 0]
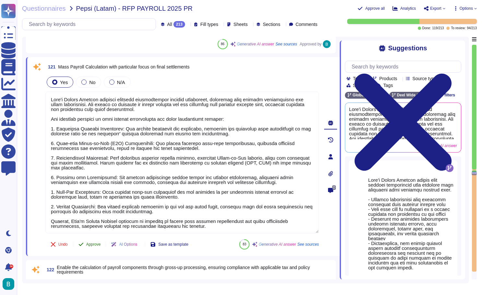
click at [96, 245] on span "Approve" at bounding box center [93, 244] width 15 height 4
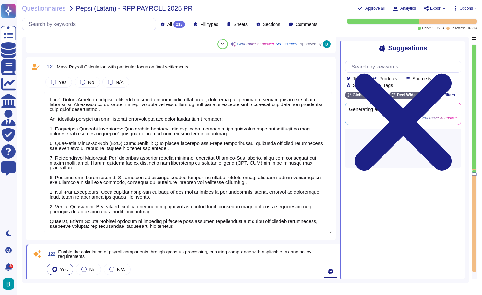
type textarea "[PERSON_NAME] has a structured approval process for payroll results that ensure…"
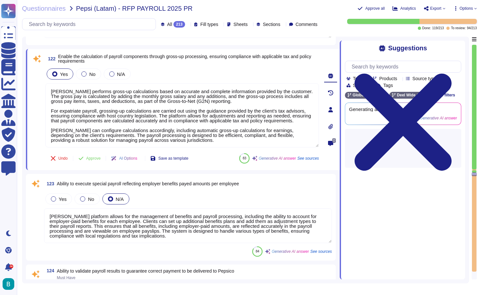
scroll to position [9287, 0]
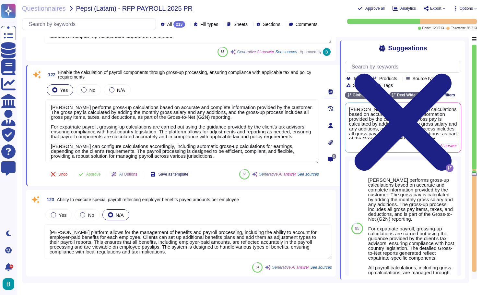
type textarea "Clients have the ability to review and approve payroll runs to confirm accuracy…"
click at [97, 175] on span "Approve" at bounding box center [93, 174] width 15 height 4
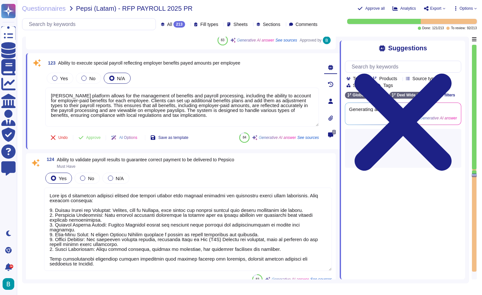
scroll to position [9404, 0]
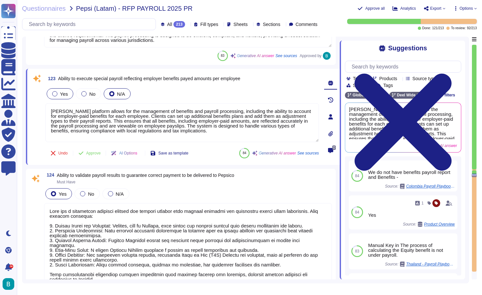
click at [64, 94] on span "Yes" at bounding box center [64, 94] width 8 height 6
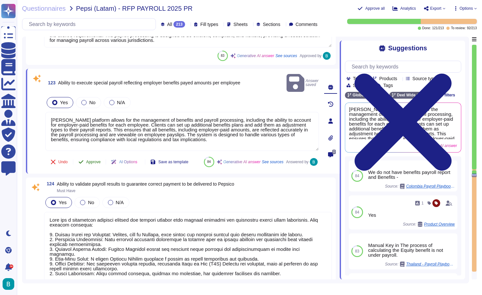
click at [91, 160] on span "Approve" at bounding box center [93, 162] width 15 height 4
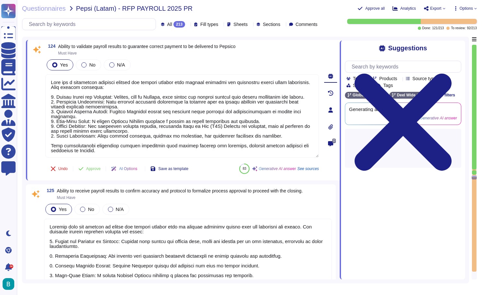
type textarea "Corrections cannot be made for current or future cycles without incurring addit…"
type textarea "Include H2H connections."
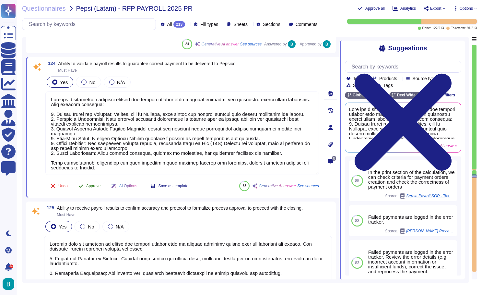
click at [96, 188] on span "Approve" at bounding box center [93, 186] width 15 height 4
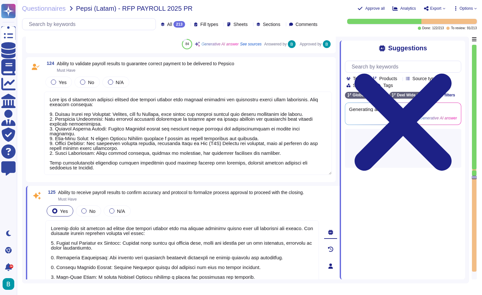
type textarea "Include H2H connections."
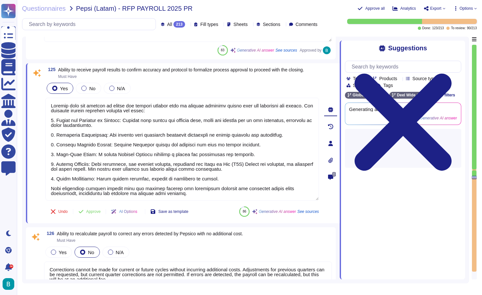
type textarea "Client need to select the Reject payroll button"
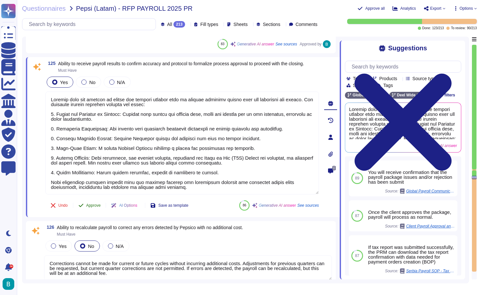
click at [97, 207] on span "Approve" at bounding box center [93, 205] width 15 height 4
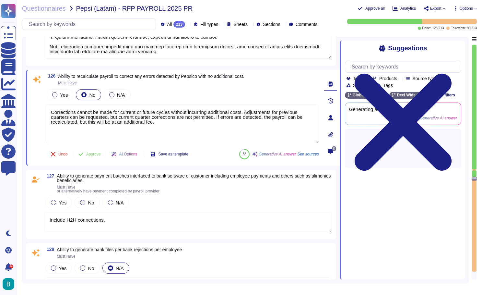
type textarea "Required for encrypted payroll disbursement (Must have)"
type textarea "[US_STATE]: Payroll Data, Status changes, Earnings, Census files"
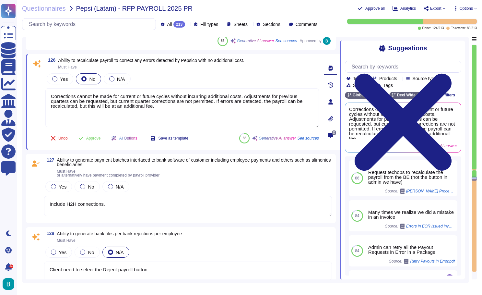
type textarea "Share standard reports from the BPO to identify whether adjustments are needed …"
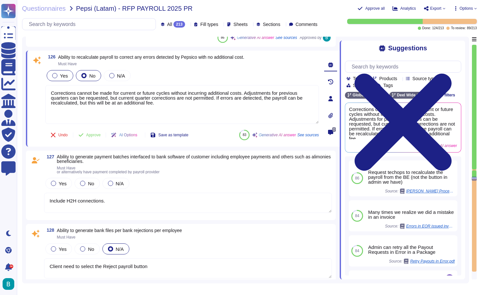
click at [63, 79] on span "Yes" at bounding box center [64, 76] width 8 height 6
click at [94, 137] on span "Approve" at bounding box center [93, 135] width 15 height 4
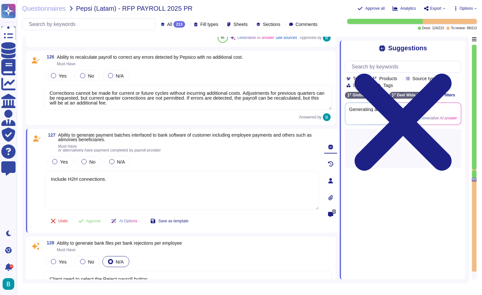
type textarea "Share standard reports from the BPO to identify whether adjustments are needed …"
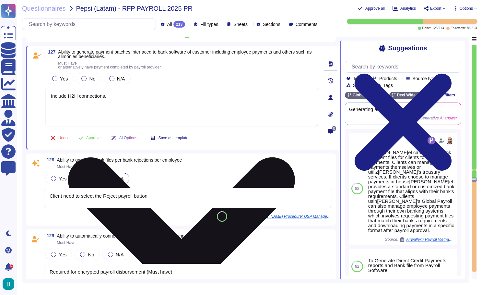
type textarea "Include training on reports to be delivered and, if applicable, on any portal u…"
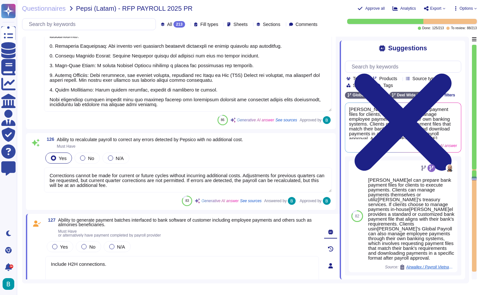
type textarea "[PERSON_NAME] has a structured approval process for payroll results that ensure…"
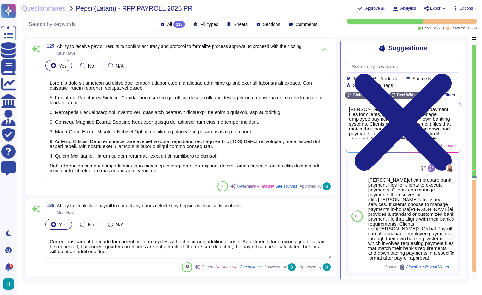
type textarea "[PERSON_NAME] platform allows for the management of benefits and payroll proces…"
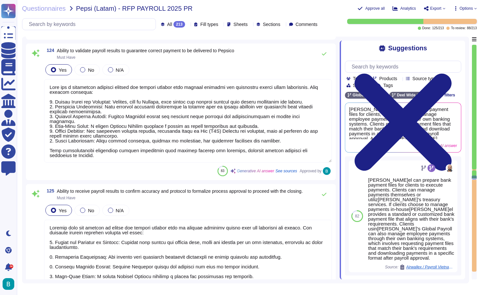
scroll to position [9480, 0]
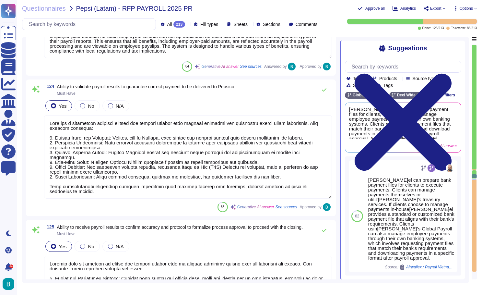
type textarea "[PERSON_NAME] performs gross-up calculations based on accurate and complete inf…"
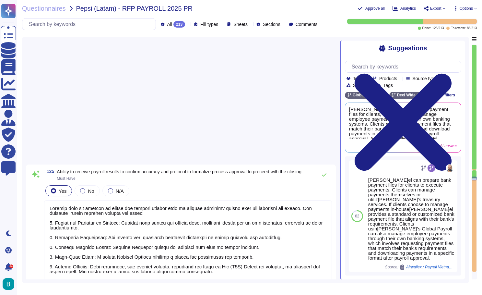
scroll to position [9831, 0]
type textarea "Client need to select the Reject payroll button"
type textarea "Required for encrypted payroll disbursement (Must have)"
type textarea "[US_STATE]: Payroll Data, Status changes, Earnings, Census files"
type textarea "Share standard reports from the BPO to identify whether adjustments are needed …"
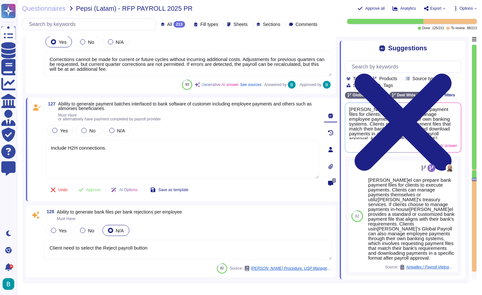
click at [475, 171] on div at bounding box center [474, 174] width 5 height 8
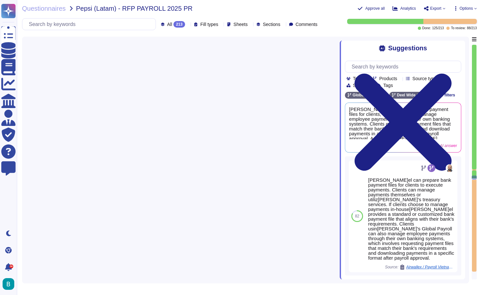
type textarea "[PERSON_NAME] automates statutory deductions for social security, pensions, and…"
type textarea "[PERSON_NAME] Global Payroll solution supports comprehensive payroll processing…"
type textarea "[PERSON_NAME] performs gross-up calculations based on accurate and complete inf…"
type textarea "[PERSON_NAME] platform allows for the management of benefits and payroll proces…"
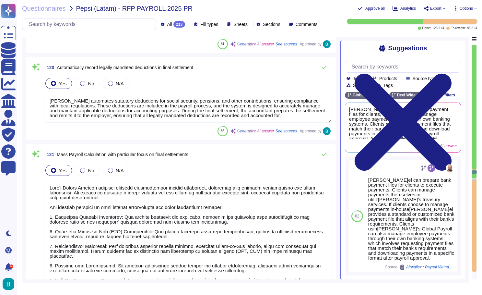
scroll to position [9002, 0]
type textarea "Adjusts to tax bases follows local regulatory conditions."
type textarea "[PERSON_NAME] provides the capability to parameterize final settlement payment …"
type textarea "[PERSON_NAME] platform allows for the management of benefits and payroll proces…"
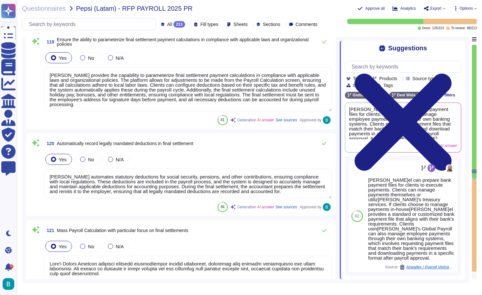
type textarea "The determination of period averages is calculated on a country-specific basis,…"
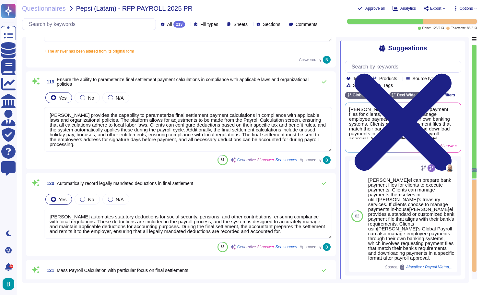
type textarea "[PERSON_NAME]el provides individual payroll calculations based on complete payr…"
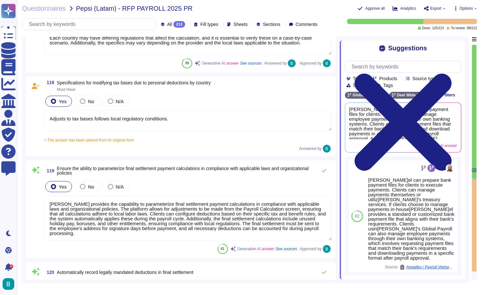
scroll to position [8800, 0]
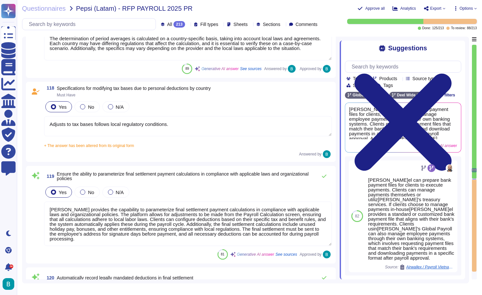
click at [232, 126] on textarea "Adjusts to tax bases follows local regulatory conditions." at bounding box center [188, 126] width 288 height 20
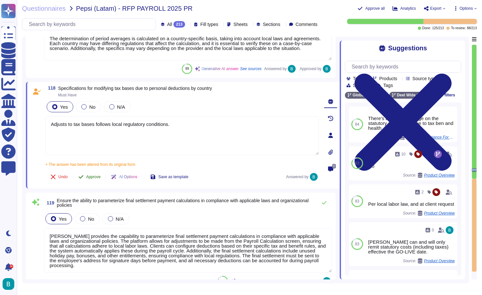
click at [97, 171] on button "Approve" at bounding box center [89, 176] width 33 height 13
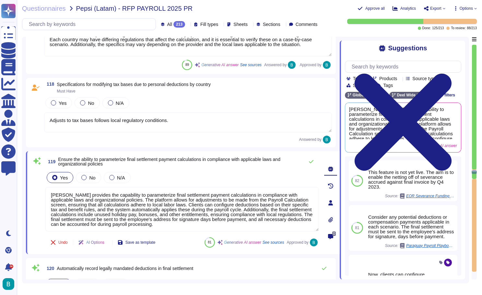
type textarea "[PERSON_NAME] performs gross-up calculations based on accurate and complete inf…"
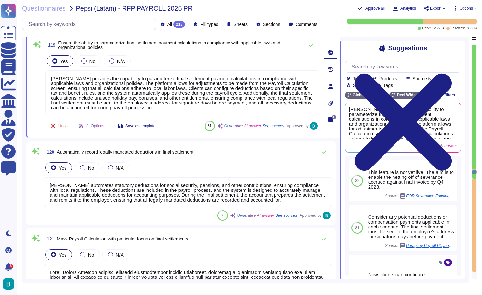
scroll to position [8894, 0]
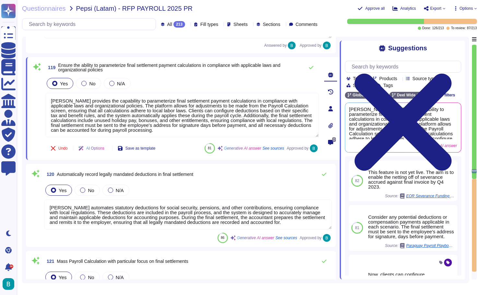
click at [475, 180] on div at bounding box center [474, 225] width 5 height 93
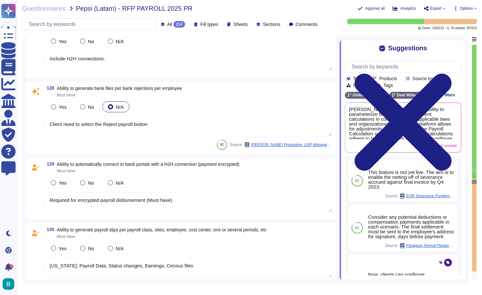
type textarea "Corrections cannot be made for current or future cycles without incurring addit…"
type textarea "Include H2H connections."
type textarea "Client need to select the Reject payroll button"
type textarea "Required for encrypted payroll disbursement (Must have)"
type textarea "[US_STATE]: Payroll Data, Status changes, Earnings, Census files"
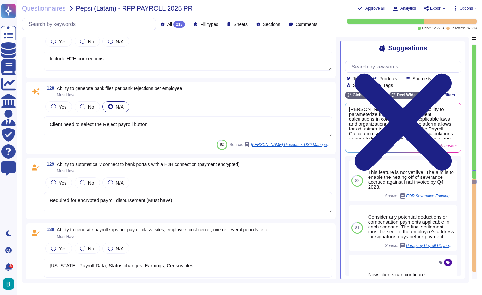
type textarea "Share standard reports from the BPO to identify whether adjustments are needed …"
type textarea "Include training on reports to be delivered and, if applicable, on any portal u…"
type textarea "The BPO must have consolidated payroll reports including all processed payrolls…"
type textarea "[PERSON_NAME] Global Payroll platform allows users to generate reports for any …"
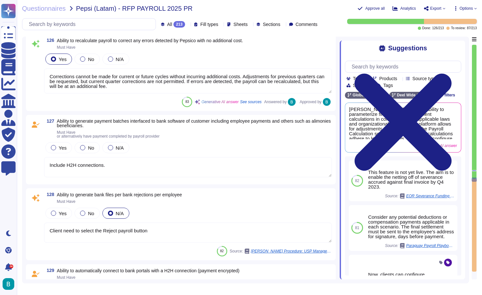
type textarea "Clients have the ability to review and approve payroll runs to confirm accuracy…"
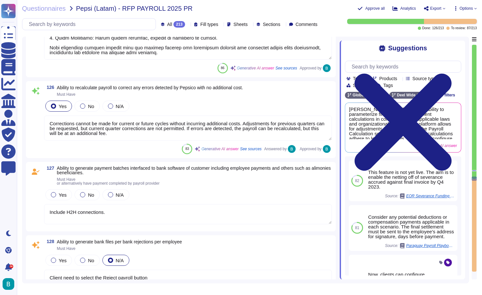
type textarea "[PERSON_NAME] has a structured approval process for payroll results that ensure…"
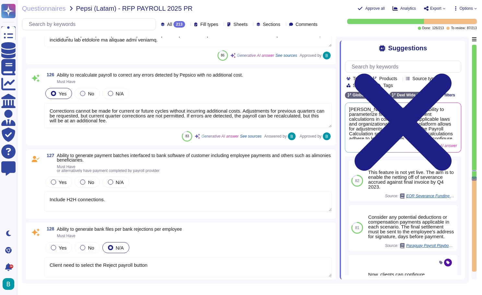
type textarea "Share standard reports from the BPO to identify whether adjustments are needed …"
click at [217, 200] on textarea "Include H2H connections." at bounding box center [188, 201] width 288 height 20
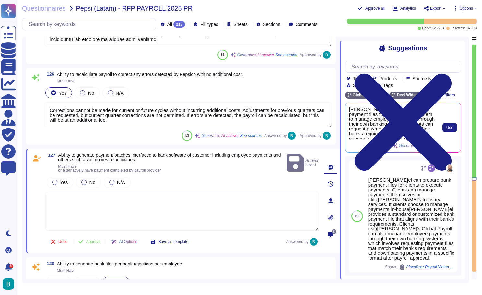
scroll to position [0, 0]
click at [451, 128] on span "Use" at bounding box center [450, 128] width 7 height 4
type textarea "[PERSON_NAME] can prepare bank payment files for clients, allowing them to mana…"
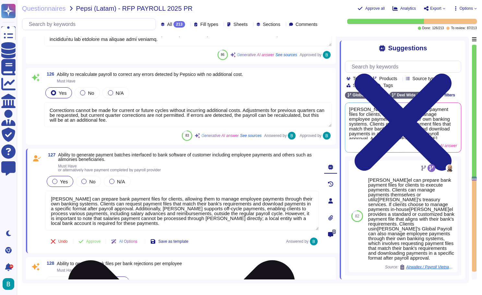
click at [57, 184] on label "Yes" at bounding box center [60, 181] width 16 height 5
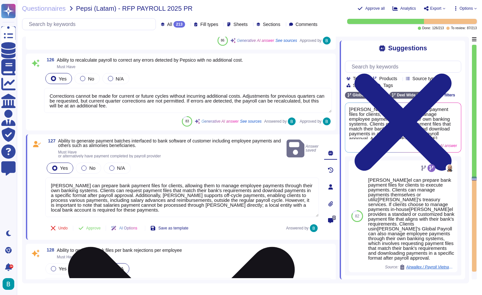
scroll to position [9779, 0]
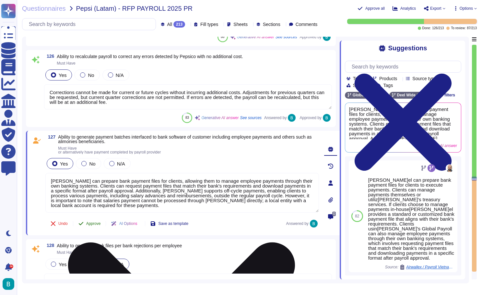
click at [101, 224] on span "Approve" at bounding box center [93, 224] width 15 height 4
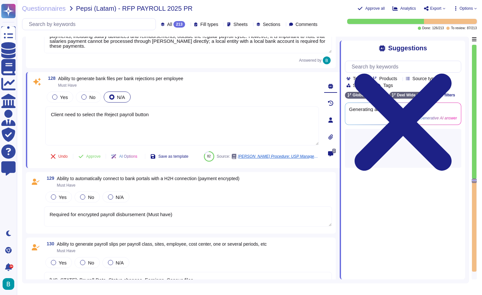
scroll to position [9948, 0]
type textarea "Share standard reports from the BPO to identify whether adjustments are needed …"
type textarea "Include training on reports to be delivered and, if applicable, on any portal u…"
type textarea "The BPO must have consolidated payroll reports including all processed payrolls…"
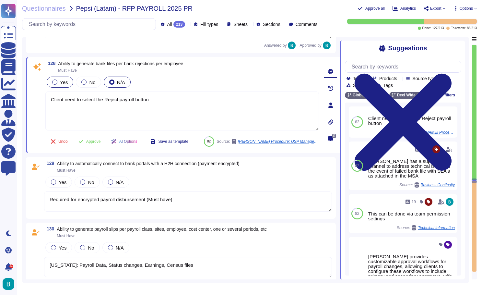
click at [58, 79] on div "Yes" at bounding box center [60, 82] width 27 height 11
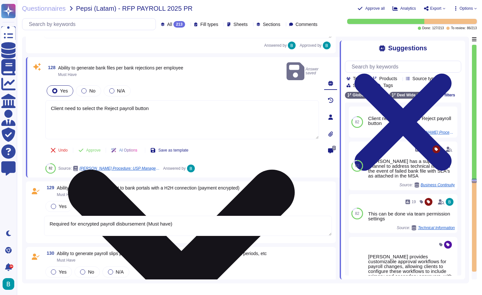
click at [255, 119] on textarea "Client need to select the Reject payroll button" at bounding box center [182, 119] width 274 height 39
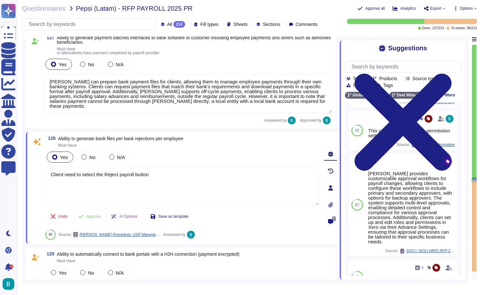
scroll to position [9853, 0]
type textarea "Clients have the ability to review and approve payroll runs to confirm accuracy…"
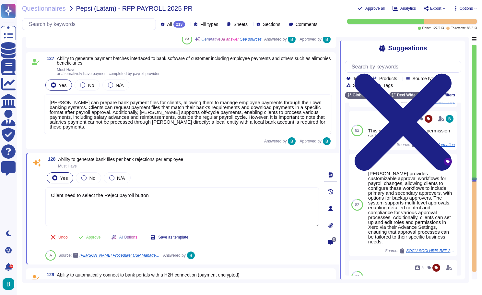
click at [251, 128] on textarea "[PERSON_NAME] can prepare bank payment files for clients, allowing them to mana…" at bounding box center [188, 114] width 288 height 40
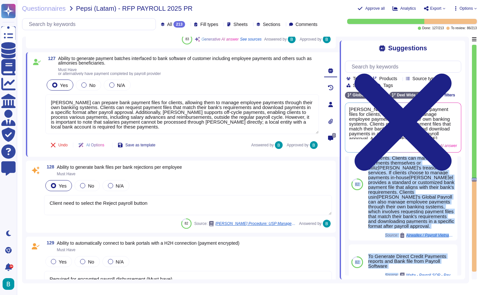
scroll to position [49, 0]
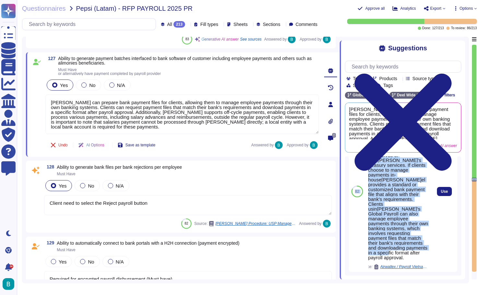
drag, startPoint x: 365, startPoint y: 163, endPoint x: 417, endPoint y: 235, distance: 88.6
click at [417, 236] on div "82 [PERSON_NAME] can prepare bank payment files for clients to execute payments…" at bounding box center [403, 191] width 109 height 161
copy div "8[PERSON_NAME]el can prepare bank payment files for clients to execute payments…"
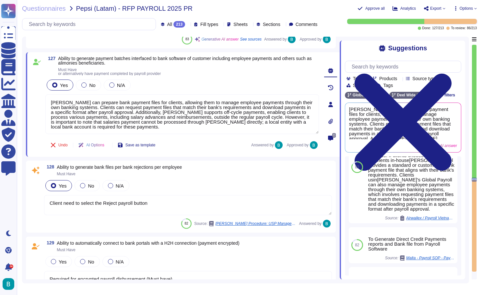
click at [288, 211] on textarea "Client need to select the Reject payroll button" at bounding box center [188, 205] width 288 height 20
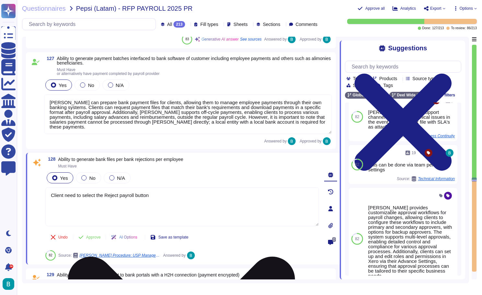
scroll to position [0, 0]
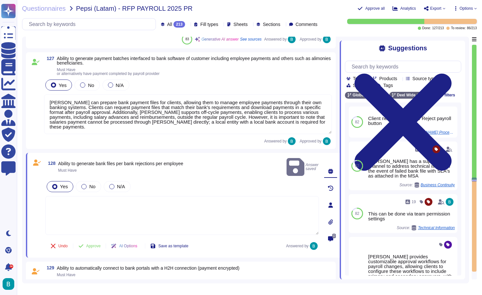
click at [279, 199] on textarea at bounding box center [182, 215] width 274 height 39
paste textarea "82 user [PERSON_NAME] can prepare bank payment files for clients to execute pay…"
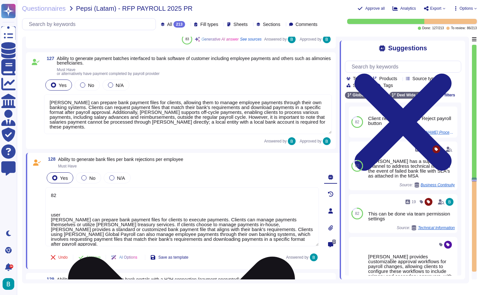
drag, startPoint x: 68, startPoint y: 215, endPoint x: 51, endPoint y: 190, distance: 30.1
click at [51, 190] on textarea "82 user [PERSON_NAME] can prepare bank payment files for clients to execute pay…" at bounding box center [182, 216] width 274 height 59
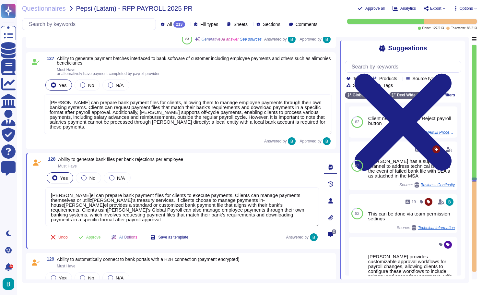
click at [229, 179] on div "Yes No N/A" at bounding box center [182, 178] width 274 height 14
type textarea "[PERSON_NAME]el can prepare bank payment files for clients to execute payments.…"
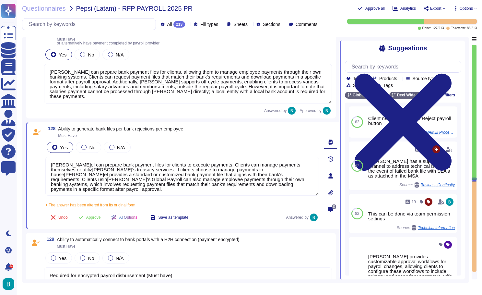
scroll to position [9885, 0]
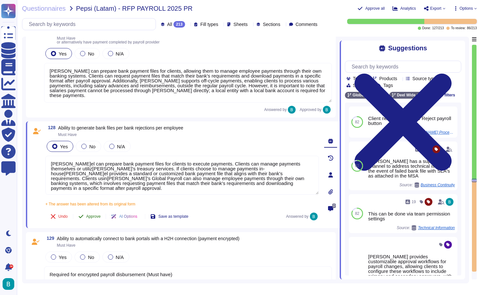
click at [98, 218] on span "Approve" at bounding box center [93, 216] width 15 height 4
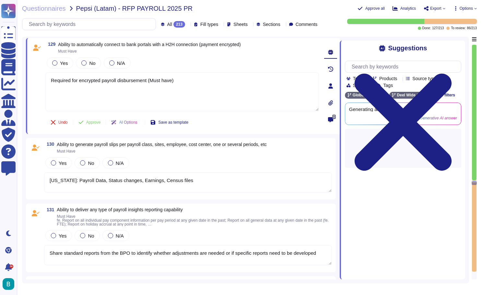
type textarea "The BPO must have consolidated payroll reports including all processed payrolls…"
type textarea "[PERSON_NAME] Global Payroll platform allows users to generate reports for any …"
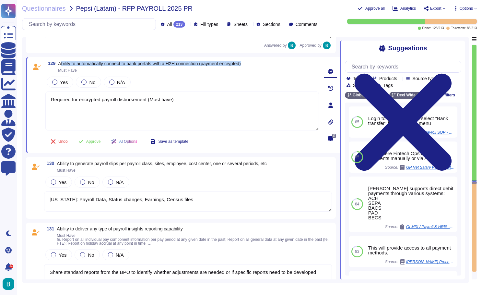
drag, startPoint x: 265, startPoint y: 65, endPoint x: 61, endPoint y: 61, distance: 204.1
click at [61, 61] on div "129 Ability to automatically connect to bank portals with a H2H connection (pay…" at bounding box center [182, 67] width 274 height 12
copy span "Ability to automatically connect to bank portals with a H2H connection (payment…"
click at [386, 69] on input "text" at bounding box center [405, 66] width 113 height 11
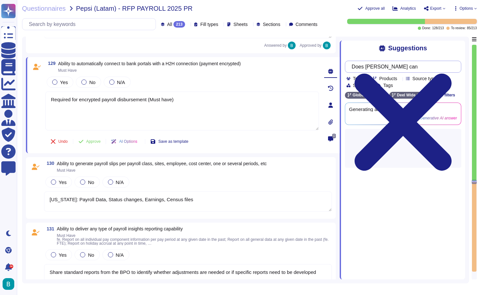
paste input "Ability to automatically connect to bank portals with a H2H connection (payment…"
click at [395, 69] on input "Does [PERSON_NAME] can Ability to automatically connect to bank portals with a …" at bounding box center [402, 66] width 106 height 11
type input "Does [PERSON_NAME] can Ability to automatically connect to bank portals with a …"
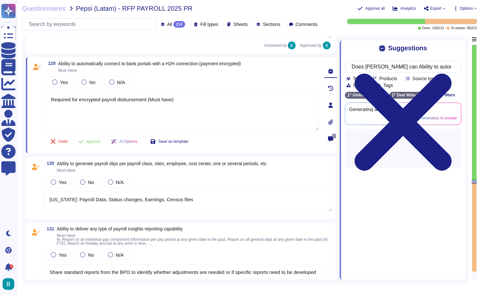
click at [202, 0] on div "Questionnaires Pepsi (Latam) - RFP PAYROLL 2025 PR Approve all Analytics Export…" at bounding box center [250, 147] width 466 height 295
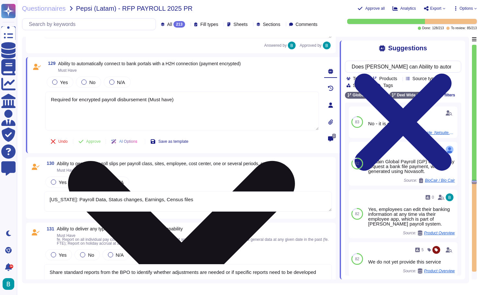
click at [149, 117] on textarea "Required for encrypted payroll disbursement (Must have)" at bounding box center [182, 111] width 274 height 39
paste textarea "[PERSON_NAME] supports automated, encrypted bank connectivity for [US_STATE] vi…"
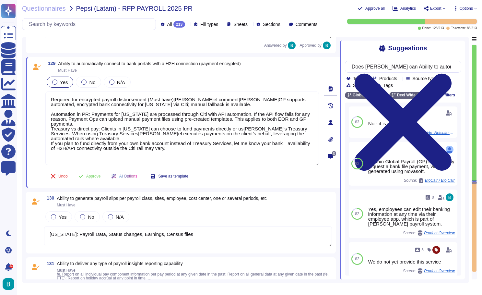
click at [60, 84] on label "Yes" at bounding box center [60, 81] width 16 height 5
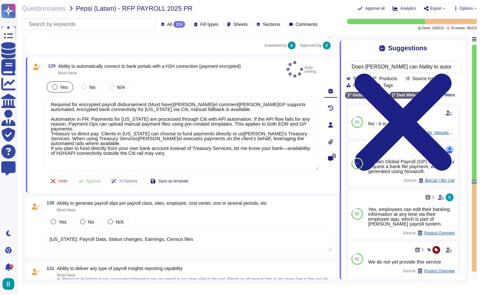
click at [57, 84] on label "Yes" at bounding box center [60, 86] width 16 height 5
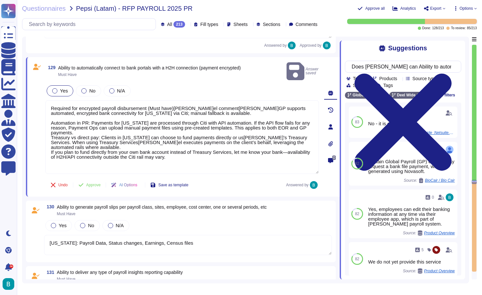
click at [57, 88] on label "Yes" at bounding box center [60, 90] width 16 height 5
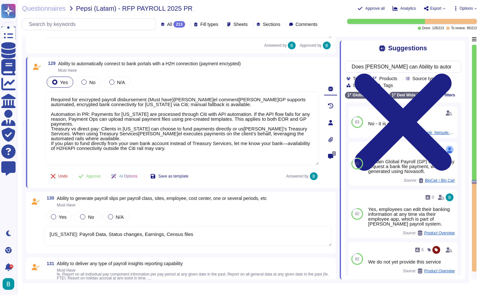
scroll to position [1, 0]
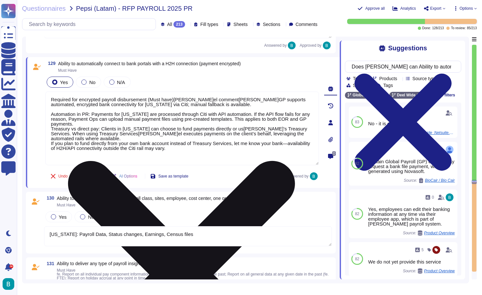
drag, startPoint x: 202, startPoint y: 163, endPoint x: 176, endPoint y: 163, distance: 26.6
click at [176, 163] on textarea "Required for encrypted payroll disbursement (Must have)[PERSON_NAME]el comment[…" at bounding box center [182, 129] width 274 height 74
click at [231, 165] on textarea "Required for encrypted payroll disbursement (Must have)[PERSON_NAME]el comment[…" at bounding box center [182, 129] width 274 height 74
drag, startPoint x: 247, startPoint y: 151, endPoint x: 253, endPoint y: 153, distance: 6.5
click at [253, 153] on textarea "Required for encrypted payroll disbursement (Must have)[PERSON_NAME]el comment[…" at bounding box center [182, 129] width 274 height 74
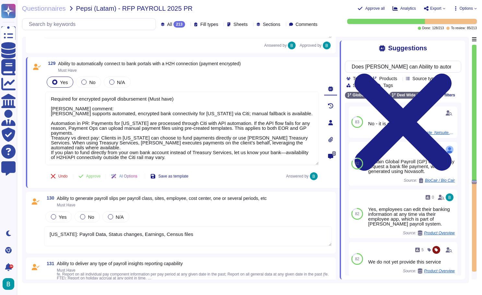
click at [210, 175] on div "Undo Approve AI Options Save as template Answered by" at bounding box center [182, 176] width 274 height 16
type textarea "Required for encrypted payroll disbursement (Must have) [PERSON_NAME] comment: …"
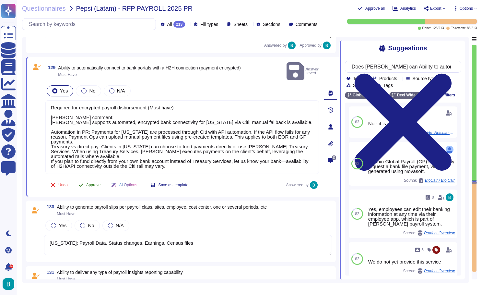
click at [96, 183] on span "Approve" at bounding box center [93, 185] width 15 height 4
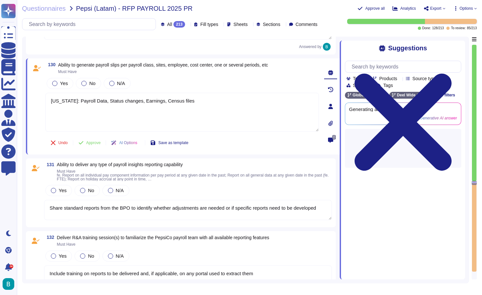
scroll to position [10158, 0]
type textarea "[PERSON_NAME] Global Payroll platform allows users to generate reports for any …"
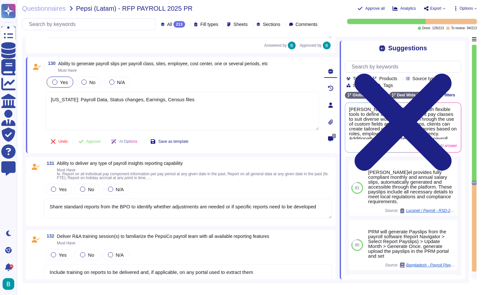
click at [63, 83] on span "Yes" at bounding box center [64, 82] width 8 height 6
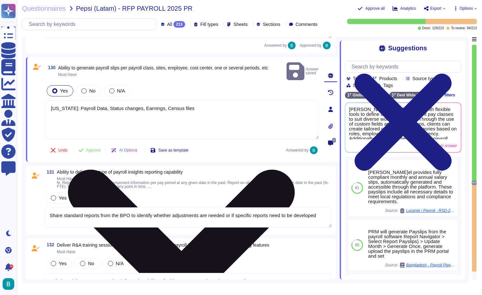
click at [228, 104] on textarea "[US_STATE]: Payroll Data, Status changes, Earnings, Census files" at bounding box center [182, 119] width 274 height 39
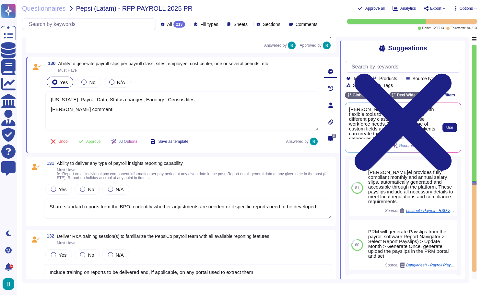
scroll to position [0, 0]
click at [455, 125] on button "Use" at bounding box center [450, 127] width 15 height 9
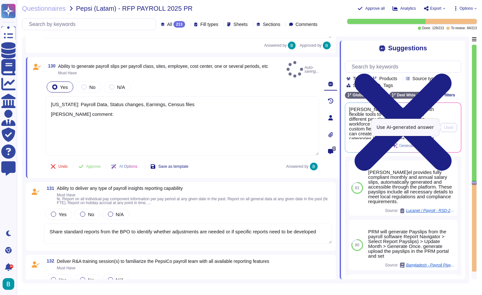
type textarea "[US_STATE]: Payroll Data, Status changes, Earnings, Census files [PERSON_NAME] …"
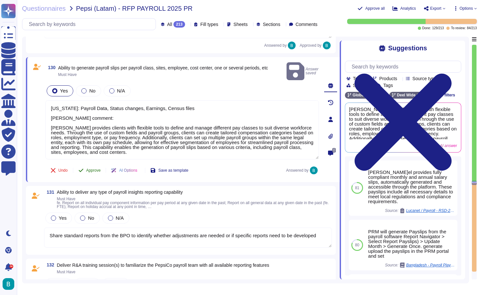
click at [96, 168] on span "Approve" at bounding box center [93, 170] width 15 height 4
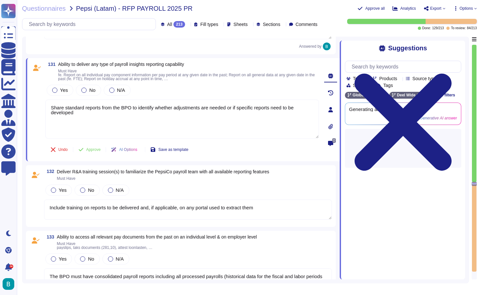
type textarea "Required for the generation of reports based on the control model."
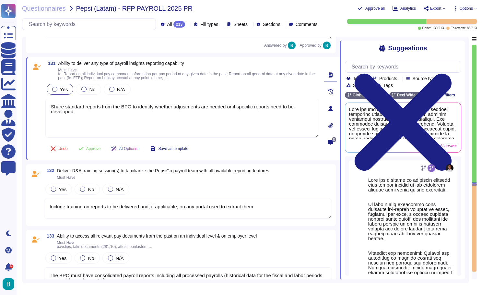
click at [58, 87] on label "Yes" at bounding box center [60, 89] width 16 height 5
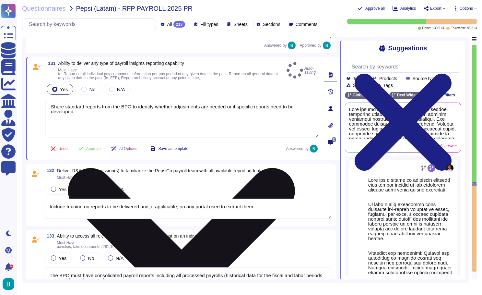
click at [88, 121] on textarea "Share standard reports from the BPO to identify whether adjustments are needed …" at bounding box center [182, 118] width 274 height 39
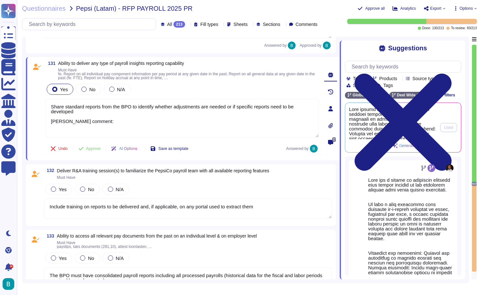
click at [380, 123] on span at bounding box center [392, 123] width 87 height 32
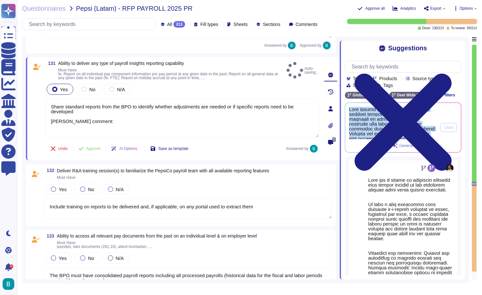
click at [380, 123] on span at bounding box center [392, 123] width 87 height 32
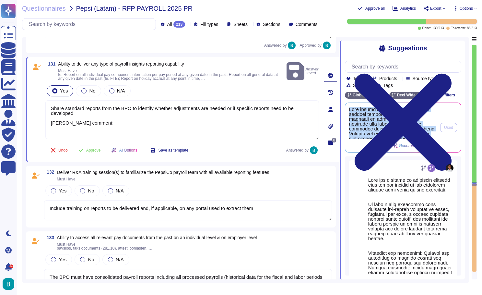
copy div "[PERSON_NAME] offers a comprehensive suite of payroll reporting capabilities de…"
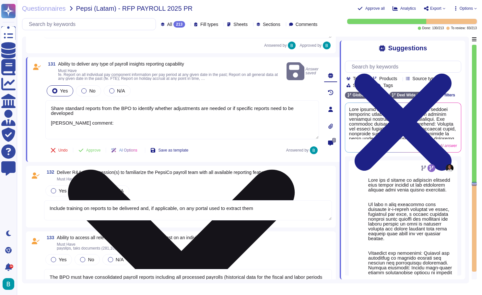
click at [153, 123] on textarea "Share standard reports from the BPO to identify whether adjustments are needed …" at bounding box center [182, 119] width 274 height 39
click at [138, 128] on textarea "Share standard reports from the BPO to identify whether adjustments are needed …" at bounding box center [182, 119] width 274 height 39
paste textarea "[PERSON_NAME] offers a comprehensive suite of payroll reporting capabilities de…"
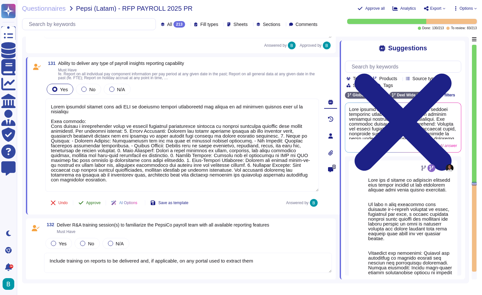
click at [95, 202] on span "Approve" at bounding box center [93, 203] width 15 height 4
type textarea "Share standard reports from the BPO to identify whether adjustments are needed …"
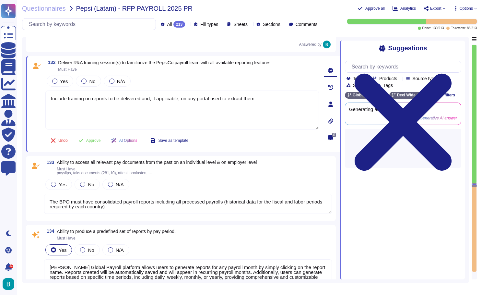
scroll to position [10416, 0]
type textarea "Required for the generation of reports based on the control model."
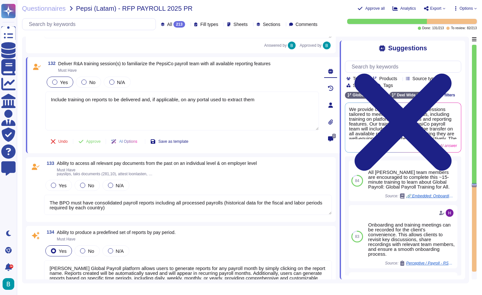
click at [60, 80] on label "Yes" at bounding box center [60, 81] width 16 height 5
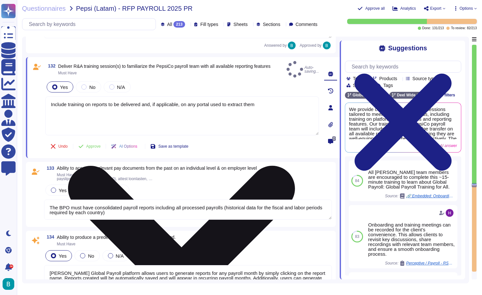
type textarea "Monitoring of the implementation of solutions/adjustments requested by PepsiCo.…"
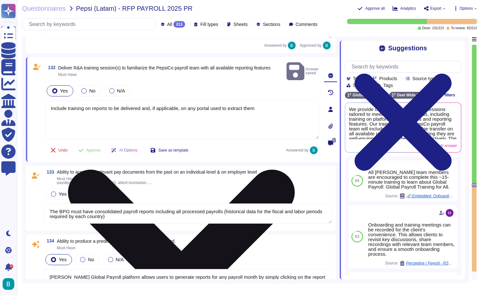
click at [262, 125] on textarea "Include training on reports to be delivered and, if applicable, on any portal u…" at bounding box center [182, 119] width 274 height 39
type textarea "Include training on reports to be delivered and, if applicable, on any portal u…"
type textarea "Monitoring of the implementation of solutions/adjustments requested by PepsiCo.…"
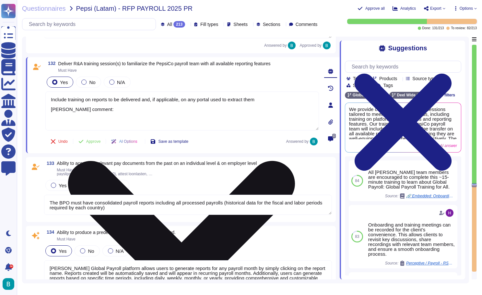
click at [55, 109] on textarea "Include training on reports to be delivered and, if applicable, on any portal u…" at bounding box center [182, 111] width 274 height 39
click at [54, 120] on textarea "Include training on reports to be delivered and, if applicable, on any portal u…" at bounding box center [182, 111] width 274 height 39
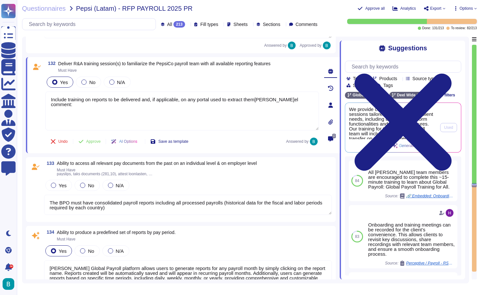
click at [423, 122] on span "We provide comprehensive training sessions tailored to meet specific client nee…" at bounding box center [392, 123] width 87 height 32
type textarea "Include training on reports to be delivered and, if applicable, on any portal u…"
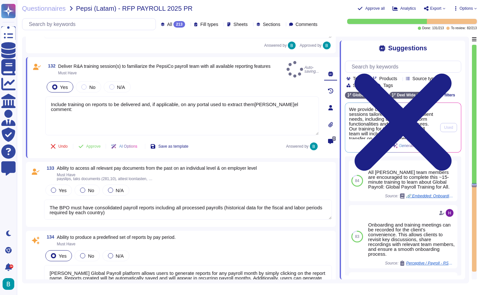
click at [423, 122] on span "We provide comprehensive training sessions tailored to meet specific client nee…" at bounding box center [392, 123] width 87 height 32
type textarea "Monitoring of the implementation of solutions/adjustments requested by PepsiCo.…"
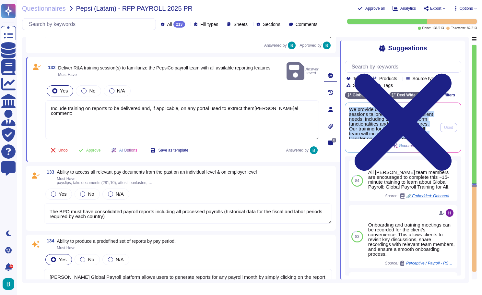
copy div "We provide comprehensive training sessions tailored to meet specific client nee…"
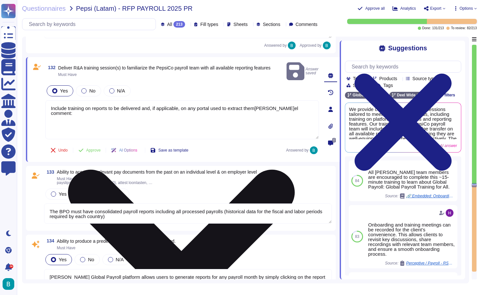
click at [165, 121] on textarea "Include training on reports to be delivered and, if applicable, on any portal u…" at bounding box center [182, 119] width 274 height 39
paste textarea "We provide comprehensive training sessions tailored to meet specific client nee…"
type textarea "Include training on reports to be delivered and, if applicable, on any portal u…"
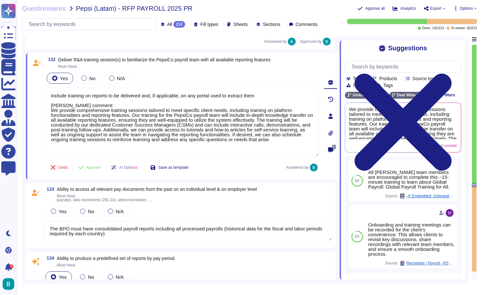
type textarea "Monitoring of the implementation of solutions/adjustments requested by PepsiCo.…"
click at [94, 166] on button "Approve" at bounding box center [89, 167] width 33 height 13
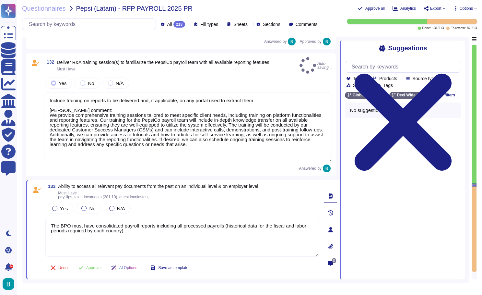
type textarea "Include training on reports to be delivered and, if applicable, on any portal u…"
type textarea "Monitoring of the implementation of solutions/adjustments requested by PepsiCo.…"
type textarea "Create and Conect with Goverment Platforms"
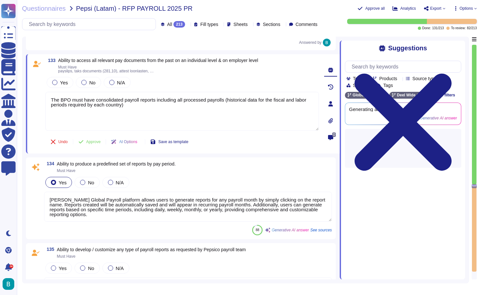
scroll to position [10534, 0]
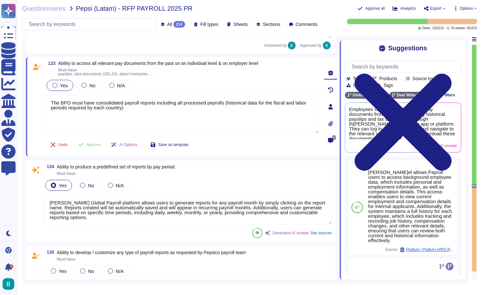
click at [59, 85] on label "Yes" at bounding box center [60, 85] width 16 height 5
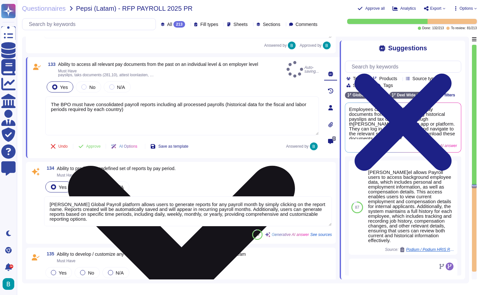
type textarea "Monitoring of the implementation of solutions/adjustments requested by PepsiCo.…"
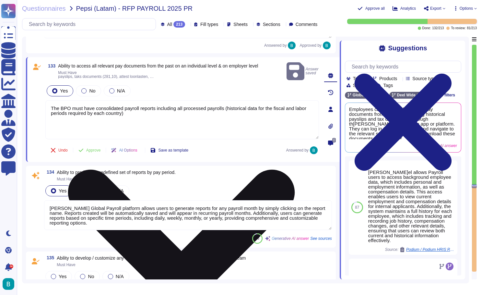
click at [162, 114] on textarea "The BPO must have consolidated payroll reports including all processed payrolls…" at bounding box center [182, 119] width 274 height 39
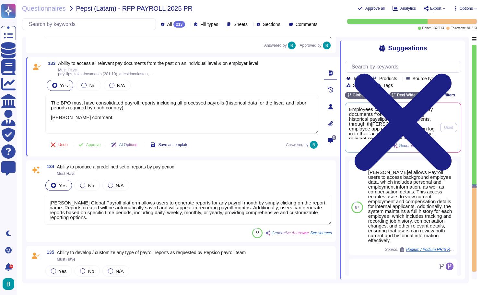
click at [426, 122] on span "Employees can access all relevant pay documents from the past, including histor…" at bounding box center [392, 123] width 87 height 32
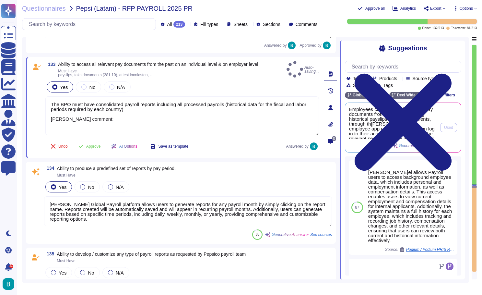
type textarea "The BPO must have consolidated payroll reports including all processed payrolls…"
click at [426, 122] on span "Employees can access all relevant pay documents from the past, including histor…" at bounding box center [392, 123] width 87 height 32
type textarea "Monitoring of the implementation of solutions/adjustments requested by PepsiCo.…"
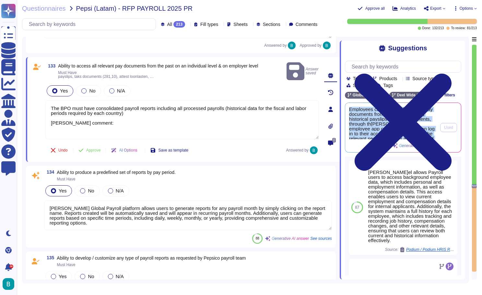
copy div "Employees can access all relevant pay documents from the past, including histor…"
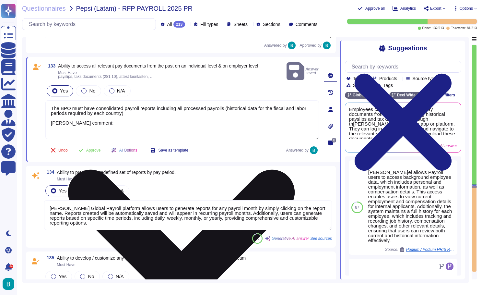
click at [97, 128] on textarea "The BPO must have consolidated payroll reports including all processed payrolls…" at bounding box center [182, 119] width 274 height 39
paste textarea "Employees can access all relevant pay documents from the past, including histor…"
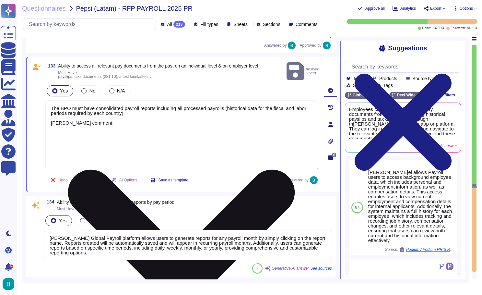
type textarea "The BPO must have consolidated payroll reports including all processed payrolls…"
type textarea "Monitoring of the implementation of solutions/adjustments requested by PepsiCo.…"
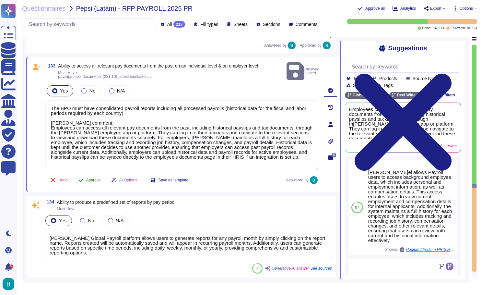
click at [96, 178] on span "Approve" at bounding box center [93, 180] width 15 height 4
type textarea "The BPO must have consolidated payroll reports including all processed payrolls…"
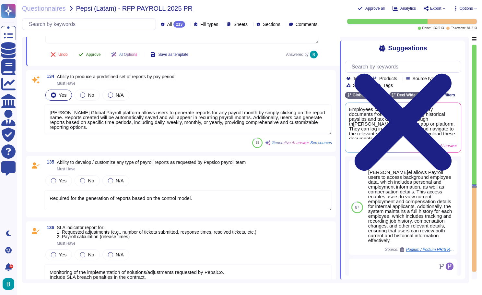
type textarea "Monitoring of the implementation of solutions/adjustments requested by PepsiCo.…"
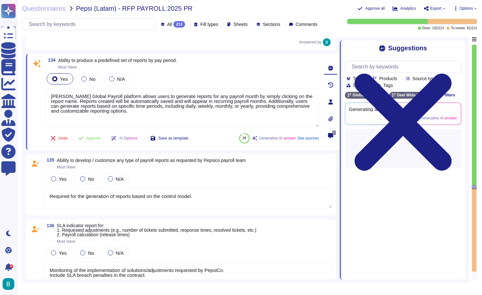
type textarea "[PERSON_NAME] provides a comprehensive reporting solution that includes the abi…"
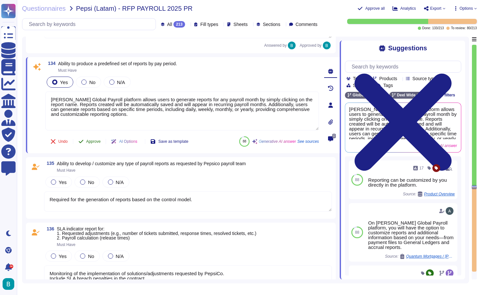
click at [97, 141] on span "Approve" at bounding box center [93, 142] width 15 height 4
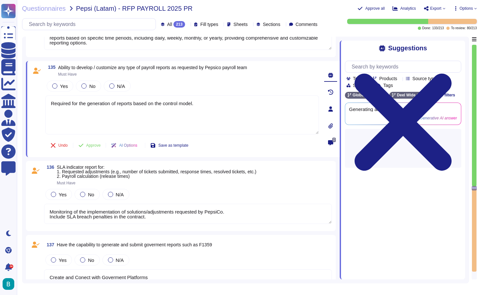
scroll to position [10727, 0]
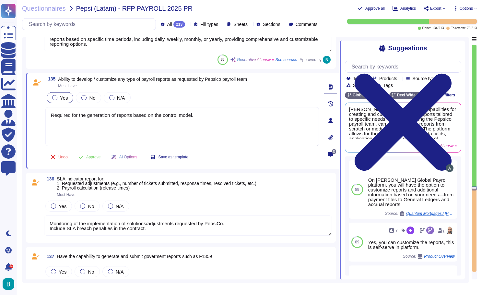
click at [63, 97] on span "Yes" at bounding box center [64, 98] width 8 height 6
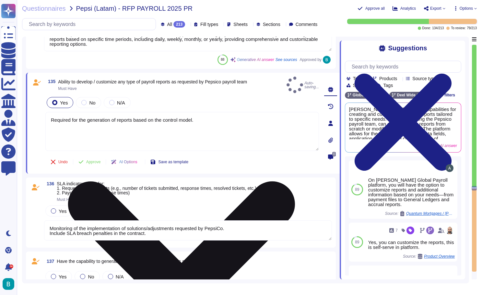
type textarea "Monitoring of the implementation of solutions/adjustments requested by PepsiCo.…"
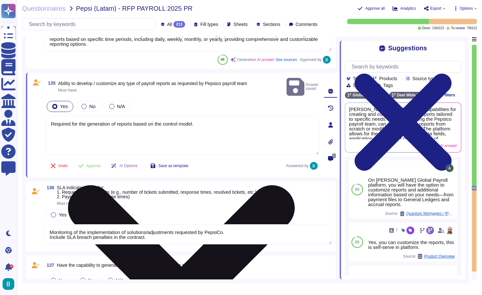
click at [217, 122] on textarea "Required for the generation of reports based on the control model." at bounding box center [182, 135] width 274 height 39
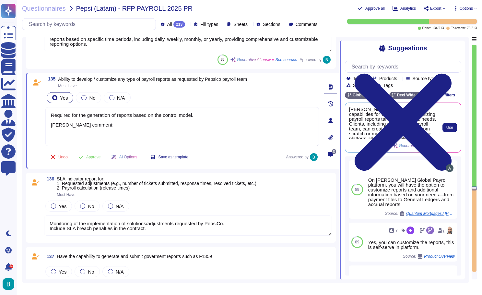
scroll to position [0, 0]
click at [447, 126] on span "Use" at bounding box center [450, 128] width 7 height 4
type textarea "Required for the generation of reports based on the control model. [PERSON_NAME…"
type textarea "Monitoring of the implementation of solutions/adjustments requested by PepsiCo.…"
type textarea "Required for the generation of reports based on the control model. [PERSON_NAME…"
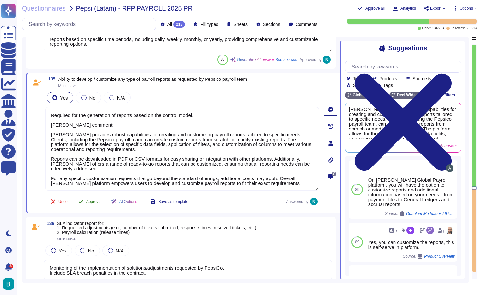
click at [96, 200] on span "Approve" at bounding box center [93, 202] width 15 height 4
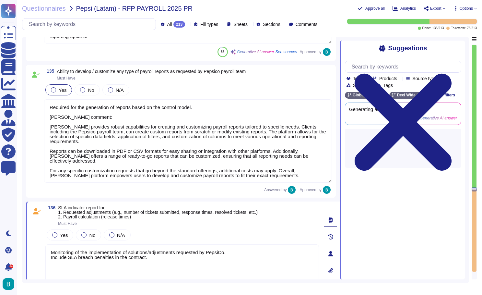
type textarea "Monitoring of the implementation of solutions/adjustments requested by PepsiCo.…"
type textarea "PRM will share the draft final pay calculation to HRX."
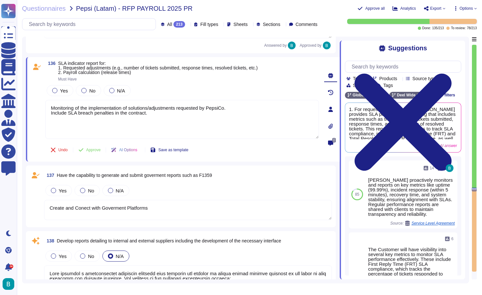
scroll to position [10871, 0]
click at [62, 92] on span "Yes" at bounding box center [64, 91] width 8 height 6
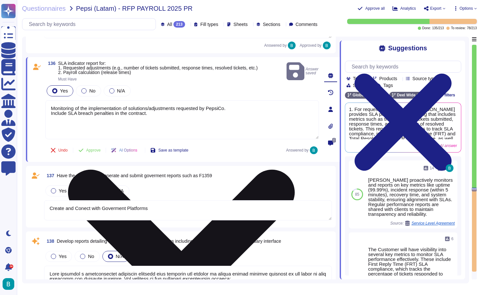
click at [166, 125] on textarea "Monitoring of the implementation of solutions/adjustments requested by PepsiCo.…" at bounding box center [182, 119] width 274 height 39
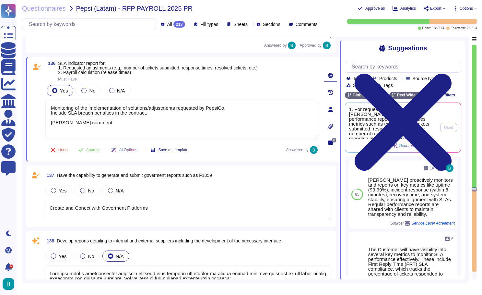
click at [417, 126] on span "1. For requested adjustments, [PERSON_NAME] provides SLA performance reporting …" at bounding box center [392, 123] width 87 height 32
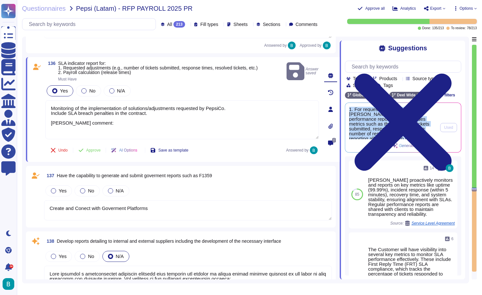
copy div "1. For requested adjustments, [PERSON_NAME] provides SLA performance reporting …"
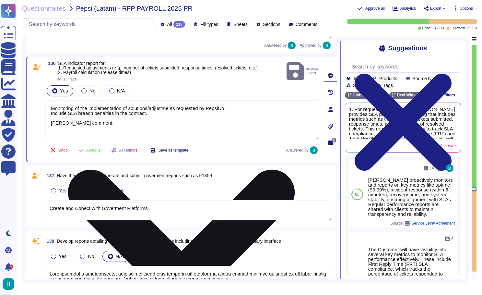
click at [114, 129] on textarea "Monitoring of the implementation of solutions/adjustments requested by PepsiCo.…" at bounding box center [182, 119] width 274 height 39
paste textarea "1. For requested adjustments[PERSON_NAME]el provides SLA performance reporting …"
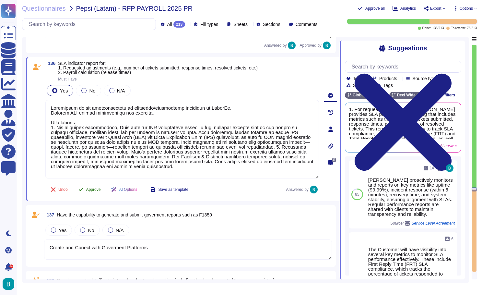
type textarea "Loremipsum do sit ametconsectetu ad elitseddo/eiusmodtemp incididun ut LaborEe.…"
click at [89, 188] on span "Approve" at bounding box center [93, 190] width 15 height 4
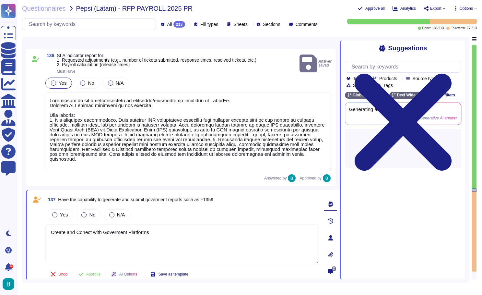
scroll to position [11008, 0]
type textarea "PRM will share the draft final pay calculation to HRX."
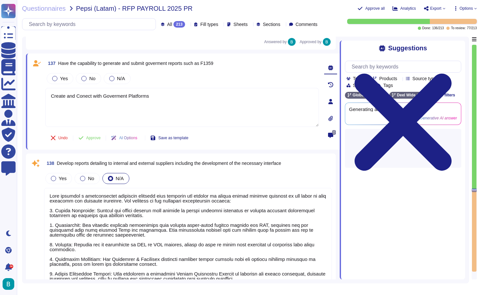
type textarea "The [PERSON_NAME] platform allows for the assignment of multiple cost centers t…"
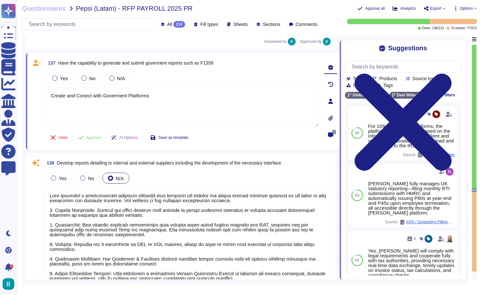
click at [165, 65] on span "Have the capability to generate and submit goverment reports such as F1359" at bounding box center [135, 62] width 155 height 5
copy span "Have the capability to generate and submit goverment reports such as F1359"
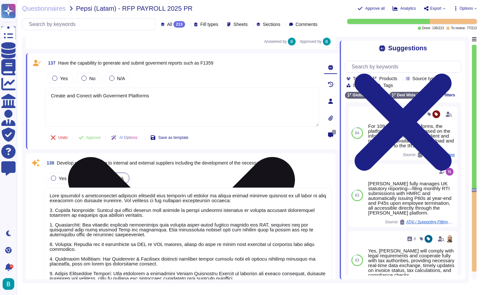
click at [154, 97] on textarea "Create and Conect with Goverment Platforms" at bounding box center [182, 107] width 274 height 39
click at [157, 100] on textarea "Create and Conect with Goverment Platforms" at bounding box center [182, 107] width 274 height 39
paste textarea "Yes—[PERSON_NAME] can generate certain government tax reports and, in many case…"
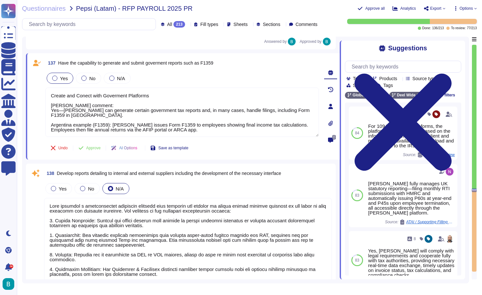
click at [62, 81] on div "Yes" at bounding box center [60, 78] width 27 height 11
type textarea "Create and Conect with Goverment Platforms [PERSON_NAME] comment: Yes—[PERSON_N…"
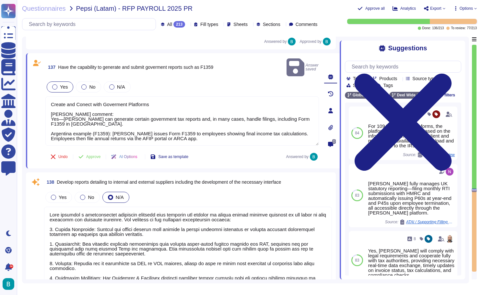
click at [53, 84] on div at bounding box center [54, 86] width 5 height 5
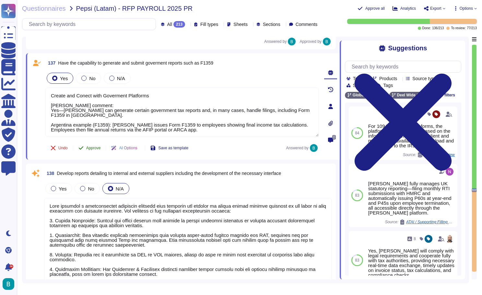
click at [101, 146] on span "Approve" at bounding box center [93, 148] width 15 height 4
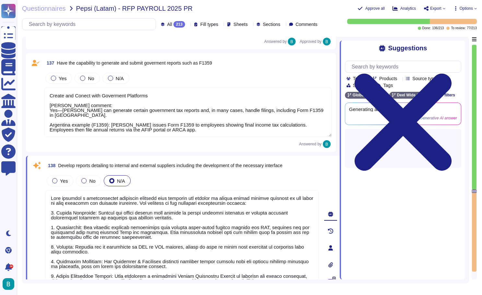
type textarea "All reports must be considered for all tracks: calculation, tax, accounting, so…"
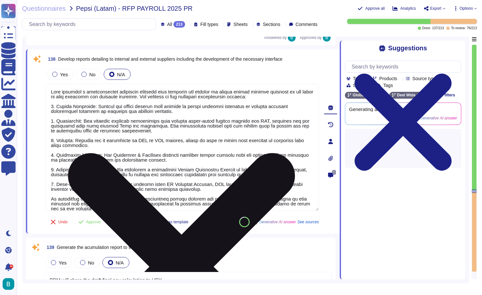
scroll to position [11106, 0]
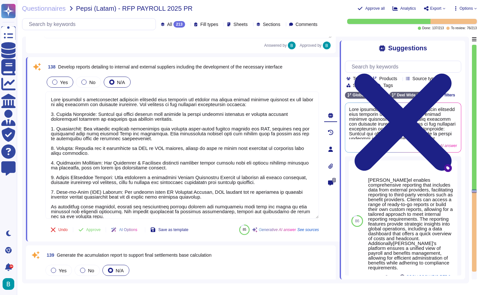
click at [64, 81] on span "Yes" at bounding box center [64, 82] width 8 height 6
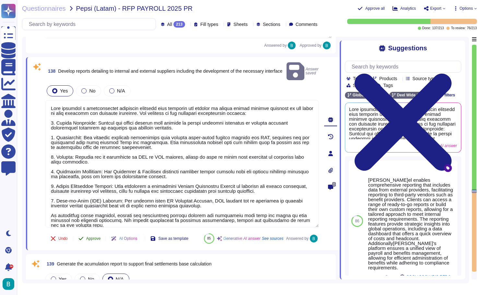
click at [93, 237] on span "Approve" at bounding box center [93, 239] width 15 height 4
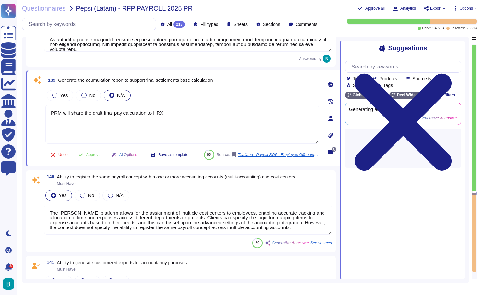
scroll to position [11283, 0]
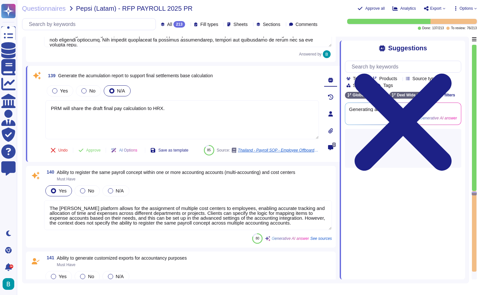
type textarea "All reports must be considered for all tracks: calculation, tax, accounting, so…"
type textarea "Required for the sending and receiving of accounting entries and vendor informa…"
type textarea "The aim of this process is to gain knowledge of how to report a salary change i…"
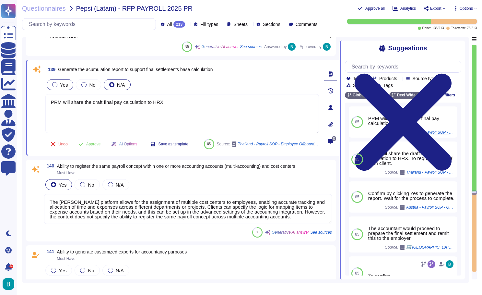
click at [63, 83] on span "Yes" at bounding box center [64, 85] width 8 height 6
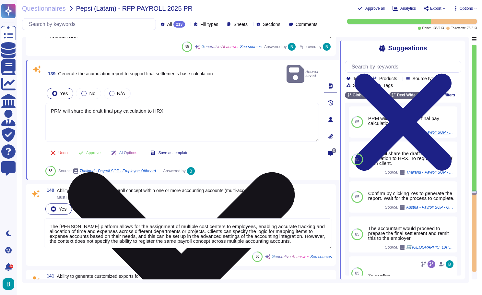
click at [201, 117] on textarea "PRM will share the draft final pay calculation to HRX." at bounding box center [182, 122] width 274 height 39
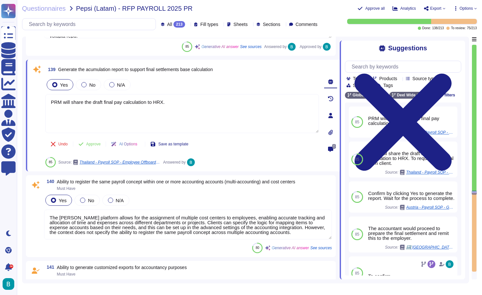
click at [213, 69] on span "Generate the acumulation report to support final settlements base calculation" at bounding box center [135, 69] width 155 height 5
copy span "Generate the acumulation report to support final settlements base calculation"
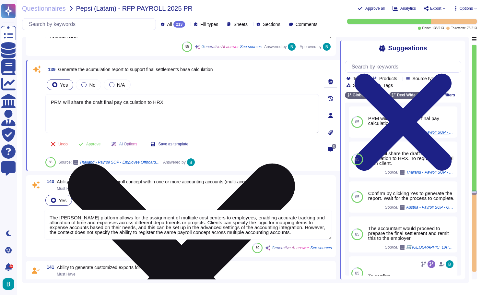
click at [113, 113] on textarea "PRM will share the draft final pay calculation to HRX." at bounding box center [182, 113] width 274 height 39
click at [138, 101] on textarea "PRM will share the draft final pay calculation to HRX." at bounding box center [182, 113] width 274 height 39
paste textarea "[PERSON_NAME] can generate reports that help support final settlement base calc…"
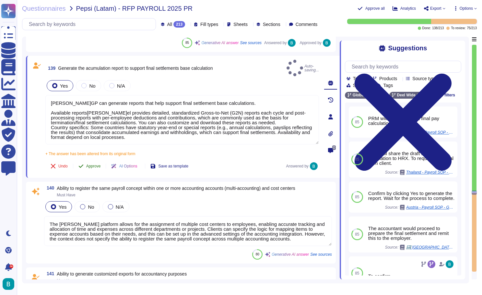
click at [97, 149] on div "139 Generate the acumulation report to support final settlements base calculati…" at bounding box center [175, 117] width 288 height 114
type textarea "[PERSON_NAME]GP can generate reports that help support final settlement base ca…"
click at [97, 160] on button "Approve" at bounding box center [89, 166] width 33 height 13
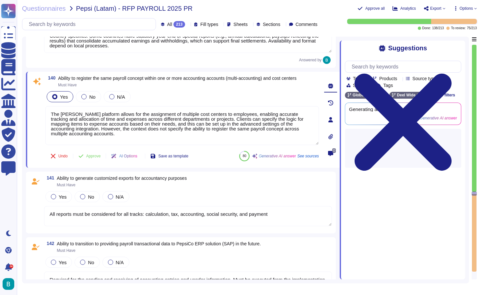
type textarea "[US_STATE]: Annual W2 genrations"
type textarea "Required for compliance with authorities."
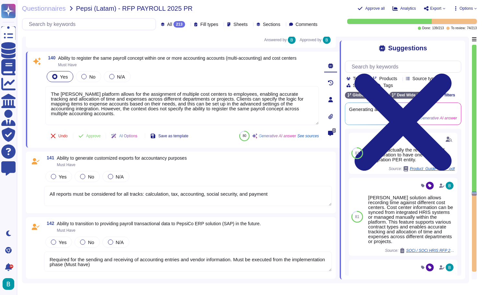
scroll to position [11384, 0]
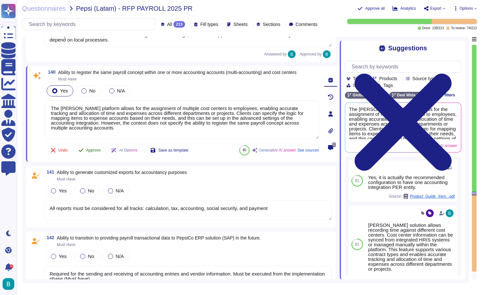
click at [91, 148] on span "Approve" at bounding box center [93, 150] width 15 height 4
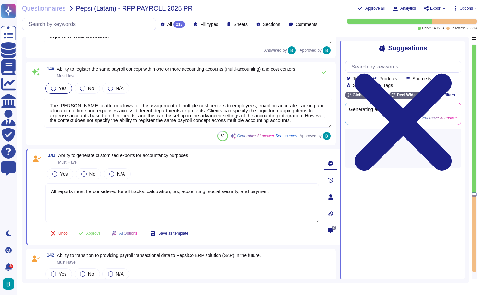
type textarea "Required for compliance with authorities."
type textarea "[US_STATE] only"
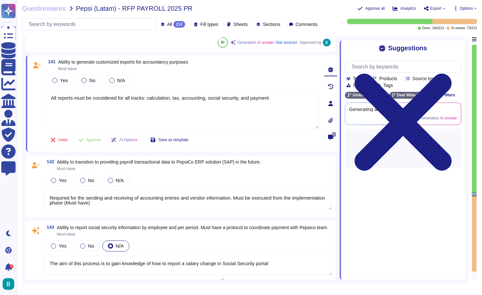
scroll to position [11470, 0]
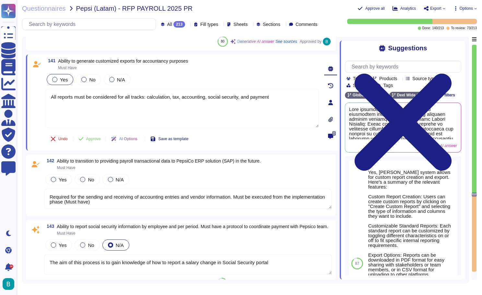
click at [63, 81] on span "Yes" at bounding box center [64, 80] width 8 height 6
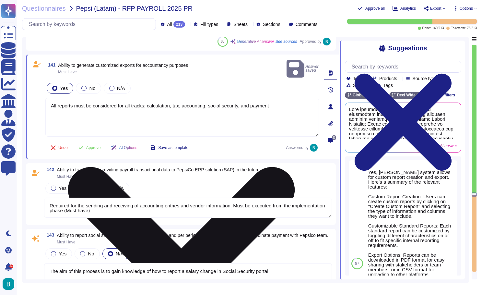
click at [291, 104] on textarea "All reports must be considered for all tracks: calculation, tax, accounting, so…" at bounding box center [182, 117] width 274 height 39
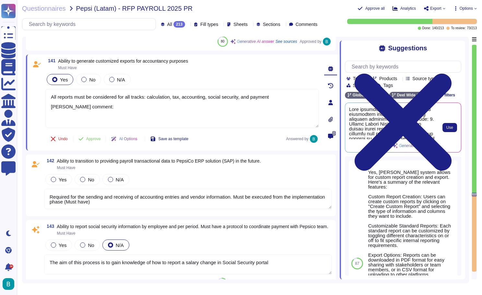
scroll to position [0, 0]
click at [449, 124] on button "Use" at bounding box center [450, 127] width 15 height 9
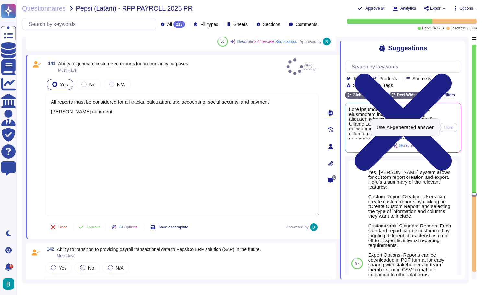
type textarea "All reports must be considered for all tracks: calculation, tax, accounting, so…"
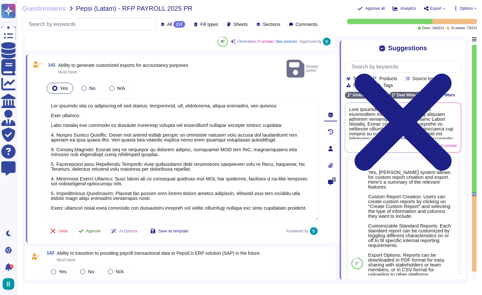
click at [92, 229] on span "Approve" at bounding box center [93, 231] width 15 height 4
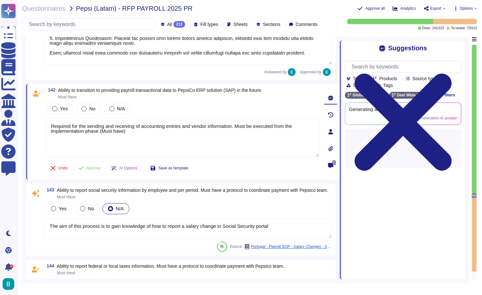
scroll to position [11641, 0]
type textarea "Required for compliance with authorities."
type textarea "[US_STATE] only"
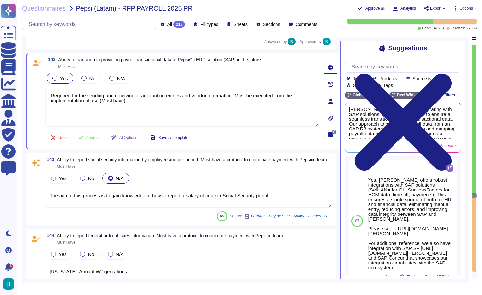
click at [65, 78] on span "Yes" at bounding box center [64, 79] width 8 height 6
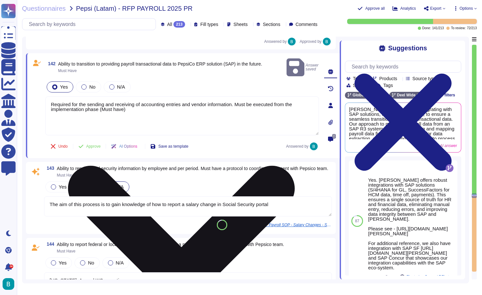
click at [155, 103] on textarea "Required for the sending and receiving of accounting entries and vendor informa…" at bounding box center [182, 115] width 274 height 39
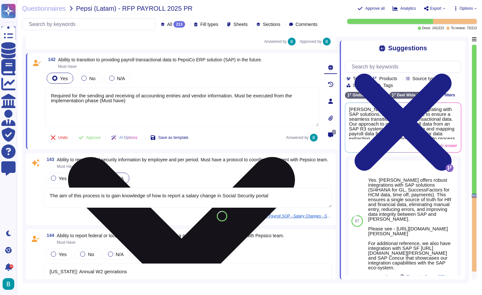
click at [144, 101] on textarea "Required for the sending and receiving of accounting entries and vendor informa…" at bounding box center [182, 107] width 274 height 39
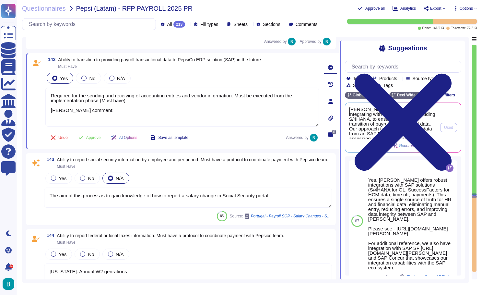
click at [416, 125] on span "[PERSON_NAME] is capable of integrating with SAP solutions, including S/4HANA, …" at bounding box center [392, 123] width 87 height 32
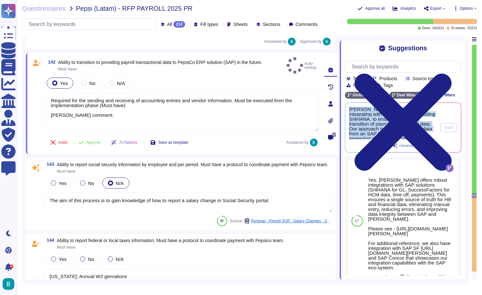
click at [416, 125] on span "[PERSON_NAME] is capable of integrating with SAP solutions, including S/4HANA, …" at bounding box center [392, 123] width 87 height 32
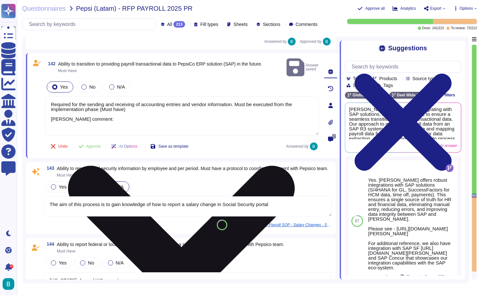
click at [102, 119] on textarea "Required for the sending and receiving of accounting entries and vendor informa…" at bounding box center [182, 115] width 274 height 39
paste textarea "[PERSON_NAME] is capable of integrating with SAP solutions, including S/4HANA, …"
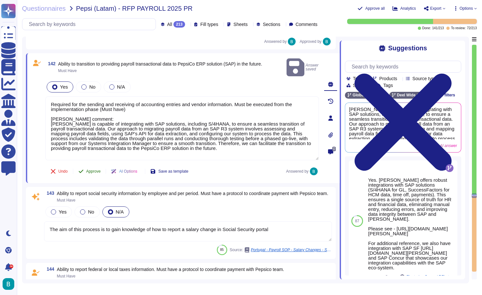
click at [100, 169] on span "Approve" at bounding box center [93, 171] width 15 height 4
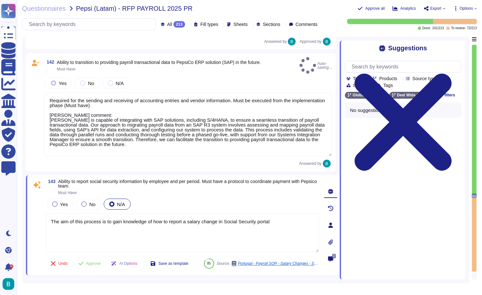
type textarea "Required for the sending and receiving of accounting entries and vendor informa…"
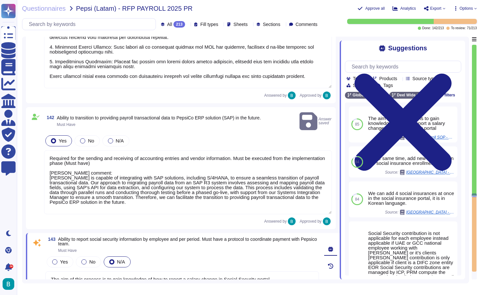
type textarea "The [PERSON_NAME] platform allows for the assignment of multiple cost centers t…"
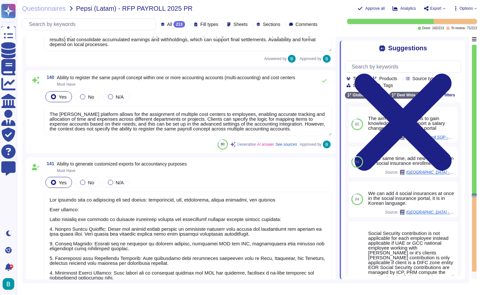
type textarea "[PERSON_NAME]GP can generate reports that help support final settlement base ca…"
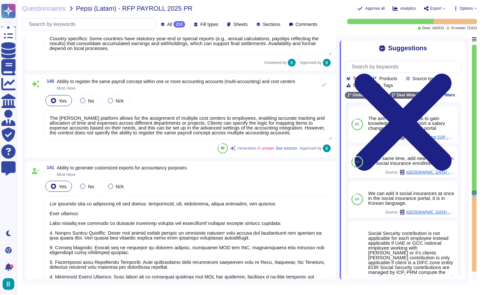
type textarea "[PERSON_NAME] provides a comprehensive reporting solution that includes the abi…"
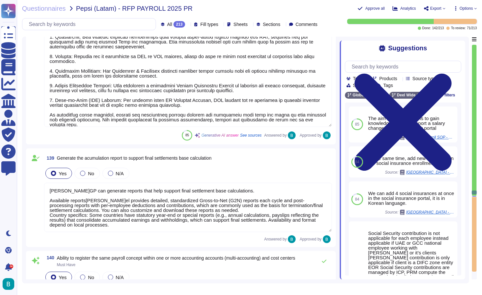
type textarea "Create and Conect with Goverment Platforms [PERSON_NAME] comment: Yes—[PERSON_N…"
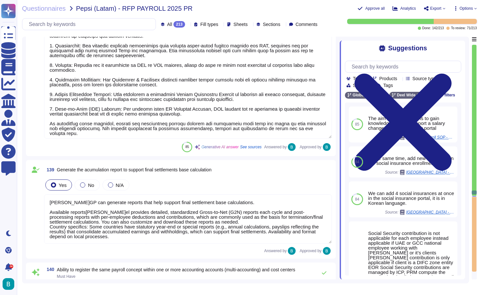
scroll to position [1, 0]
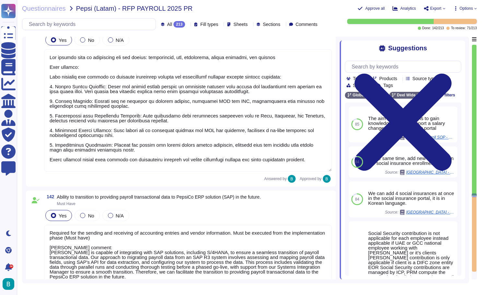
type textarea "Required for the sending and receiving of accounting entries and vendor informa…"
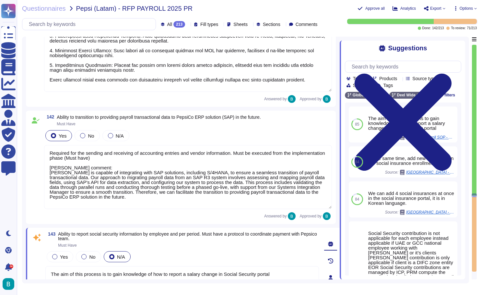
type textarea "The aim of this process is to gain knowledge of how to report a salary change i…"
type textarea "[US_STATE]: Annual W2 genrations"
type textarea "Required for compliance with authorities."
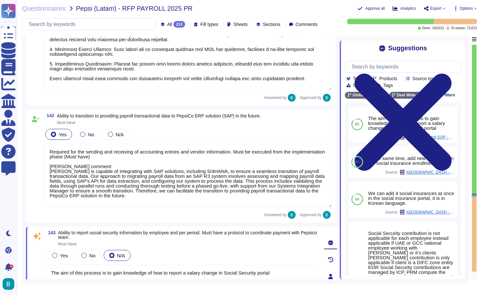
type textarea "[US_STATE] only"
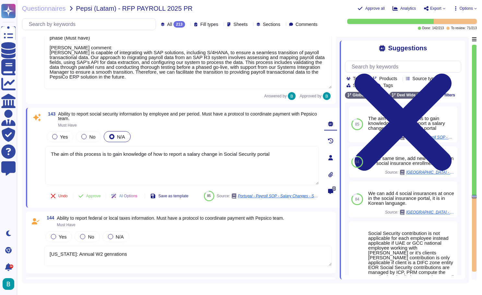
scroll to position [11691, 0]
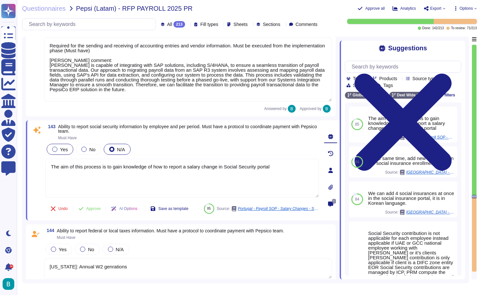
click at [65, 149] on span "Yes" at bounding box center [64, 150] width 8 height 6
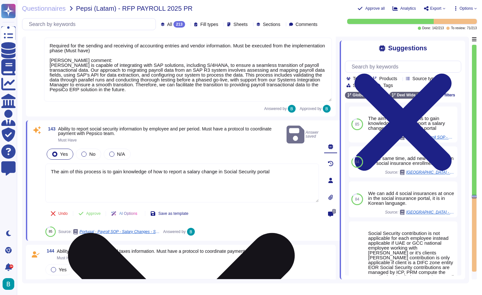
click at [288, 166] on textarea "The aim of this process is to gain knowledge of how to report a salary change i…" at bounding box center [182, 183] width 274 height 39
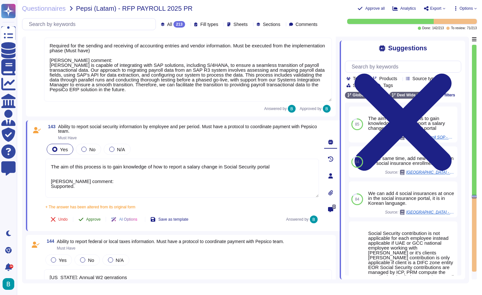
click at [98, 209] on div "143 Ability to report social security information by employee and per period. M…" at bounding box center [175, 175] width 288 height 103
type textarea "The aim of this process is to gain knowledge of how to report a salary change i…"
click at [94, 217] on span "Approve" at bounding box center [93, 219] width 15 height 4
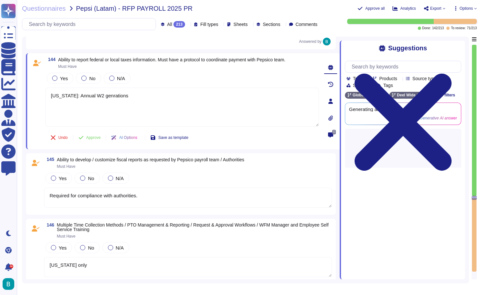
scroll to position [11830, 0]
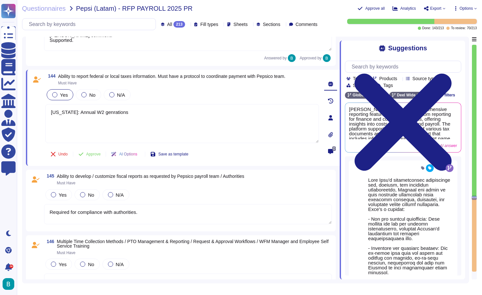
click at [64, 98] on span "Yes" at bounding box center [64, 95] width 8 height 6
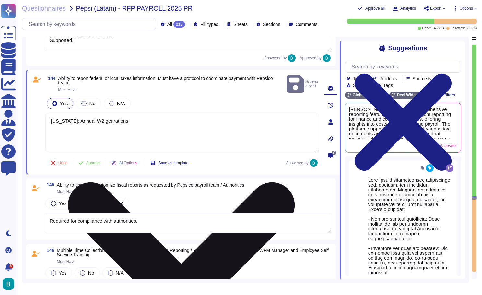
click at [165, 124] on textarea "[US_STATE]: Annual W2 genrations" at bounding box center [182, 132] width 274 height 39
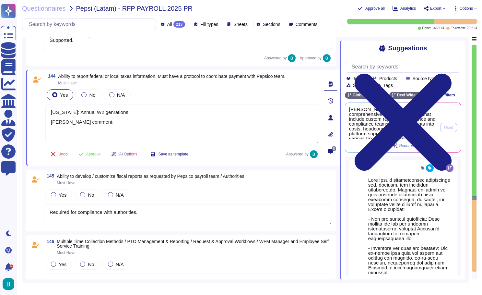
click at [406, 123] on span "[PERSON_NAME]el provides comprehensive reporting features that include custom r…" at bounding box center [392, 123] width 87 height 32
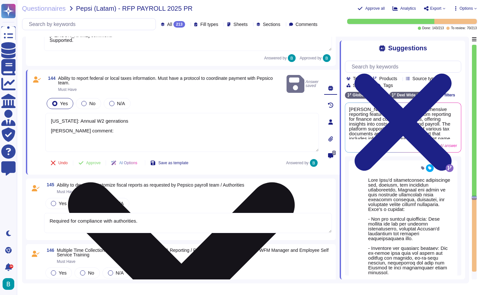
click at [174, 147] on textarea "[US_STATE]: Annual W2 genrations [PERSON_NAME] comment:" at bounding box center [182, 132] width 274 height 39
paste textarea "[PERSON_NAME] provides comprehensive reporting features that include custom rep…"
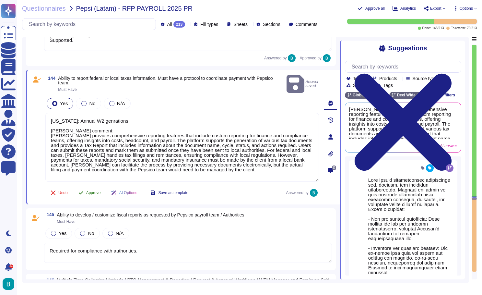
click at [94, 191] on span "Approve" at bounding box center [93, 193] width 15 height 4
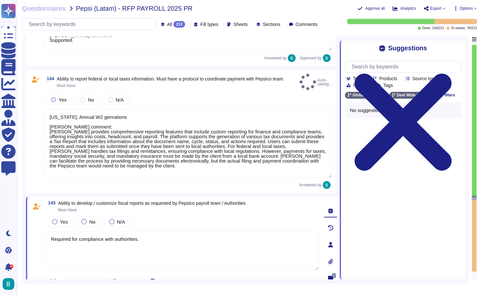
type textarea "[US_STATE]: Annual W2 genrations [PERSON_NAME] comment: [PERSON_NAME] provides …"
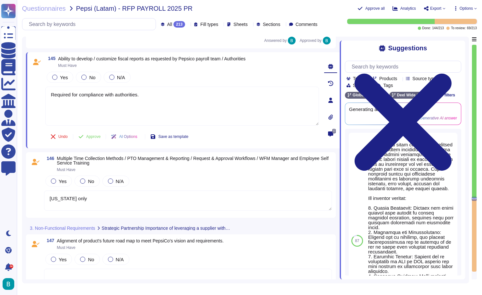
scroll to position [11964, 0]
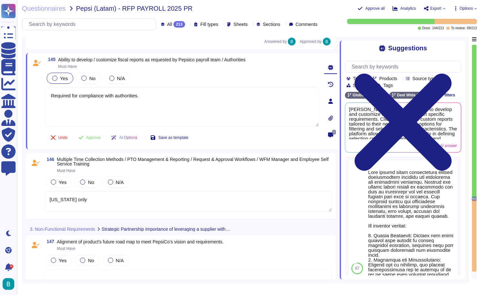
click at [63, 84] on div "Yes" at bounding box center [60, 78] width 27 height 11
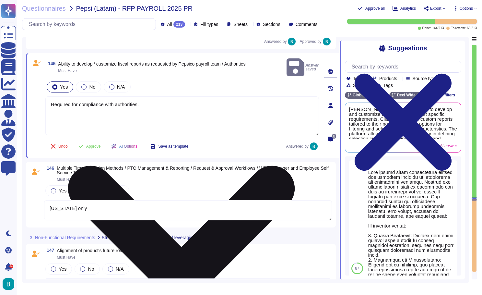
click at [129, 108] on textarea "Required for compliance with authorities." at bounding box center [182, 115] width 274 height 39
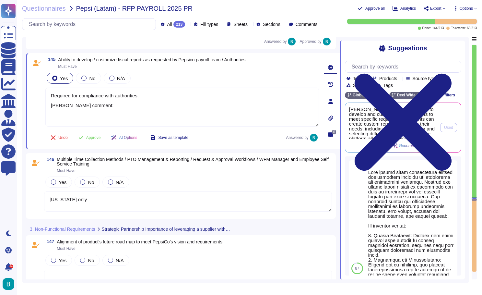
click at [420, 121] on span "[PERSON_NAME]el offers the ability to develop and customize fiscal reports to m…" at bounding box center [392, 123] width 87 height 32
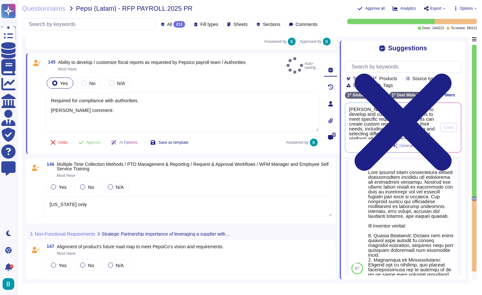
click at [420, 121] on span "[PERSON_NAME]el offers the ability to develop and customize fiscal reports to m…" at bounding box center [392, 123] width 87 height 32
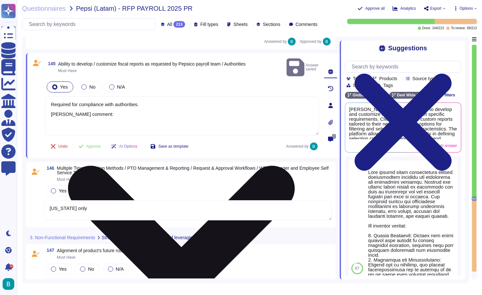
click at [164, 117] on textarea "Required for compliance with authorities. [PERSON_NAME] comment:" at bounding box center [182, 115] width 274 height 39
paste textarea "[PERSON_NAME] offers the ability to develop and customize fiscal reports to mee…"
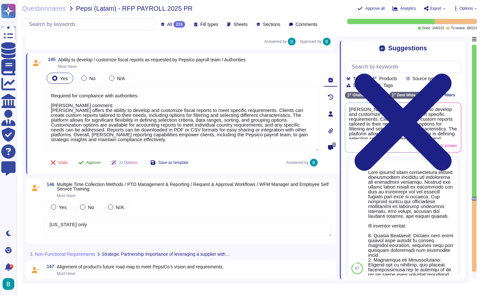
click at [99, 165] on span "Approve" at bounding box center [93, 163] width 15 height 4
type textarea "Required for compliance with authorities. [PERSON_NAME] comment: [PERSON_NAME] …"
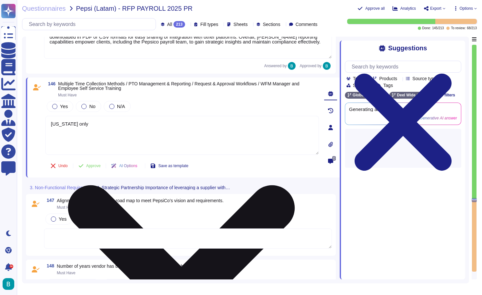
type textarea "[PERSON_NAME] does not share its financials externally being a privately held c…"
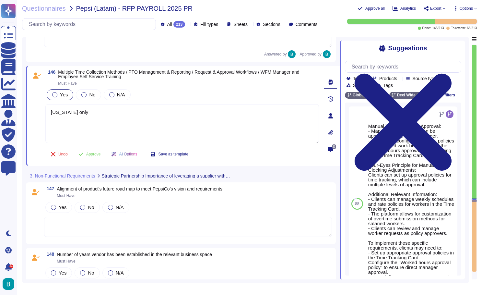
click at [60, 92] on span "Yes" at bounding box center [64, 95] width 8 height 6
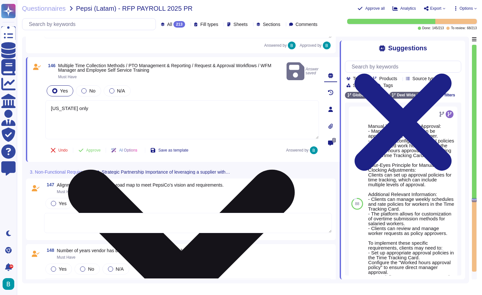
click at [130, 104] on textarea "[US_STATE] only" at bounding box center [182, 119] width 274 height 39
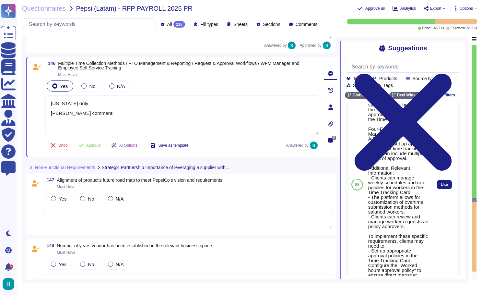
scroll to position [56, 0]
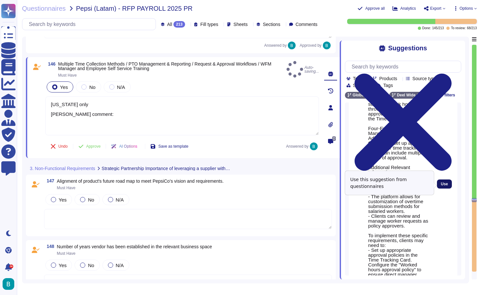
click at [442, 184] on span "Use" at bounding box center [444, 184] width 7 height 4
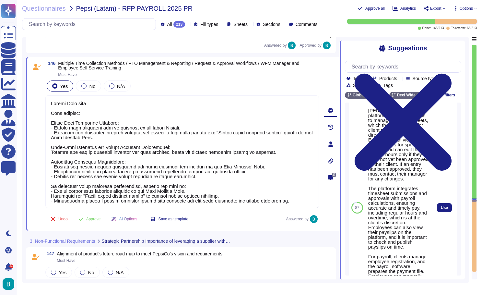
scroll to position [214, 0]
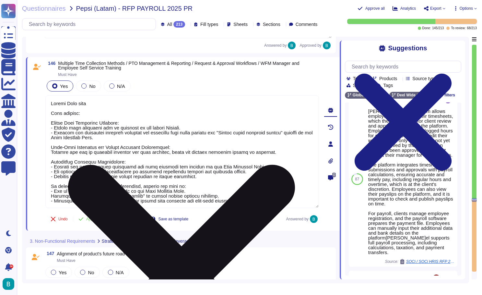
drag, startPoint x: 295, startPoint y: 197, endPoint x: 96, endPoint y: 159, distance: 203.2
click at [96, 159] on textarea at bounding box center [182, 151] width 274 height 113
click at [67, 137] on textarea at bounding box center [182, 151] width 274 height 113
drag, startPoint x: 49, startPoint y: 120, endPoint x: 294, endPoint y: 201, distance: 257.7
click at [294, 201] on textarea at bounding box center [182, 151] width 274 height 113
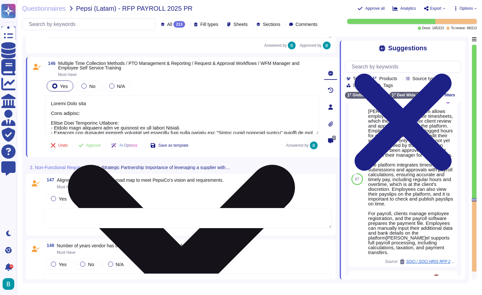
type textarea "[US_STATE] only [PERSON_NAME] comment:"
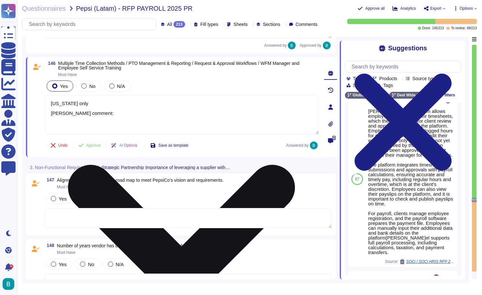
type textarea "[PERSON_NAME] does not share its financials externally being a privately held c…"
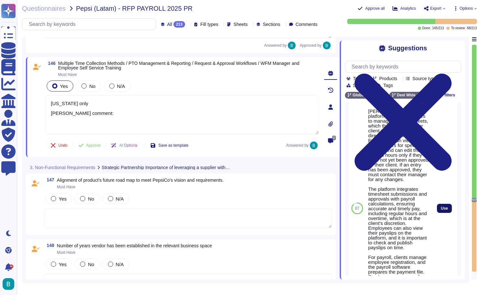
click at [443, 210] on span "Use" at bounding box center [444, 208] width 7 height 4
type textarea "[US_STATE] only [PERSON_NAME] comment: [PERSON_NAME] platform allows employees …"
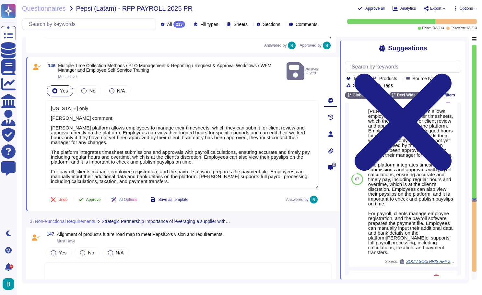
click at [95, 198] on span "Approve" at bounding box center [93, 200] width 15 height 4
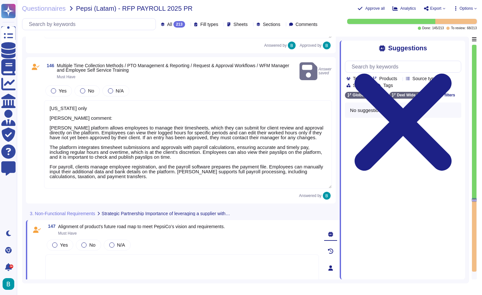
scroll to position [0, 0]
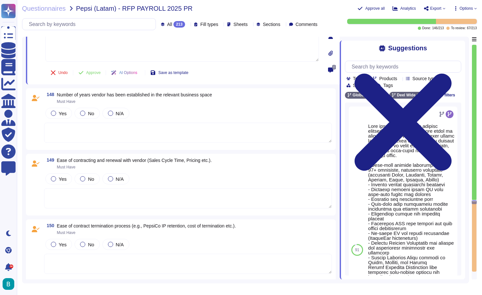
type textarea "[PERSON_NAME] does not share its financials externally being a privately held c…"
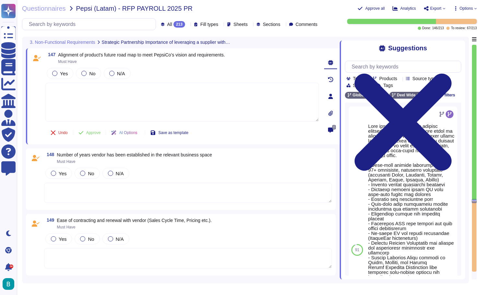
scroll to position [12214, 0]
type textarea "[US_STATE] only [PERSON_NAME] comment: [PERSON_NAME] platform allows employees …"
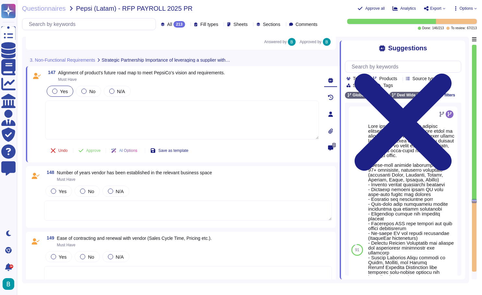
click at [59, 94] on div "Yes" at bounding box center [60, 91] width 27 height 11
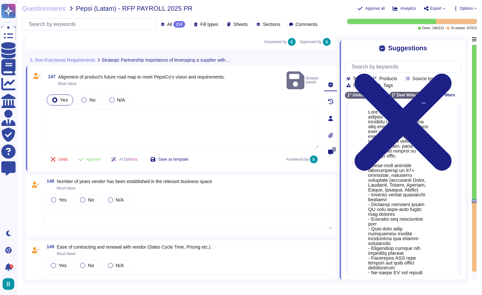
scroll to position [33, 0]
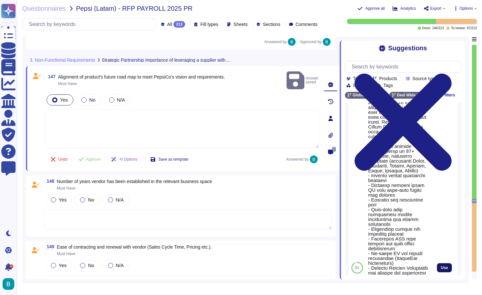
click at [444, 270] on span "Use" at bounding box center [444, 268] width 7 height 4
type textarea "[PERSON_NAME] product roadmap is heavily influenced by customer feedback which …"
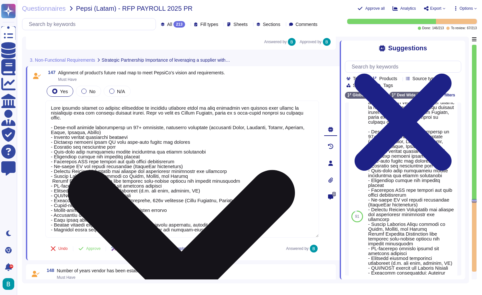
scroll to position [1, 0]
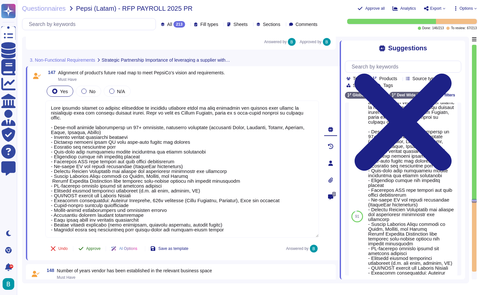
click at [101, 247] on span "Approve" at bounding box center [93, 249] width 15 height 4
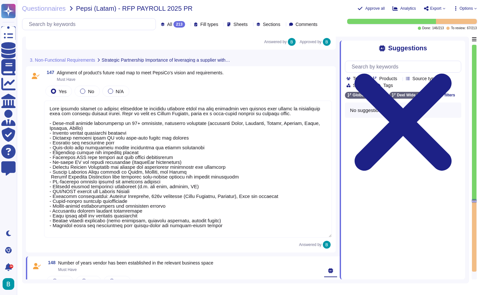
scroll to position [0, 0]
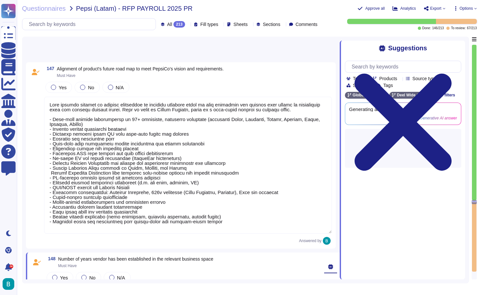
type textarea "[PERSON_NAME] does not share its financials externally being a privately held c…"
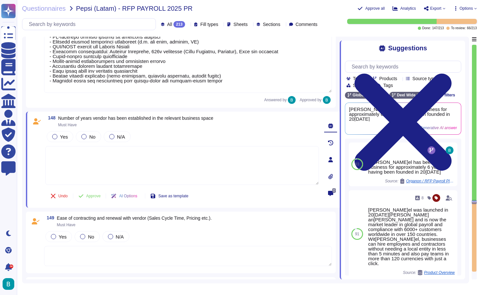
scroll to position [12413, 0]
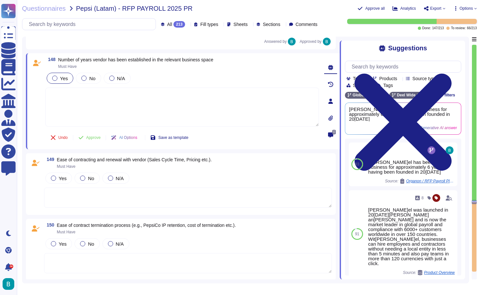
click at [65, 79] on span "Yes" at bounding box center [64, 79] width 8 height 6
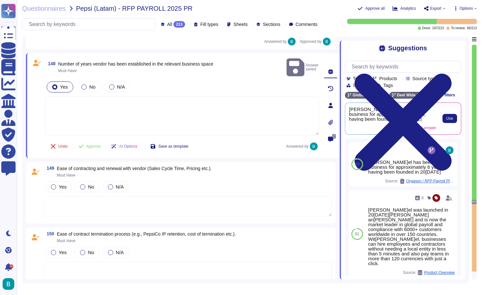
scroll to position [0, 0]
click at [450, 116] on span "Use" at bounding box center [450, 118] width 7 height 4
type textarea "[PERSON_NAME]el has been in business for approximately 6 years, having been fou…"
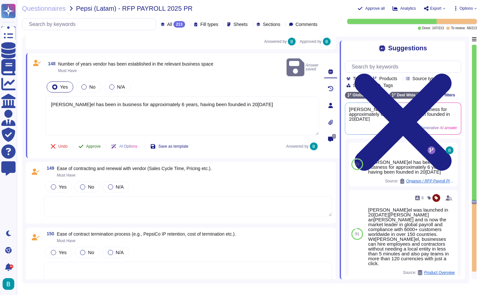
click at [93, 144] on span "Approve" at bounding box center [93, 146] width 15 height 4
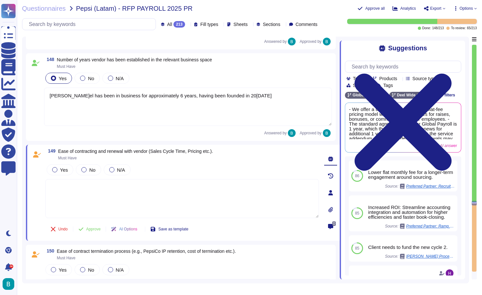
type textarea "1 year and 1 day will be 2 months of severance with a maximum payment of 6 mont…"
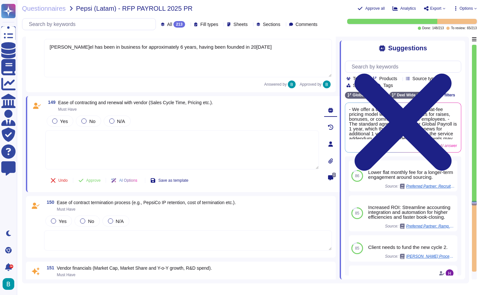
scroll to position [12433, 0]
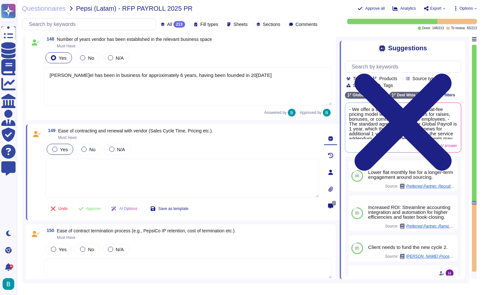
click at [66, 153] on div "Yes" at bounding box center [60, 149] width 27 height 11
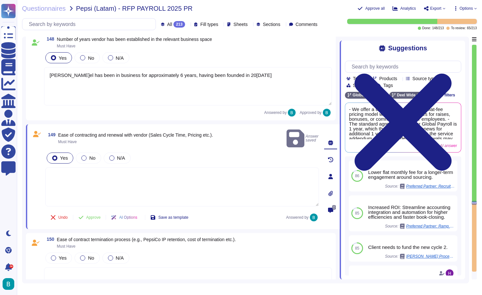
click at [232, 169] on textarea at bounding box center [182, 186] width 274 height 39
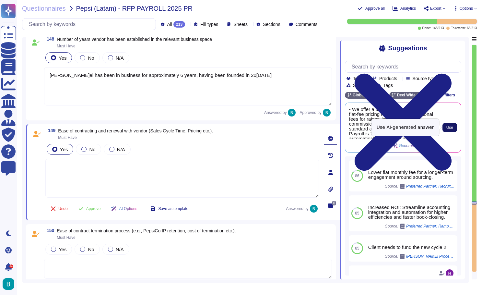
click at [447, 128] on span "Use" at bounding box center [450, 128] width 7 height 4
type textarea "- We offer a transparent, predictable flat-fee pricing model with no additional…"
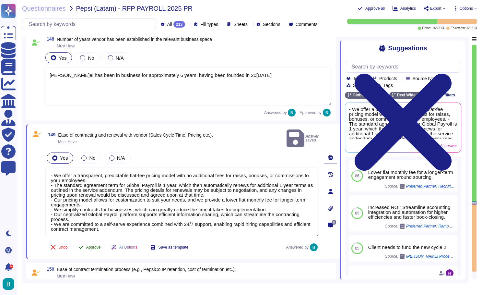
click at [94, 245] on span "Approve" at bounding box center [93, 247] width 15 height 4
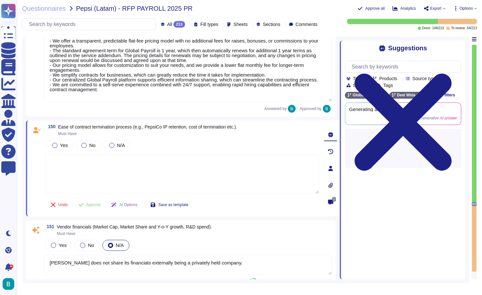
type textarea "1 year and 1 day will be 2 months of severance with a maximum payment of 6 mont…"
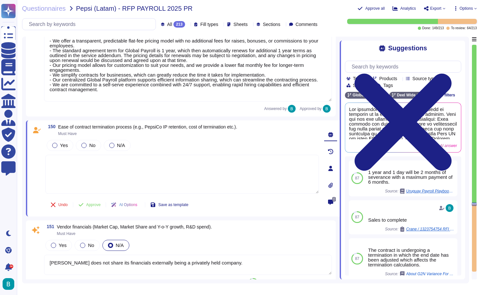
scroll to position [12619, 0]
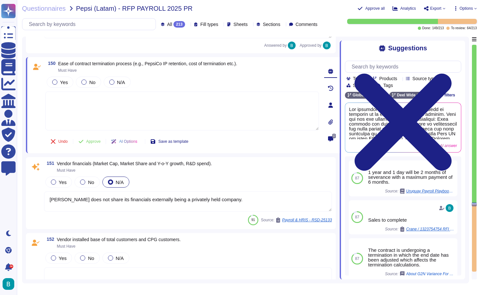
click at [128, 99] on textarea at bounding box center [182, 111] width 274 height 39
click at [57, 81] on label "Yes" at bounding box center [60, 81] width 16 height 5
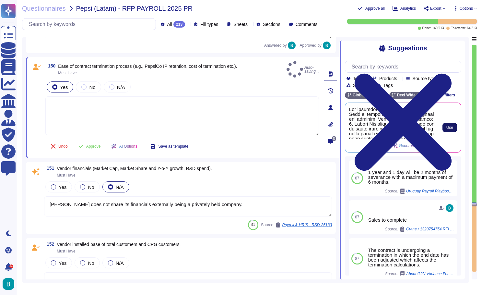
scroll to position [0, 0]
click at [449, 127] on span "Use" at bounding box center [450, 128] width 7 height 4
type textarea "The contract termination process at [PERSON_NAME] is designed to be straightfor…"
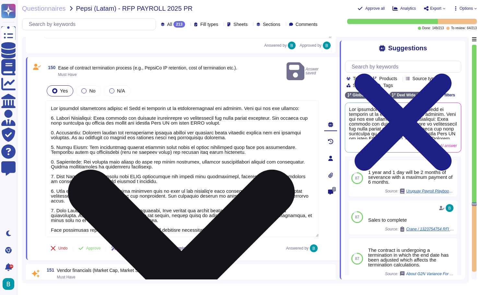
scroll to position [0, 0]
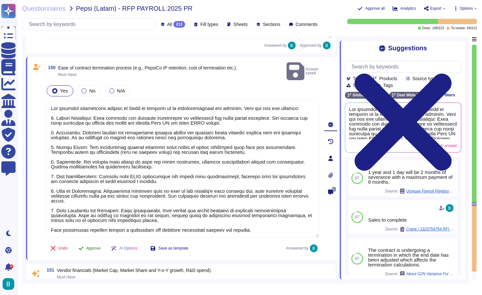
click at [97, 246] on span "Approve" at bounding box center [93, 248] width 15 height 4
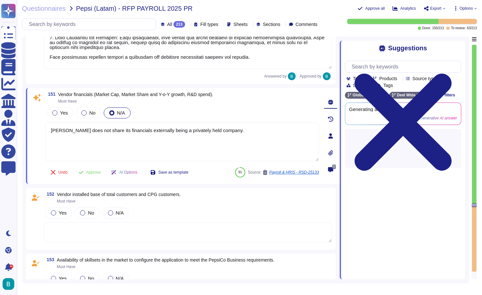
scroll to position [12805, 0]
type textarea "1 year and 1 day will be 2 months of severance with a maximum payment of 6 mont…"
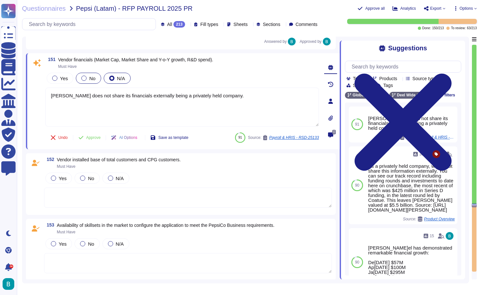
click at [89, 78] on span "No" at bounding box center [92, 79] width 6 height 6
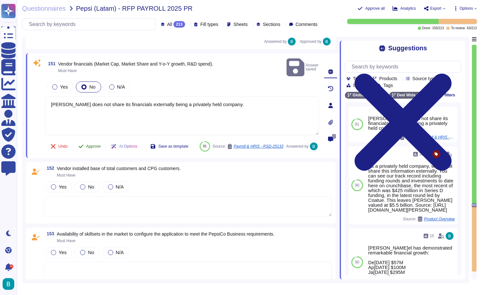
click at [100, 144] on span "Approve" at bounding box center [93, 146] width 15 height 4
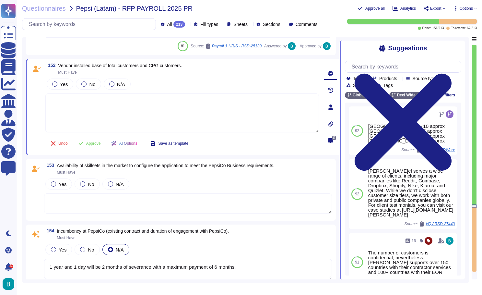
scroll to position [12877, 0]
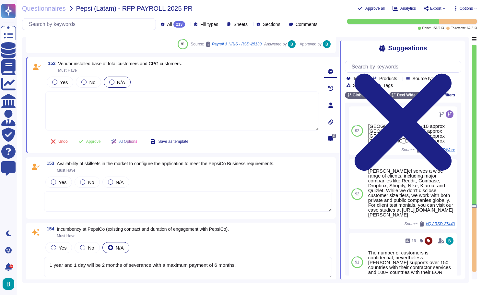
click at [116, 81] on label "N/A" at bounding box center [117, 81] width 16 height 5
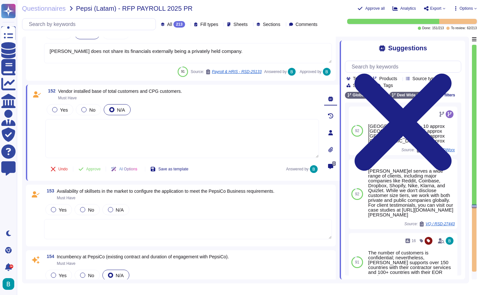
scroll to position [12870, 0]
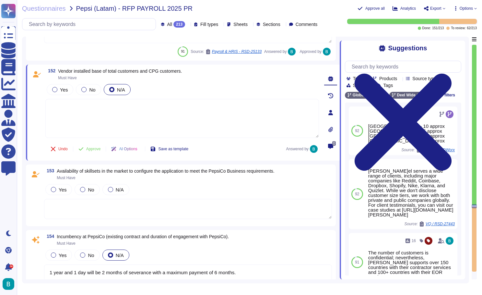
click at [188, 116] on textarea at bounding box center [182, 118] width 274 height 39
click at [86, 90] on div at bounding box center [83, 89] width 5 height 5
type textarea "[PERSON_NAME] does not manages CPG customer's, nor share internal customer's in…"
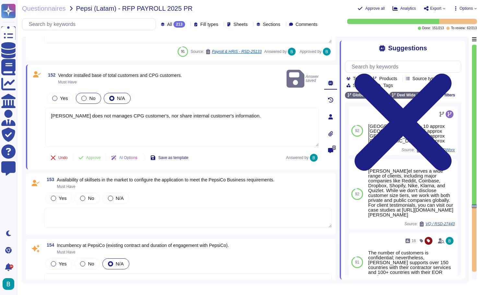
click at [87, 96] on label "No" at bounding box center [88, 98] width 14 height 5
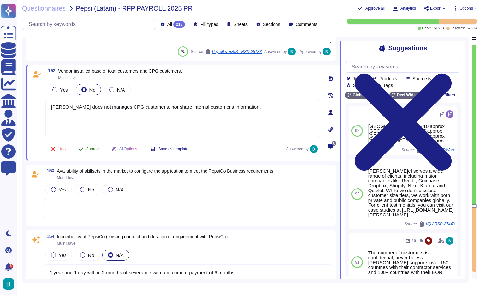
click at [98, 149] on span "Approve" at bounding box center [93, 149] width 15 height 4
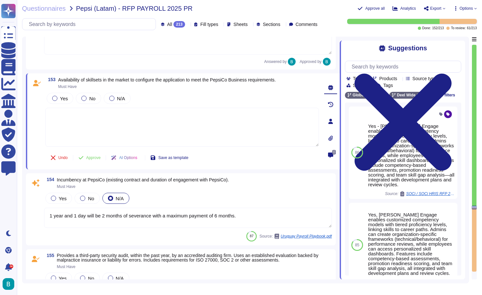
type textarea "The contract termination process at [PERSON_NAME] is designed to be straightfor…"
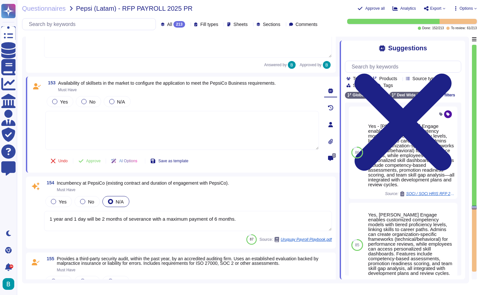
scroll to position [12965, 0]
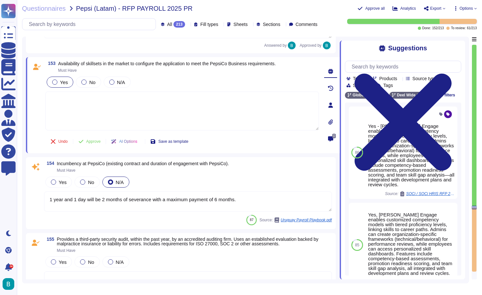
click at [59, 80] on label "Yes" at bounding box center [60, 81] width 16 height 5
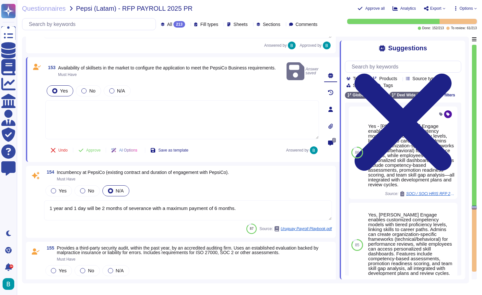
click at [91, 104] on textarea at bounding box center [182, 119] width 274 height 39
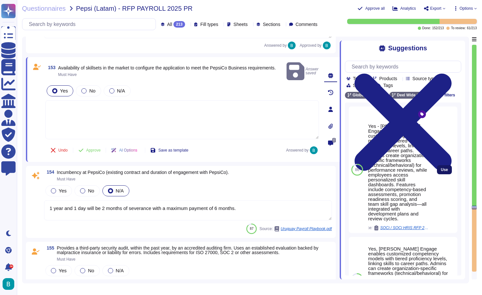
click at [447, 166] on button "Use" at bounding box center [444, 169] width 15 height 9
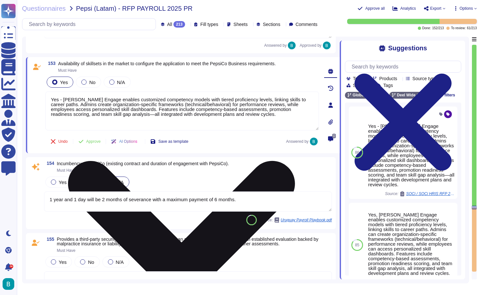
drag, startPoint x: 62, startPoint y: 99, endPoint x: 49, endPoint y: 99, distance: 13.3
click at [49, 99] on textarea "Yes - [PERSON_NAME] Engage enables customized competency models with tiered pro…" at bounding box center [182, 111] width 274 height 39
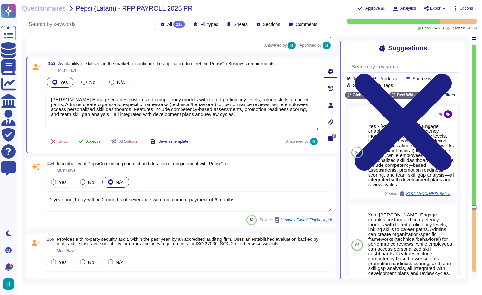
click at [99, 141] on button "Approve" at bounding box center [89, 141] width 33 height 13
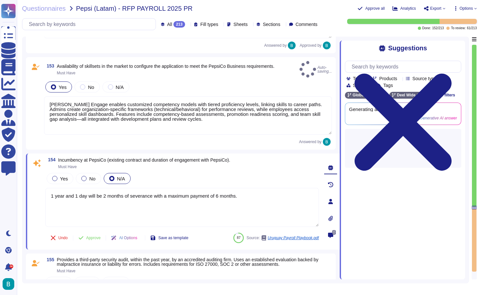
type textarea "[PERSON_NAME] Engage enables customized competency models with tiered proficien…"
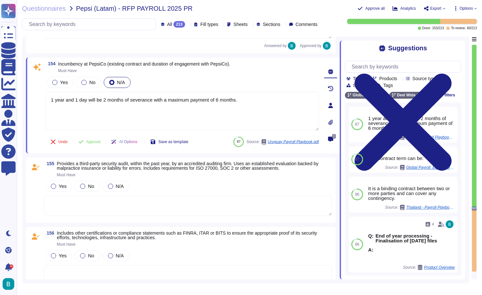
scroll to position [13052, 0]
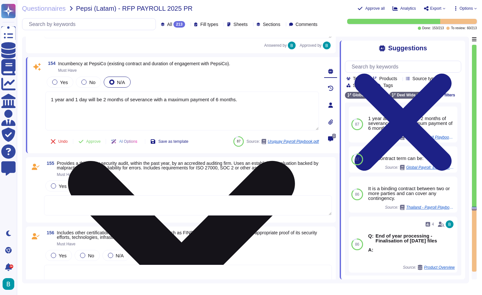
click at [206, 98] on textarea "1 year and 1 day will be 2 months of severance with a maximum payment of 6 mont…" at bounding box center [182, 111] width 274 height 39
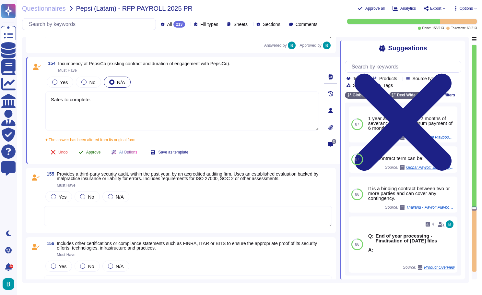
click at [99, 142] on div "154 Incumbency at [GEOGRAPHIC_DATA] (existing contract and duration of engageme…" at bounding box center [175, 110] width 288 height 99
type textarea "Sales to complete."
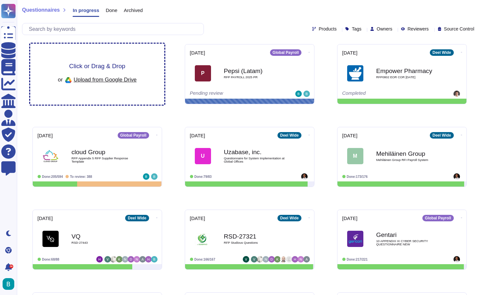
click at [141, 67] on div "Click or Drag & Drop or Upload from Google Drive" at bounding box center [97, 74] width 134 height 61
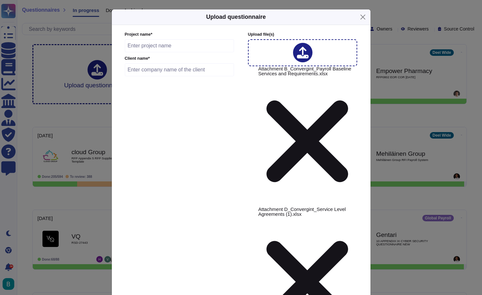
click at [181, 76] on input "text" at bounding box center [180, 69] width 110 height 13
type input "Convergint"
type input "2025-09-05"
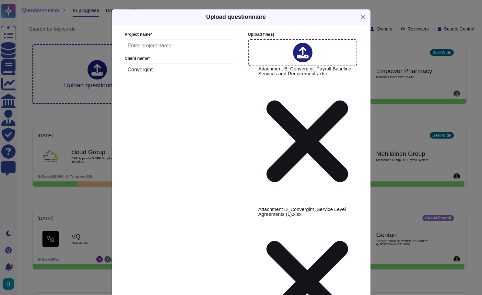
type input "brien"
click at [256, 203] on div at bounding box center [255, 202] width 5 height 5
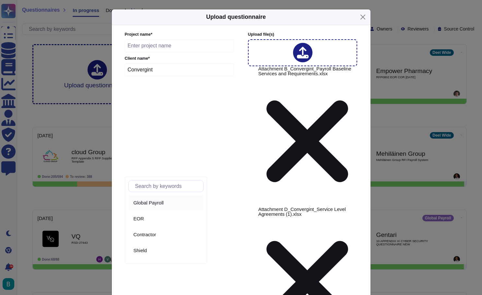
click at [171, 202] on div "Global Payroll" at bounding box center [167, 203] width 67 height 6
click at [192, 76] on input "Convergint" at bounding box center [180, 69] width 110 height 13
drag, startPoint x: 192, startPoint y: 110, endPoint x: 194, endPoint y: 83, distance: 27.4
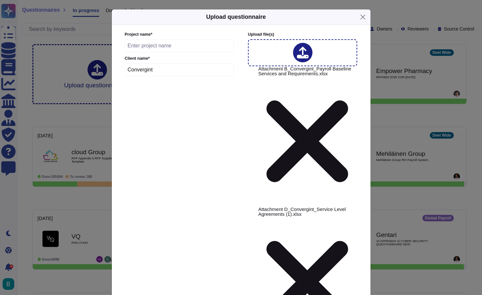
click at [194, 52] on input "text" at bounding box center [180, 45] width 110 height 13
paste input "GP RFP for 4,000 employees"
type input "Convergint GP RFP for 4,000 employees"
click at [239, 102] on div "Project name * Convergint GP RFP for 4,000 employees Client name * Convergint U…" at bounding box center [240, 189] width 231 height 316
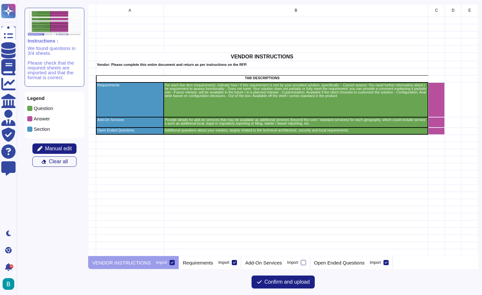
scroll to position [0, 12]
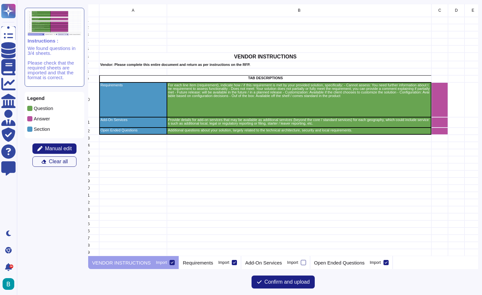
click at [172, 262] on icon at bounding box center [172, 262] width 3 height 3
click at [0, 0] on input "Import" at bounding box center [0, 0] width 0 height 0
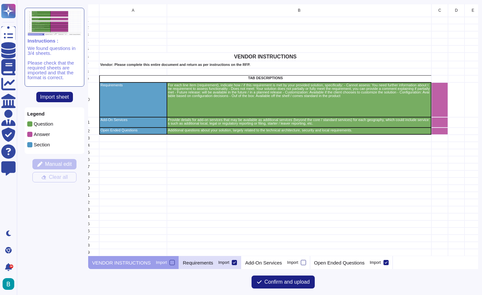
click at [194, 262] on p "Requirements" at bounding box center [198, 262] width 30 height 5
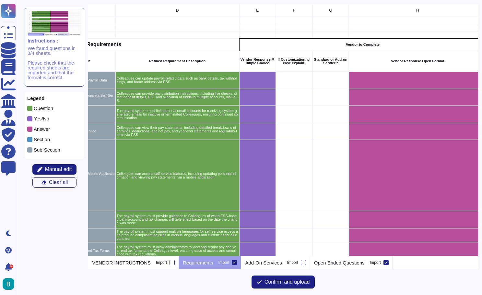
scroll to position [0, 148]
click at [272, 264] on p "Add-On Services" at bounding box center [263, 262] width 37 height 5
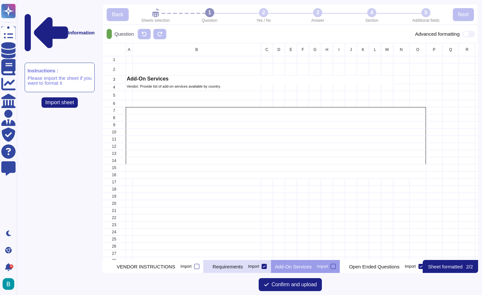
scroll to position [0, 12]
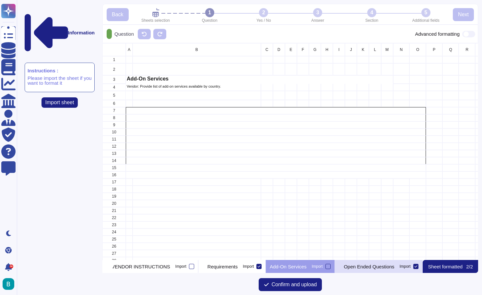
click at [388, 266] on p "Open Ended Questions" at bounding box center [369, 266] width 51 height 5
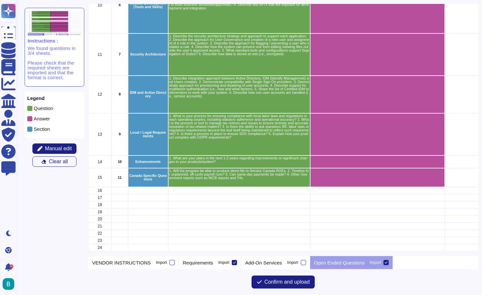
scroll to position [224, 0]
click at [273, 280] on span "Confirm and upload" at bounding box center [287, 281] width 45 height 5
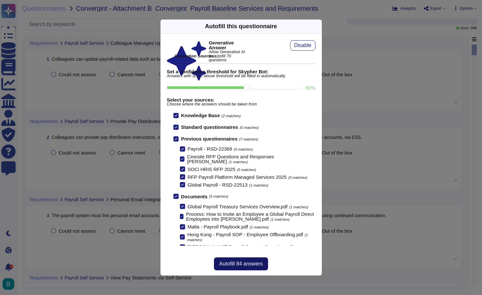
click at [256, 262] on span "Autofill 84 answers" at bounding box center [240, 263] width 43 height 5
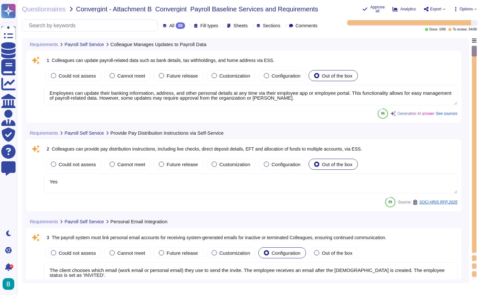
type textarea "Employees can update their banking information, address, and other personal det…"
type textarea "Yes"
type textarea "The client chooses which email (work email or personal email) they use to send …"
type textarea "Employees can view their pay statements, which include detailed breakdowns of e…"
type textarea "Colleagues can access self-service features, including updating personal inform…"
